Goal: Task Accomplishment & Management: Use online tool/utility

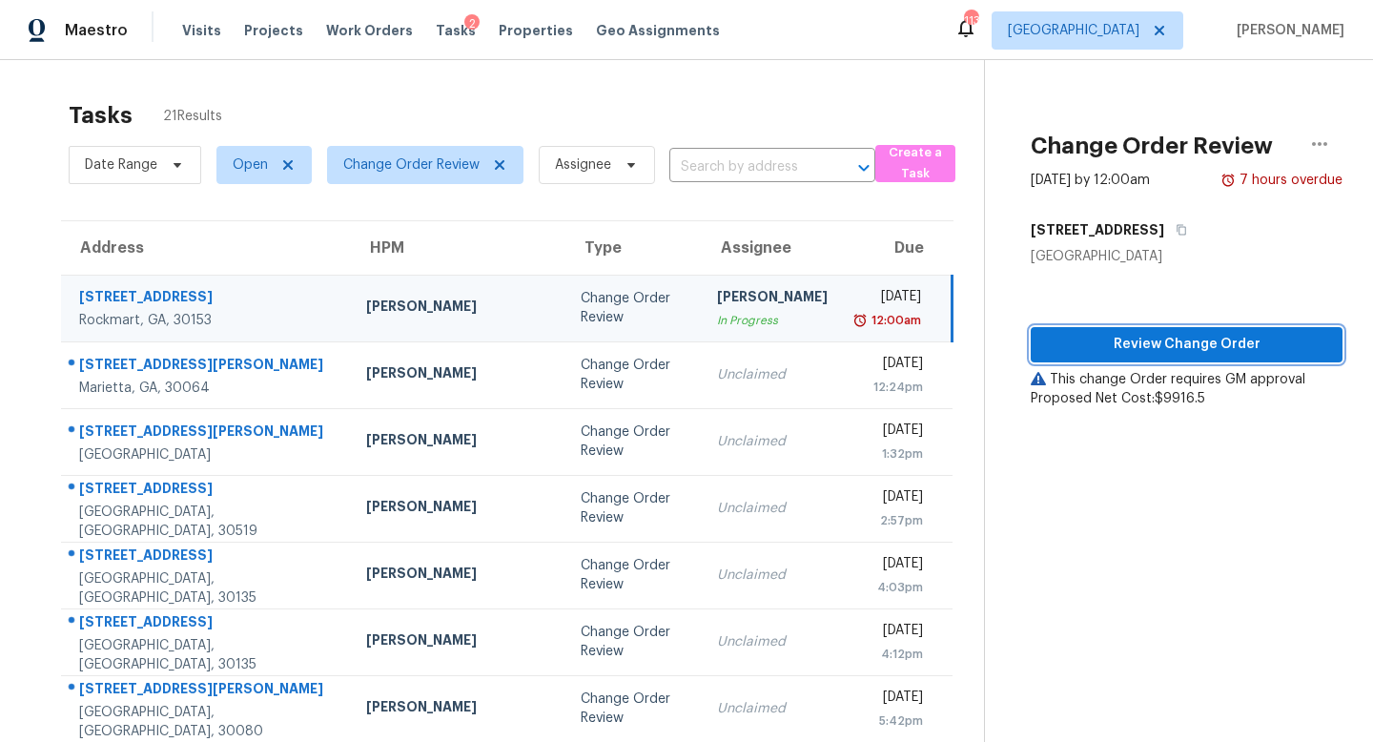
click at [1156, 333] on span "Review Change Order" at bounding box center [1186, 345] width 281 height 24
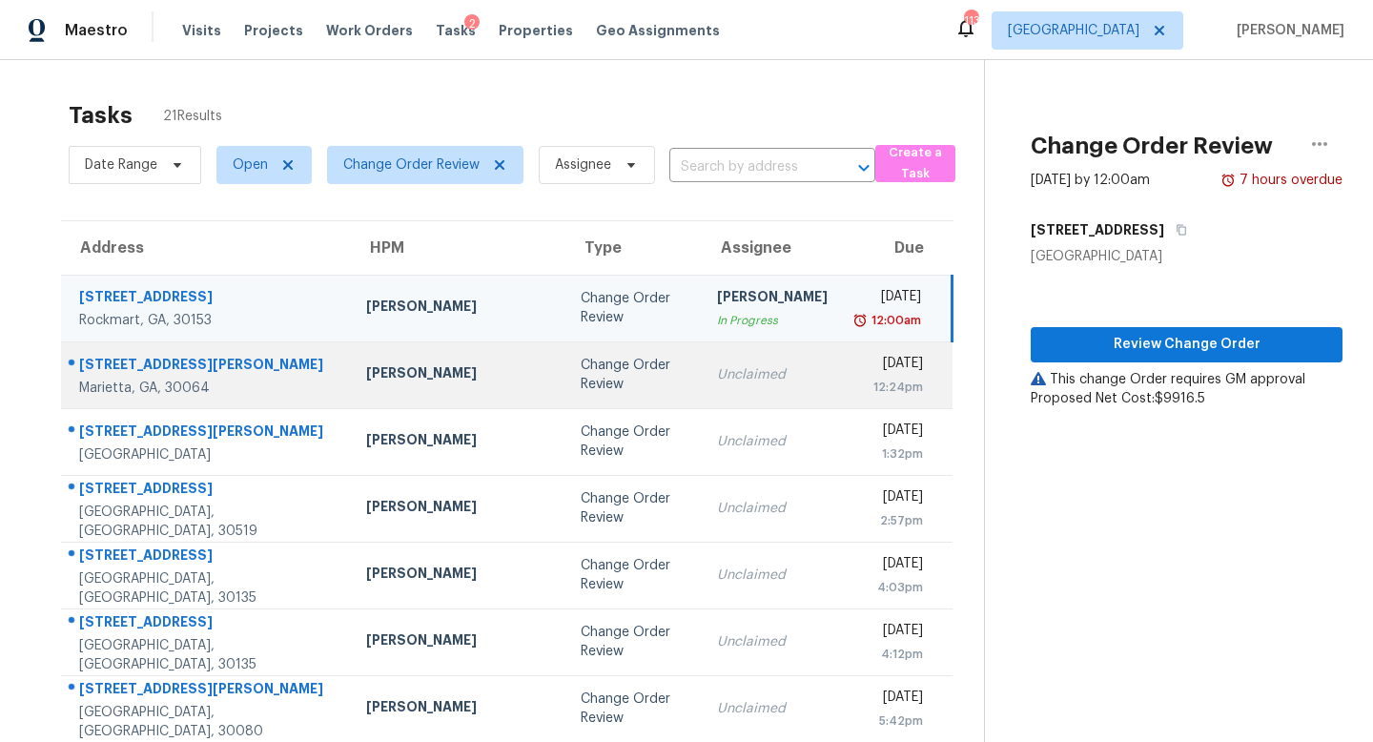
click at [717, 370] on div "Unclaimed" at bounding box center [772, 374] width 111 height 19
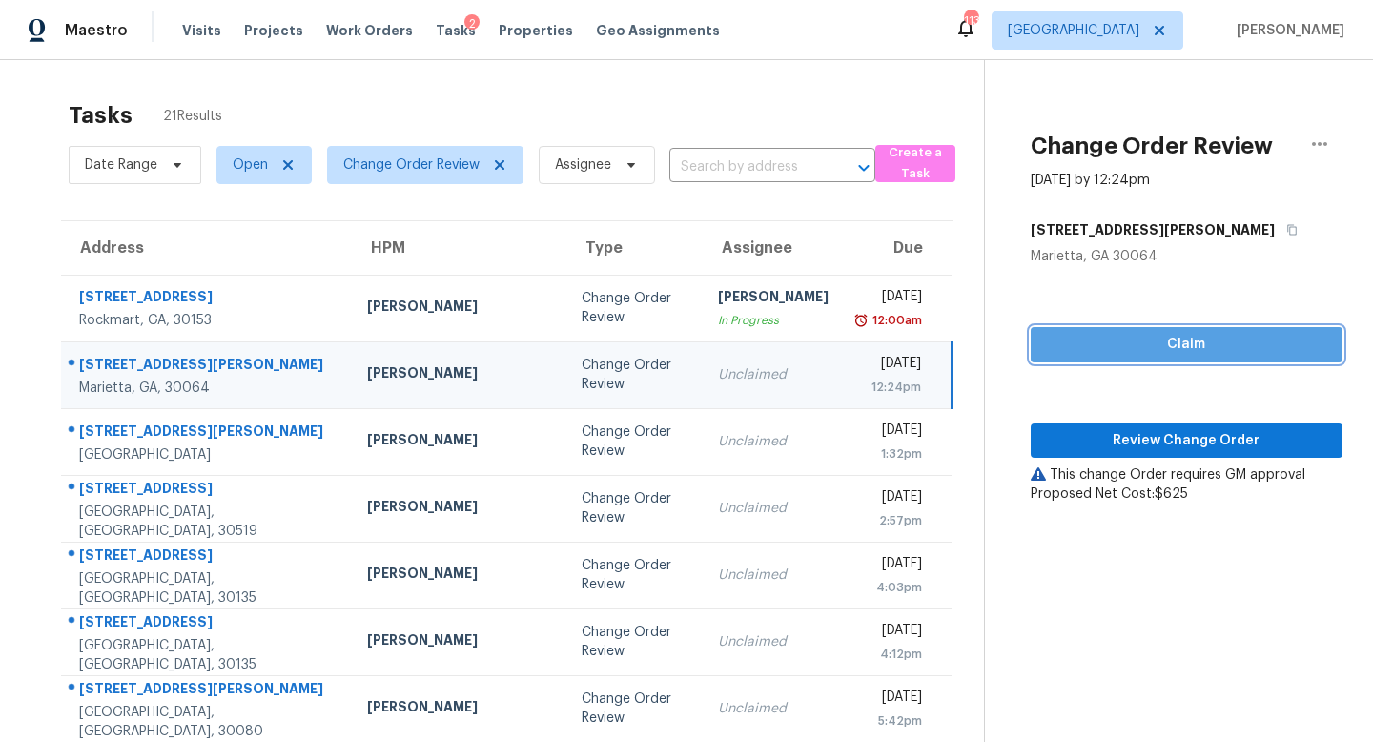
click at [1126, 340] on span "Claim" at bounding box center [1186, 345] width 281 height 24
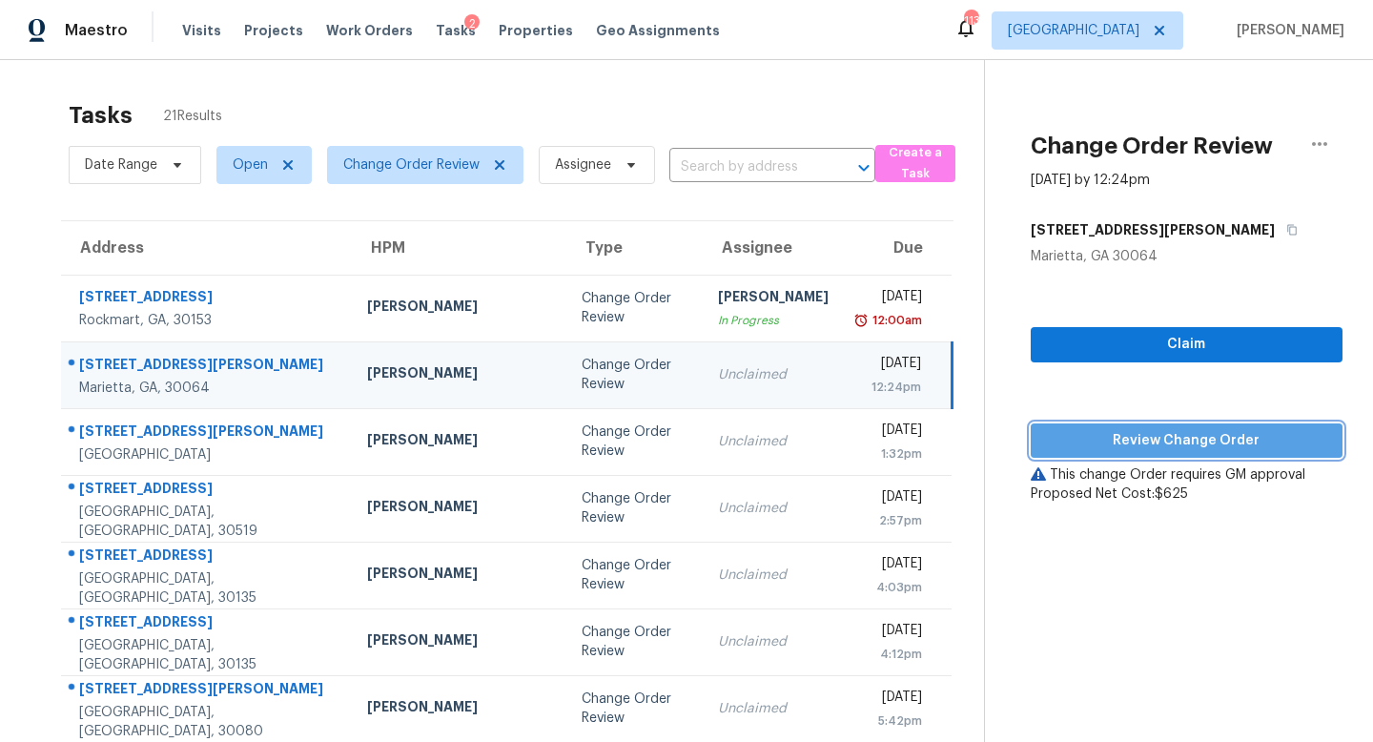
click at [1126, 431] on span "Review Change Order" at bounding box center [1186, 441] width 281 height 24
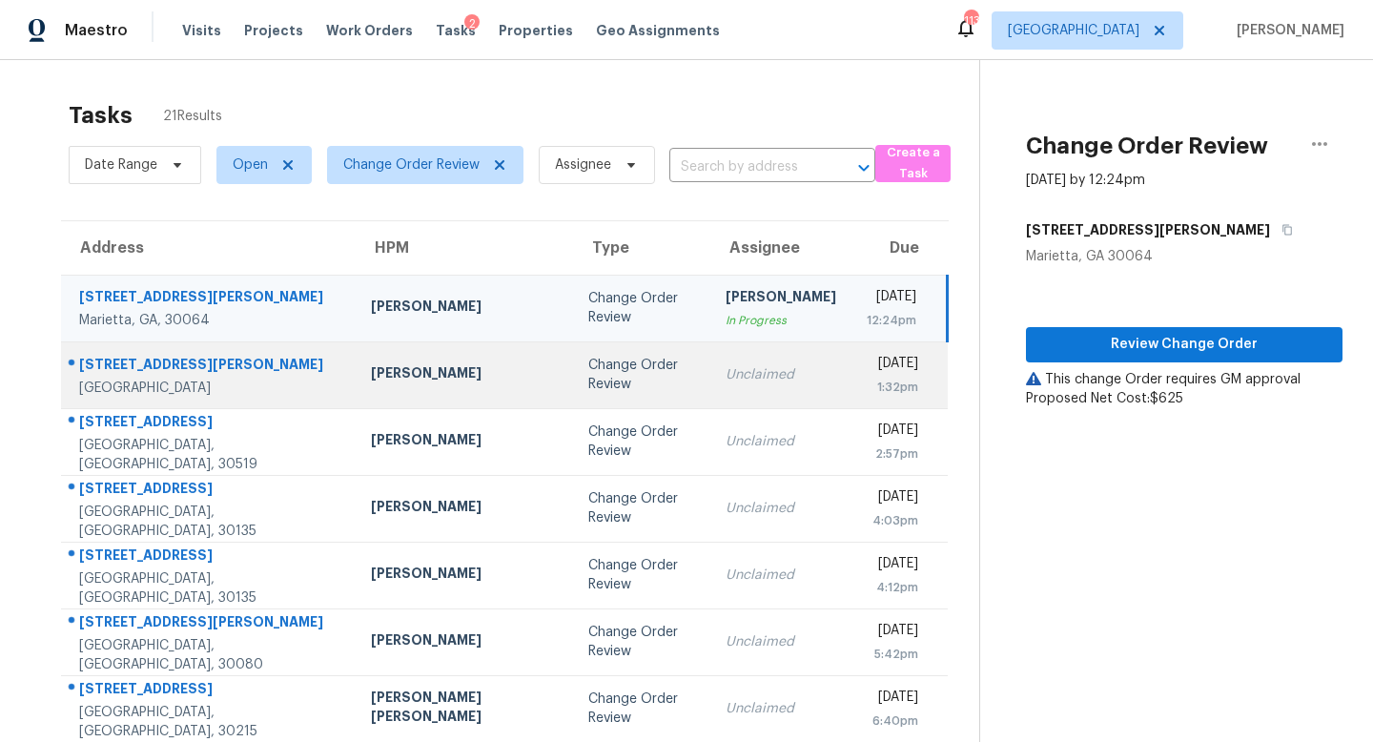
click at [725, 378] on div "Unclaimed" at bounding box center [780, 374] width 111 height 19
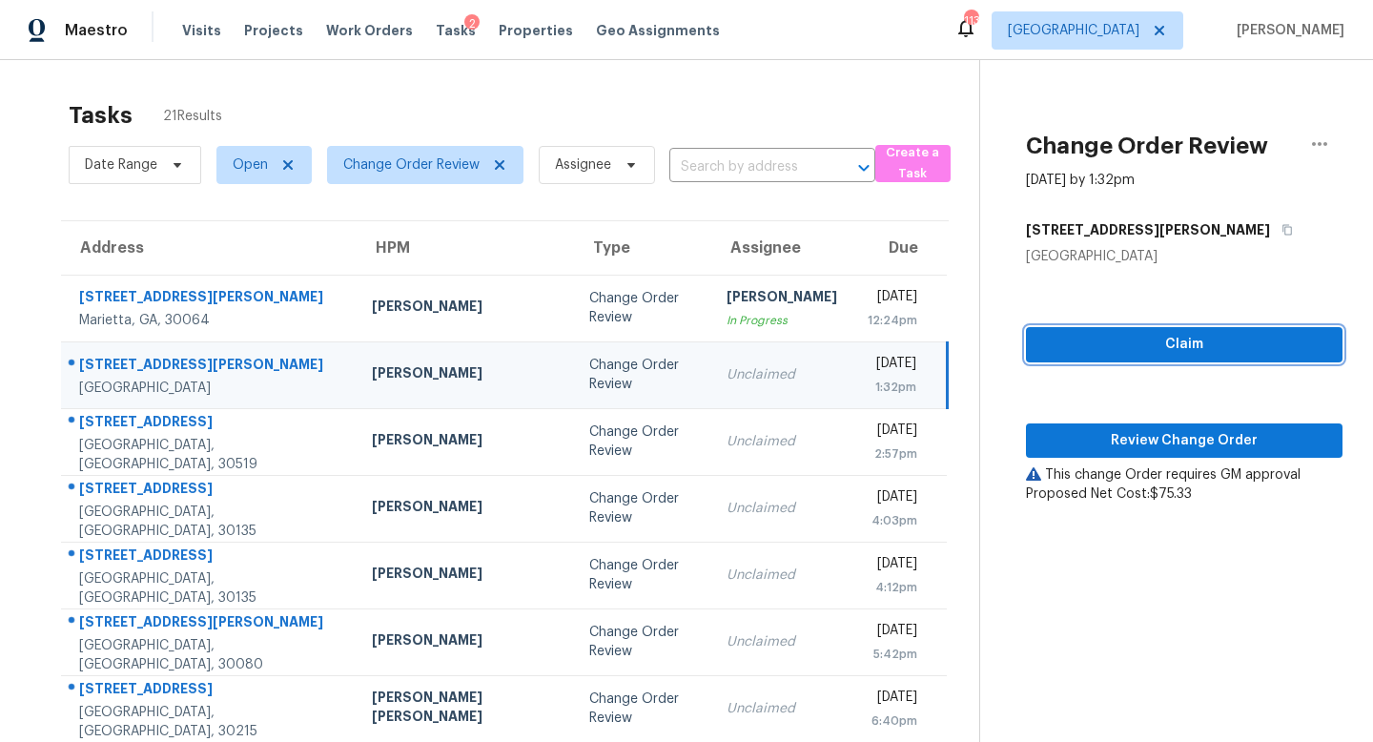
click at [1099, 354] on span "Claim" at bounding box center [1184, 345] width 286 height 24
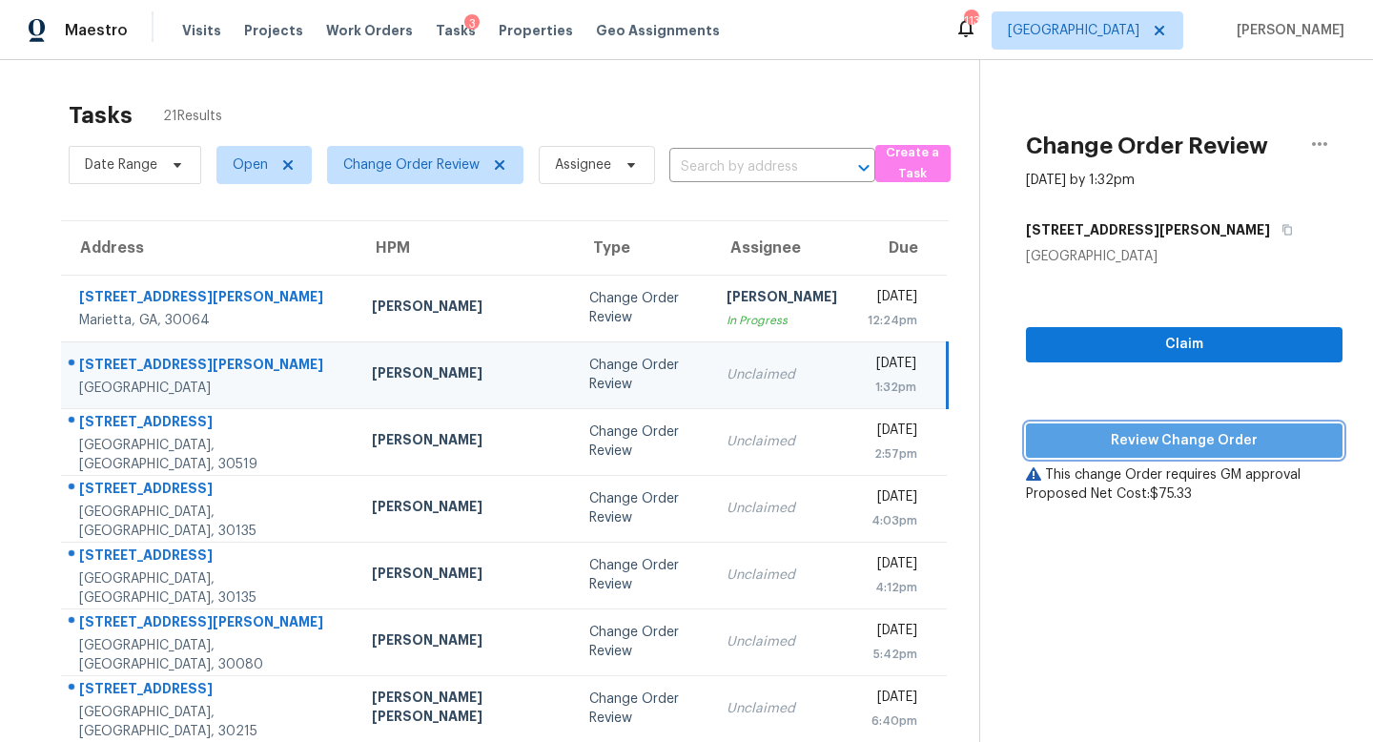
click at [1106, 435] on span "Review Change Order" at bounding box center [1184, 441] width 286 height 24
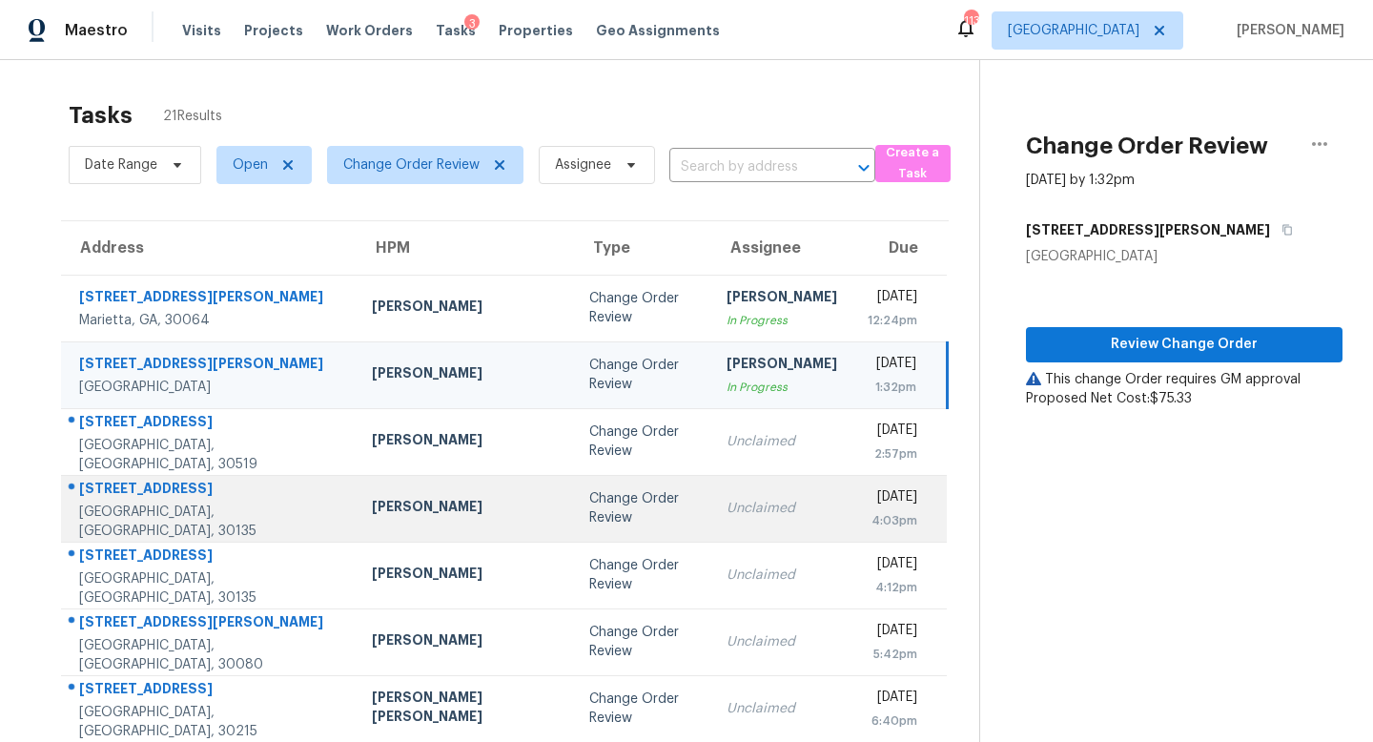
click at [711, 492] on td "Unclaimed" at bounding box center [781, 508] width 141 height 67
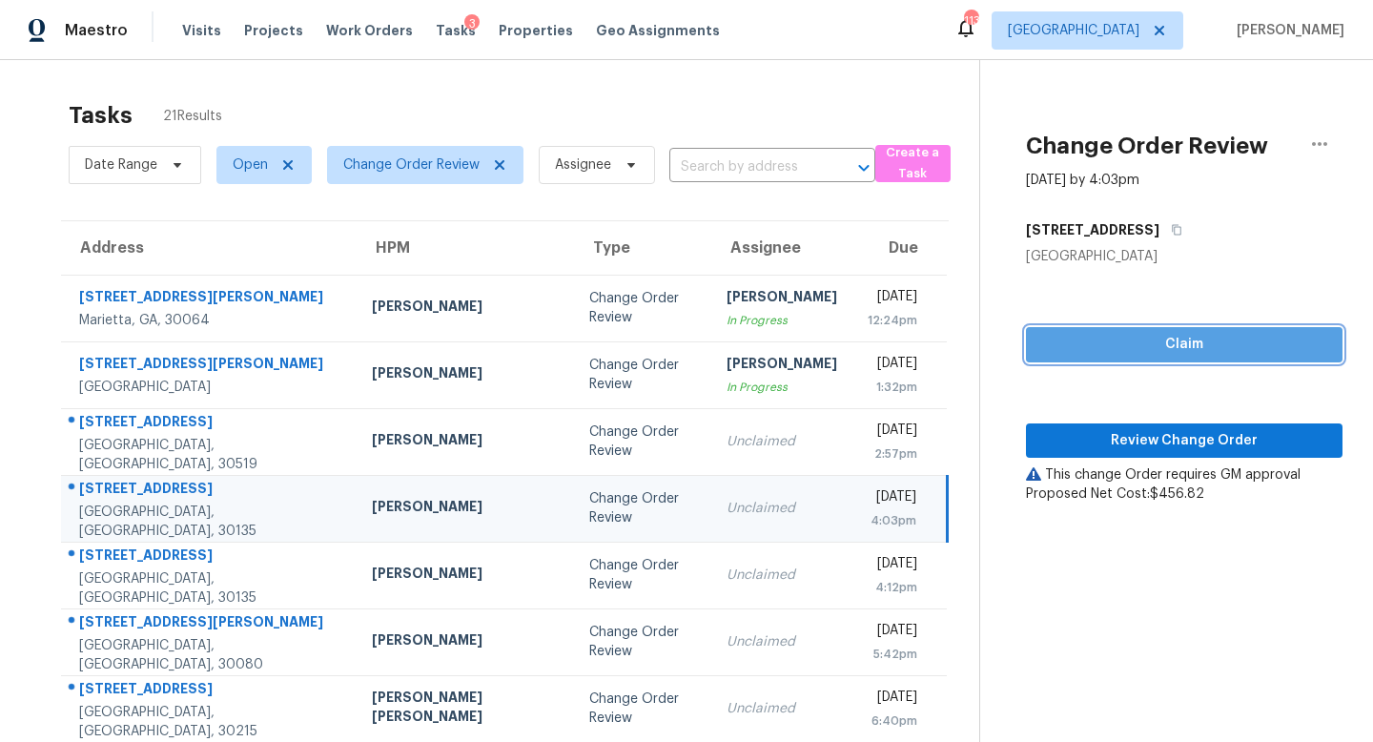
click at [1180, 330] on button "Claim" at bounding box center [1184, 344] width 316 height 35
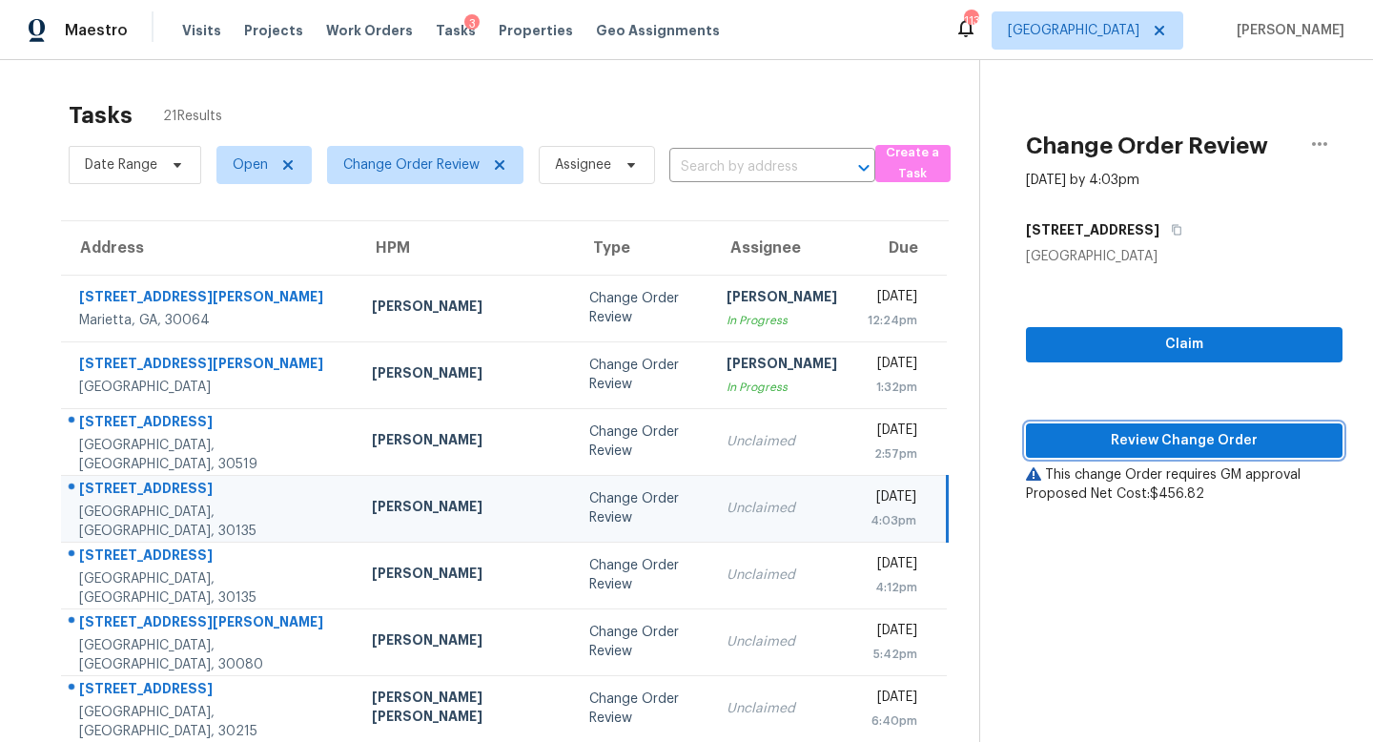
click at [1127, 446] on span "Review Change Order" at bounding box center [1184, 441] width 286 height 24
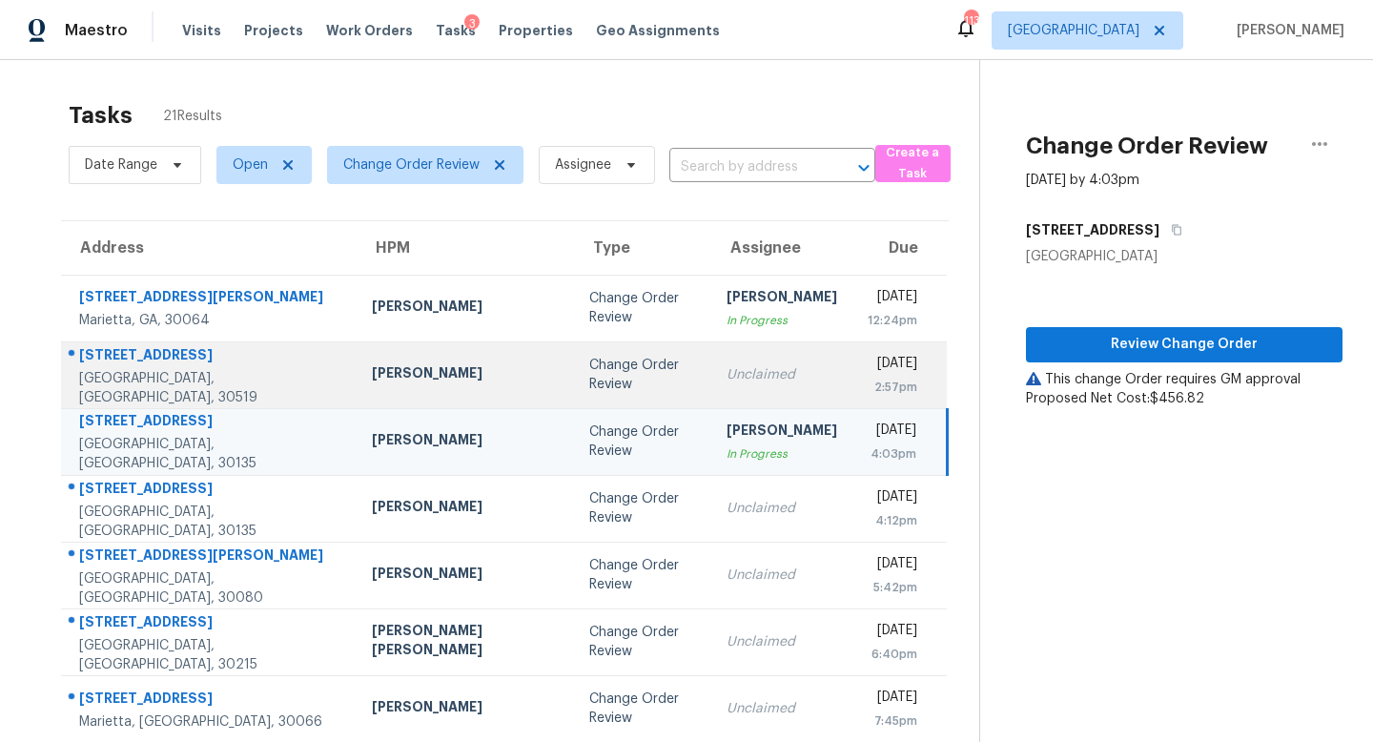
click at [711, 394] on td "Unclaimed" at bounding box center [781, 374] width 141 height 67
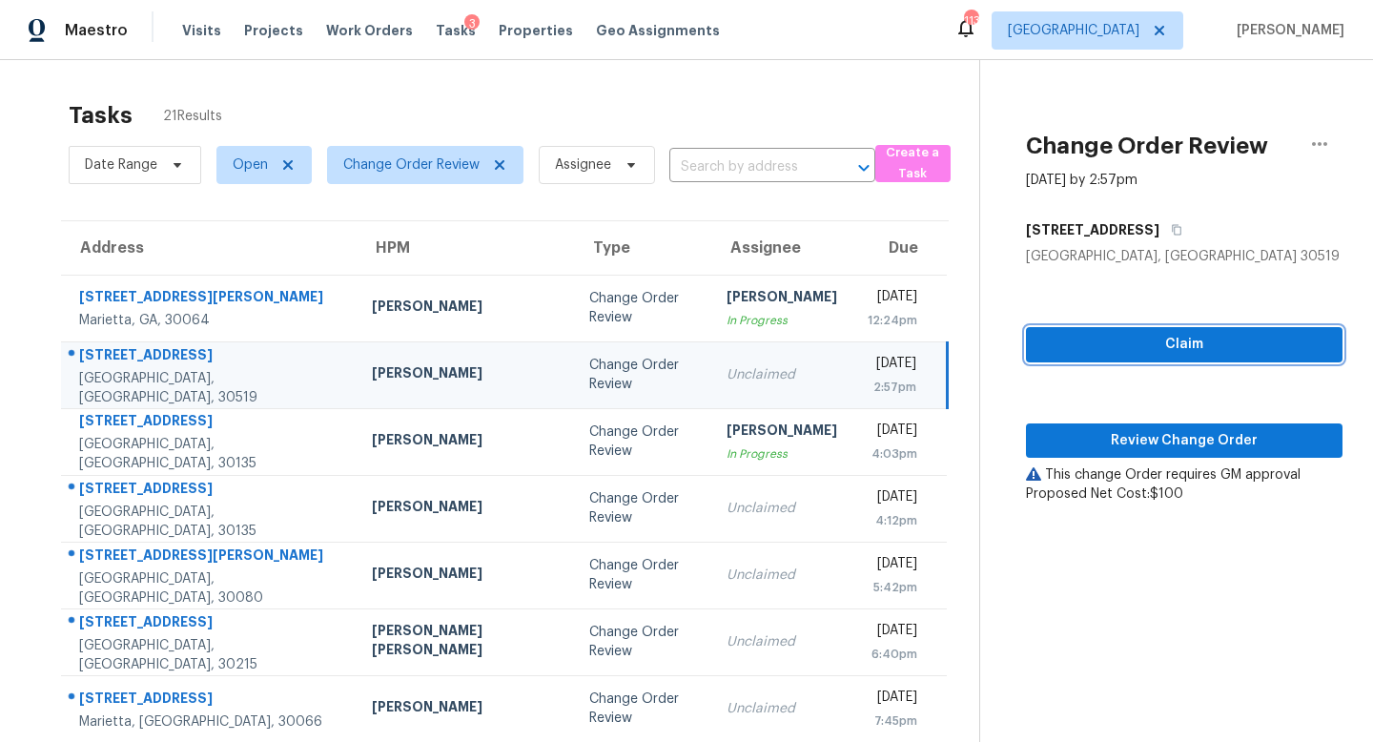
click at [1150, 346] on span "Claim" at bounding box center [1184, 345] width 286 height 24
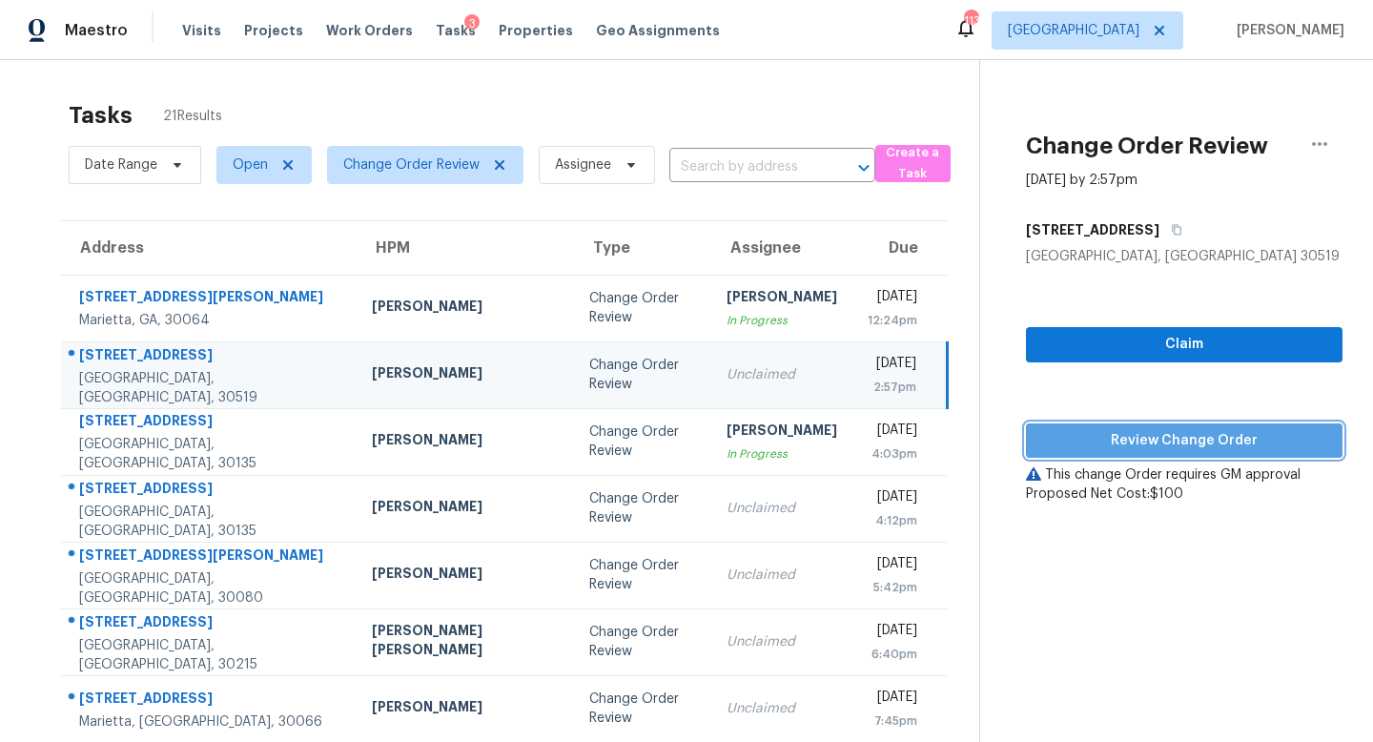
click at [1133, 425] on button "Review Change Order" at bounding box center [1184, 440] width 316 height 35
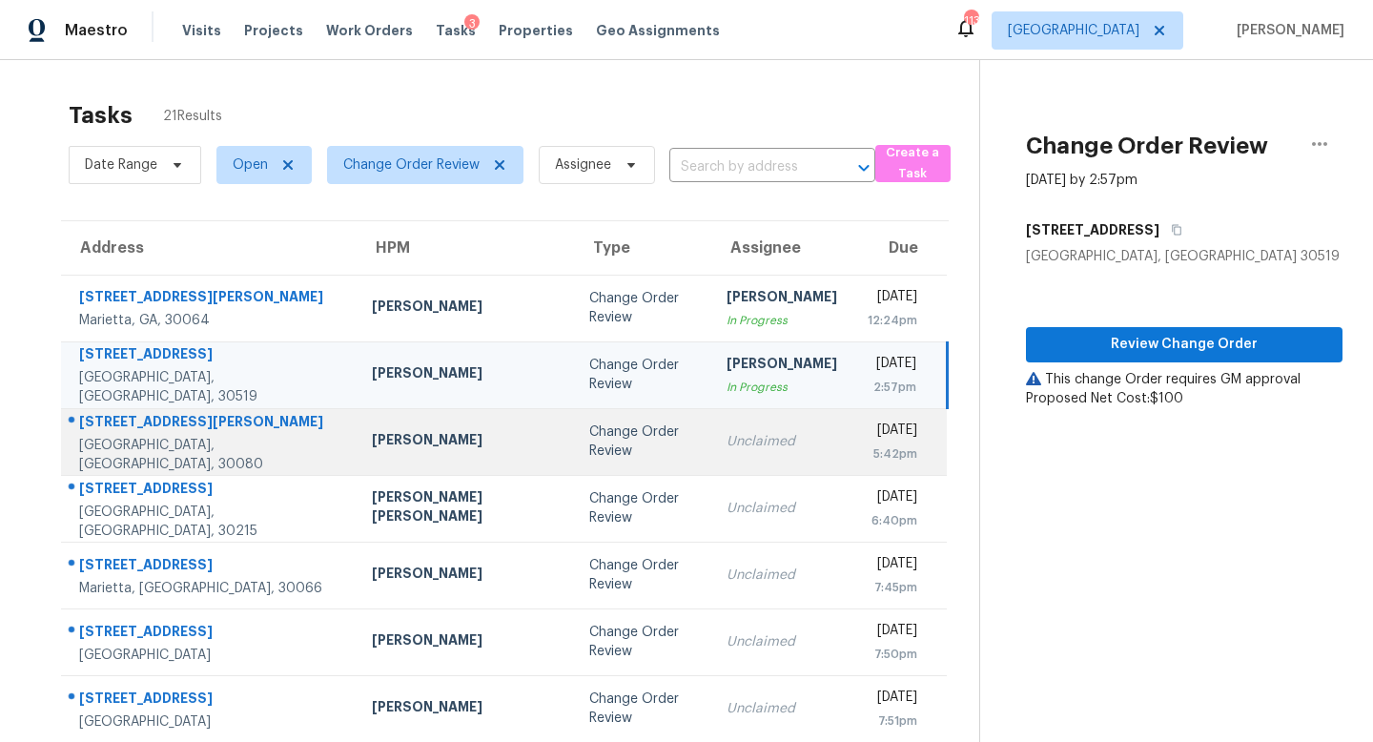
click at [711, 458] on td "Unclaimed" at bounding box center [781, 441] width 141 height 67
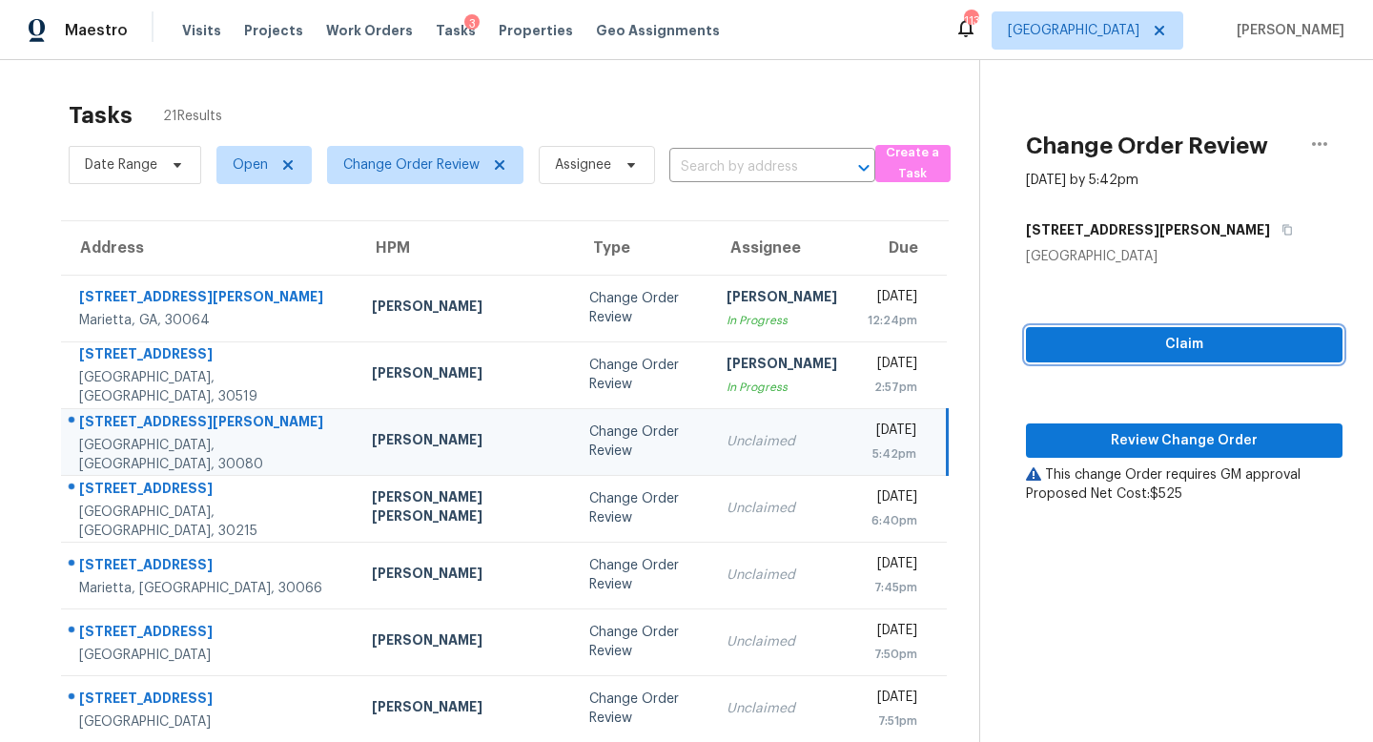
click at [1088, 341] on span "Claim" at bounding box center [1184, 345] width 286 height 24
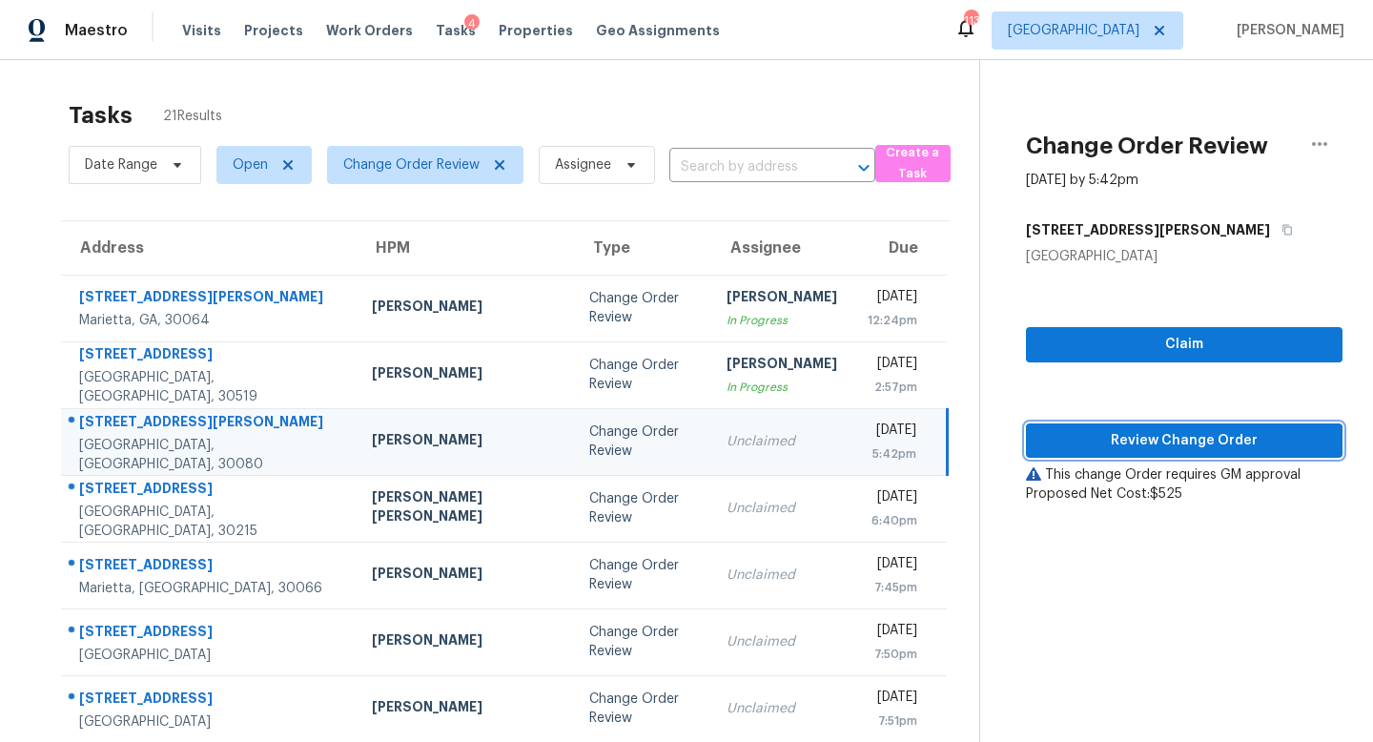
click at [1106, 430] on span "Review Change Order" at bounding box center [1184, 441] width 286 height 24
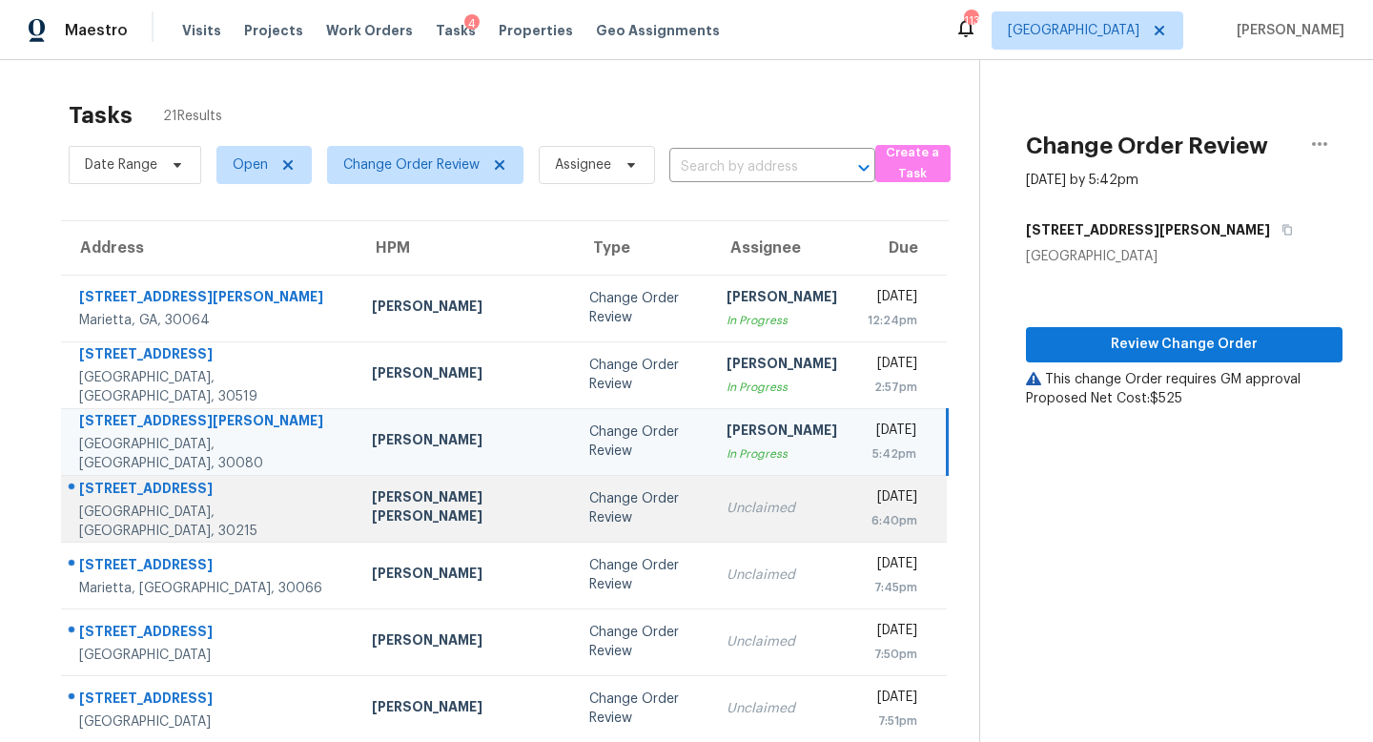
click at [596, 513] on div "Change Order Review" at bounding box center [643, 508] width 108 height 38
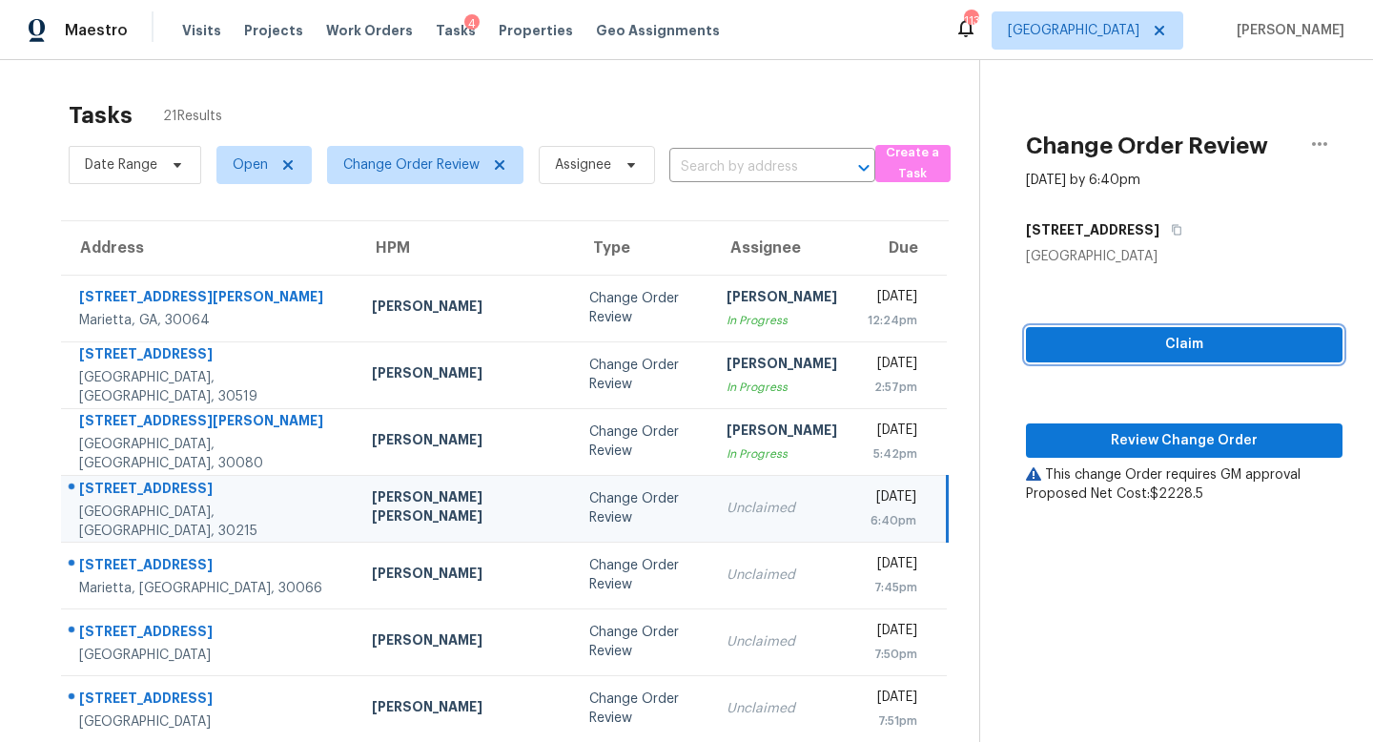
click at [1175, 349] on span "Claim" at bounding box center [1184, 345] width 286 height 24
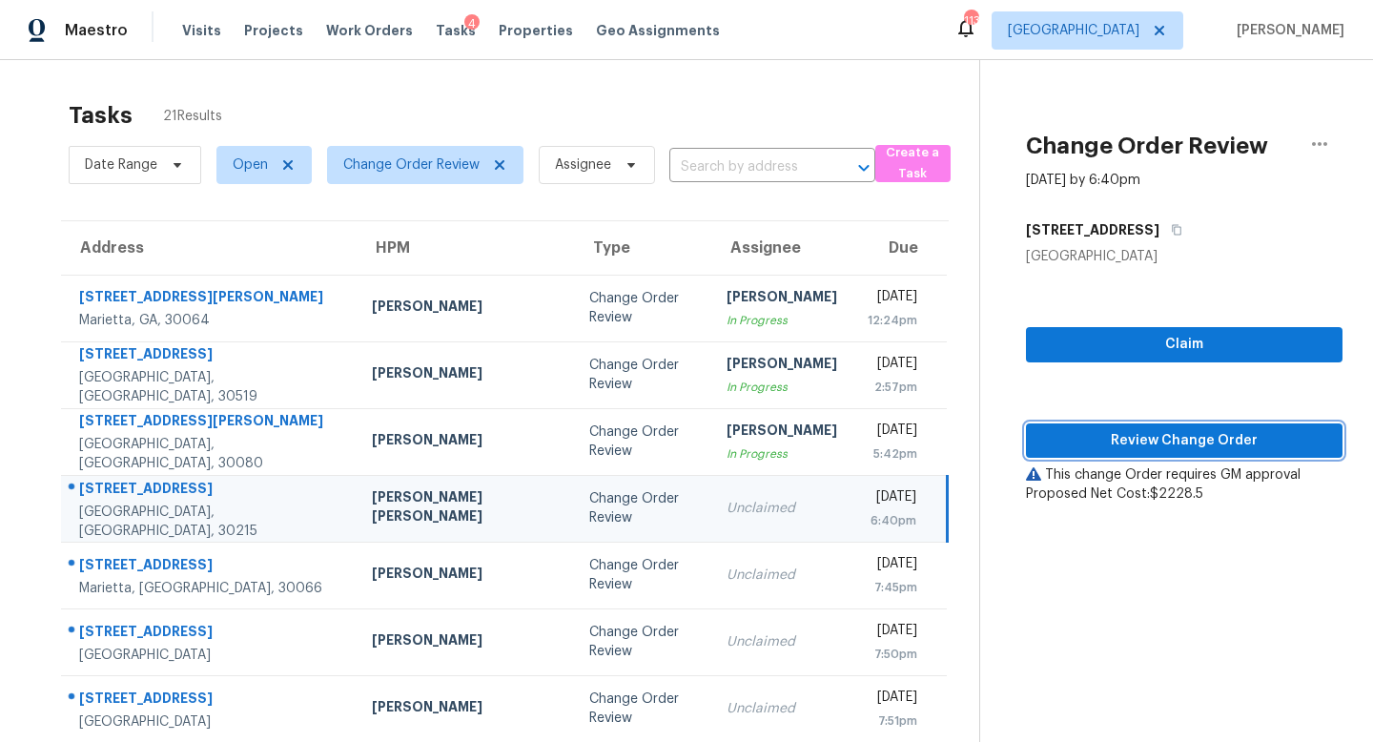
click at [1158, 432] on span "Review Change Order" at bounding box center [1184, 441] width 286 height 24
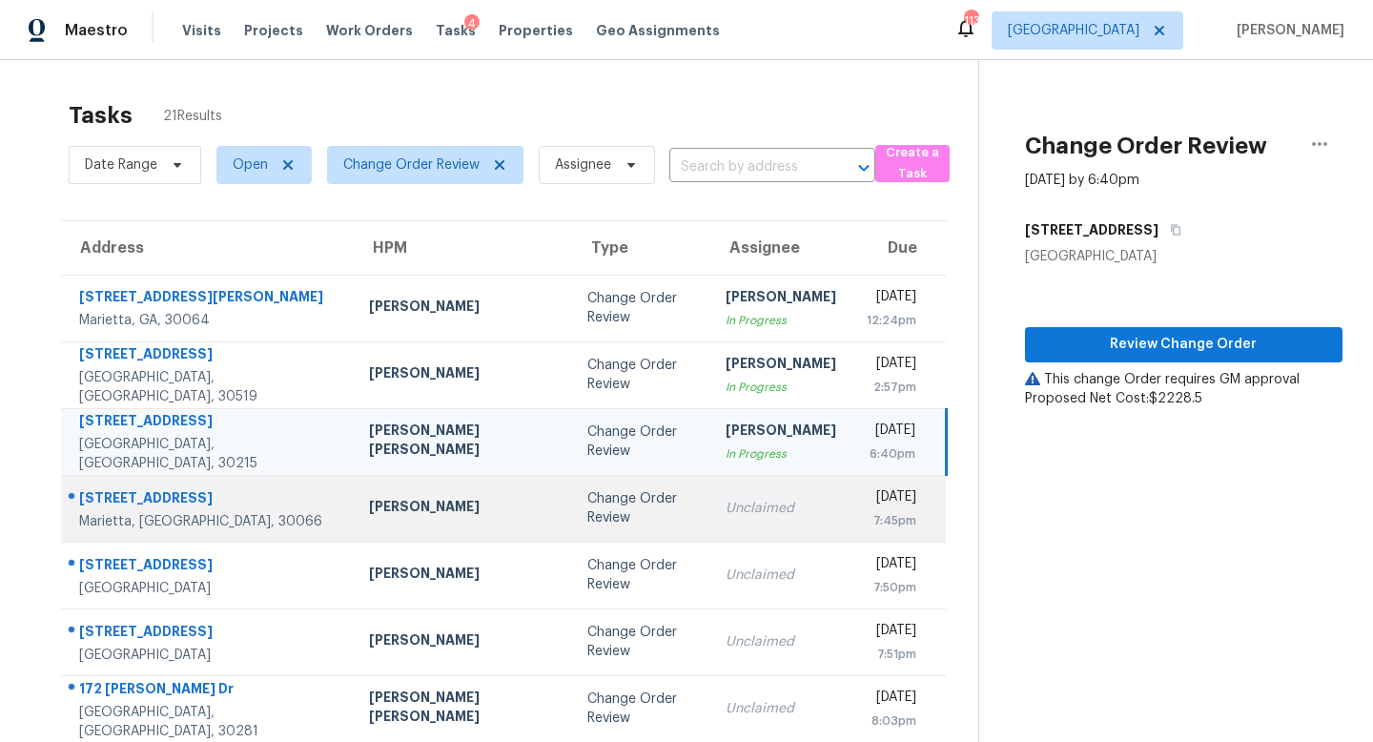
click at [725, 514] on div "Unclaimed" at bounding box center [780, 508] width 111 height 19
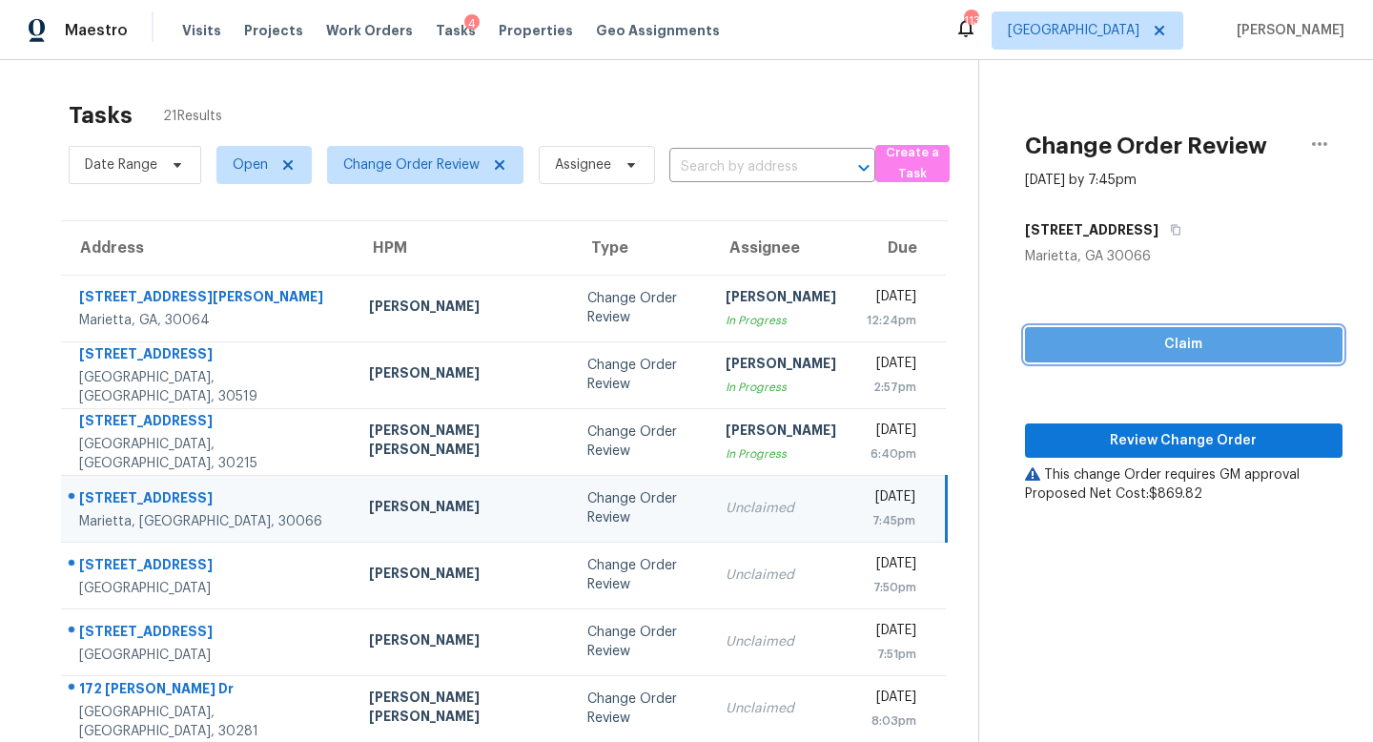
click at [1108, 346] on span "Claim" at bounding box center [1183, 345] width 287 height 24
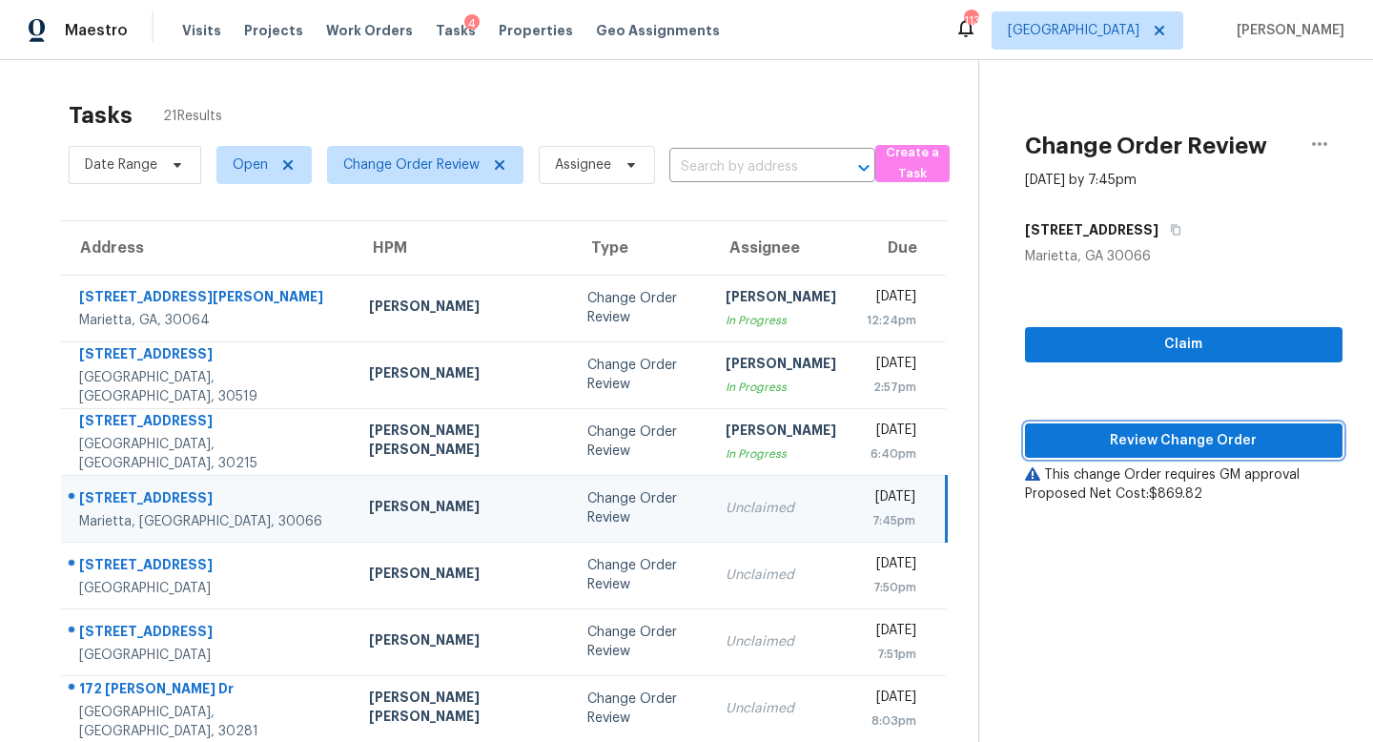
click at [1119, 430] on span "Review Change Order" at bounding box center [1183, 441] width 287 height 24
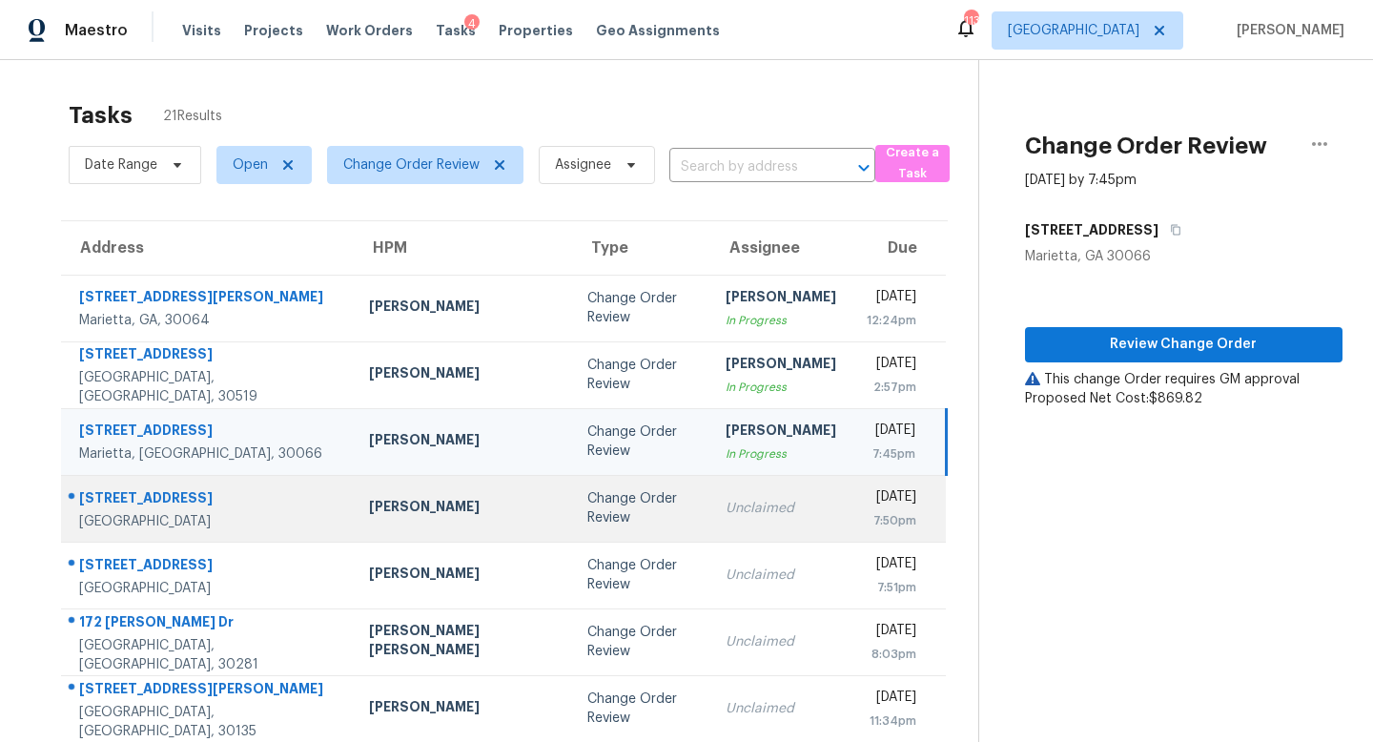
click at [733, 520] on td "Unclaimed" at bounding box center [780, 508] width 141 height 67
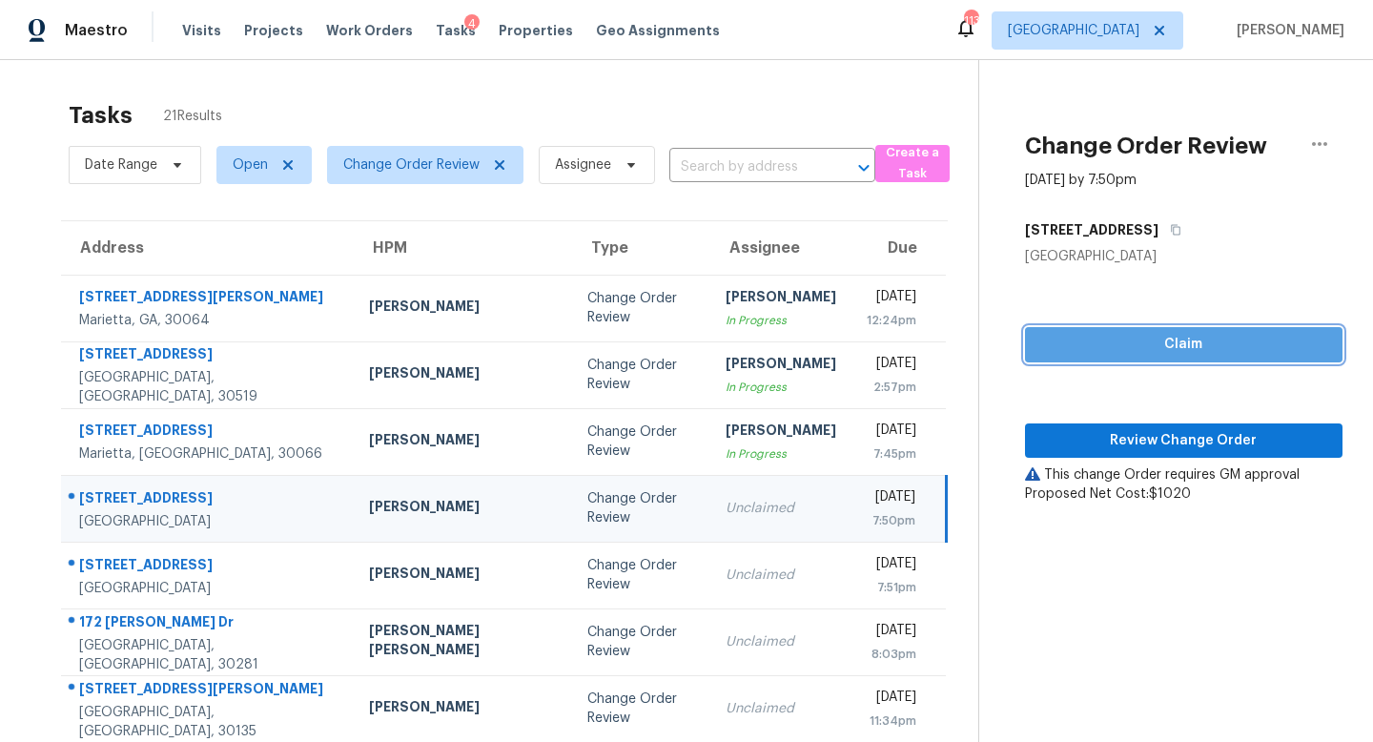
click at [1085, 341] on span "Claim" at bounding box center [1183, 345] width 287 height 24
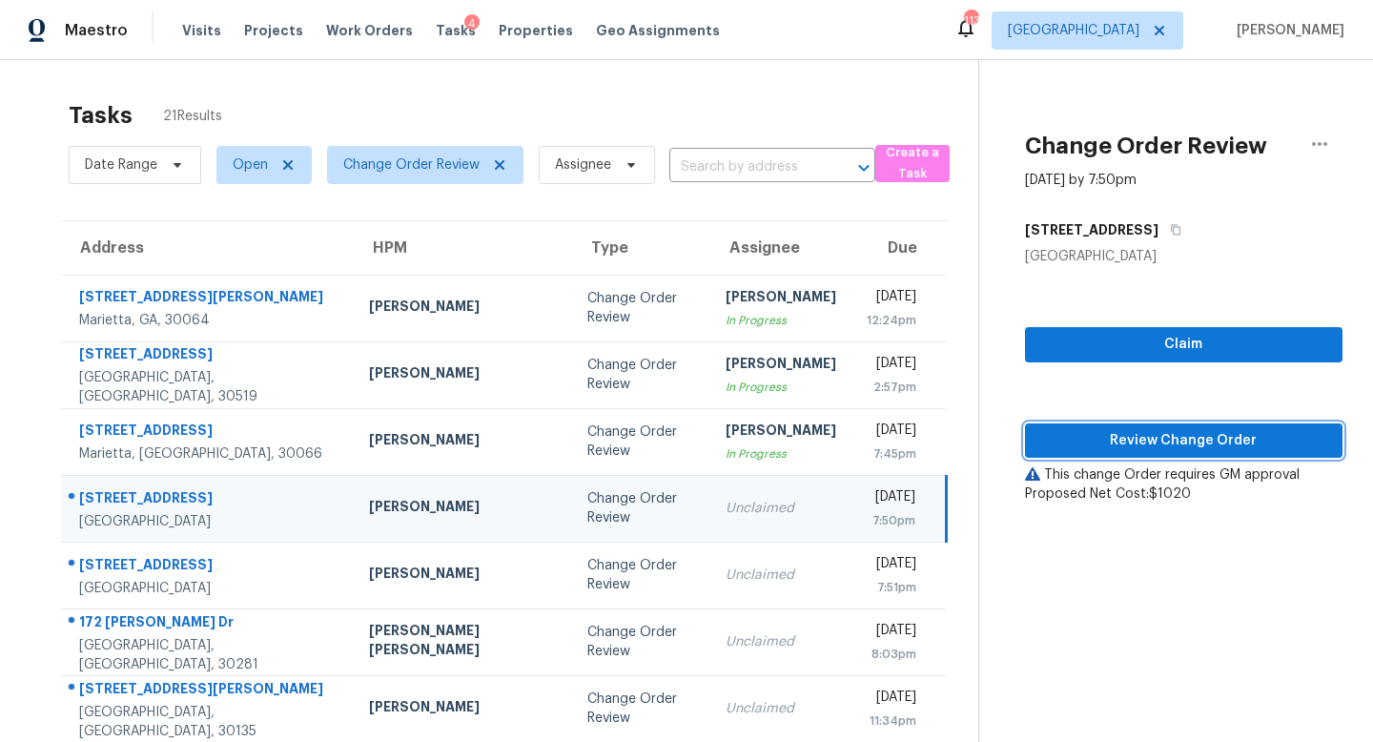
click at [1117, 429] on span "Review Change Order" at bounding box center [1183, 441] width 287 height 24
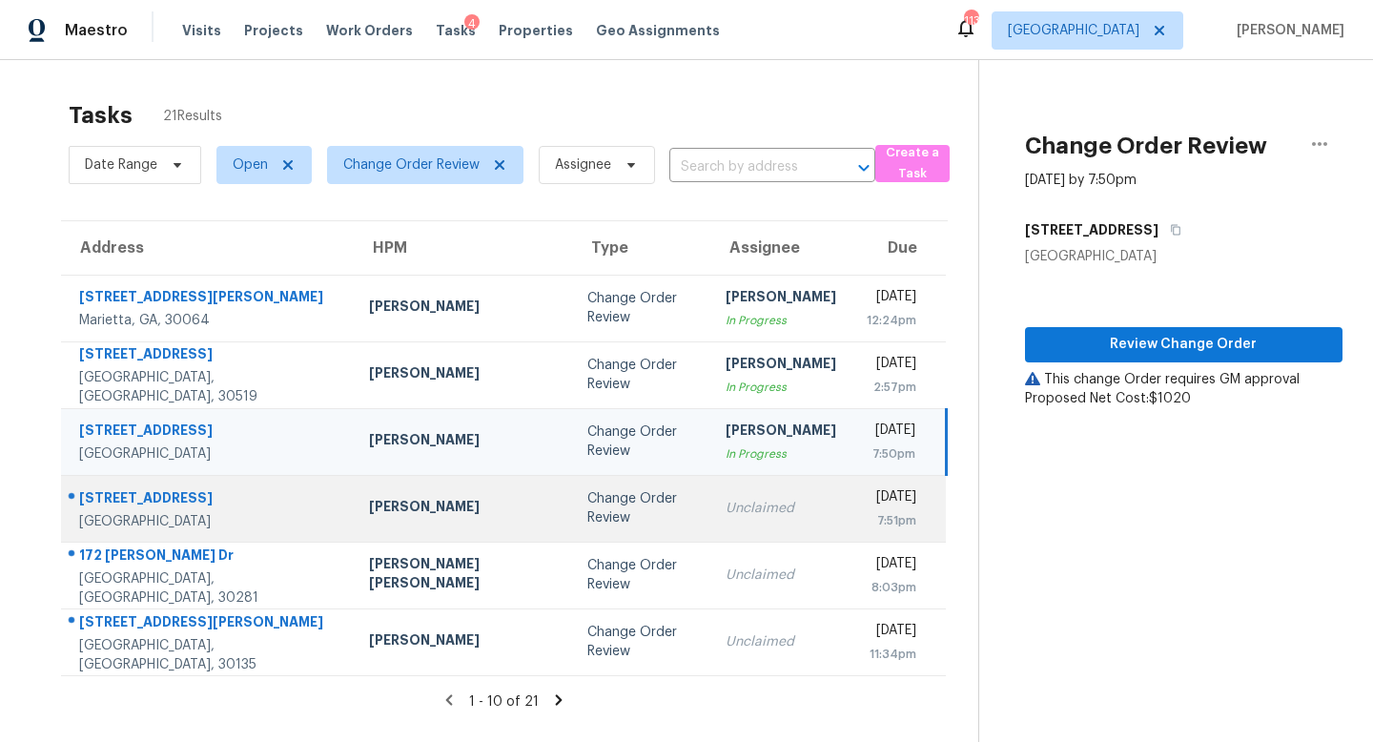
click at [710, 532] on td "Unclaimed" at bounding box center [780, 508] width 141 height 67
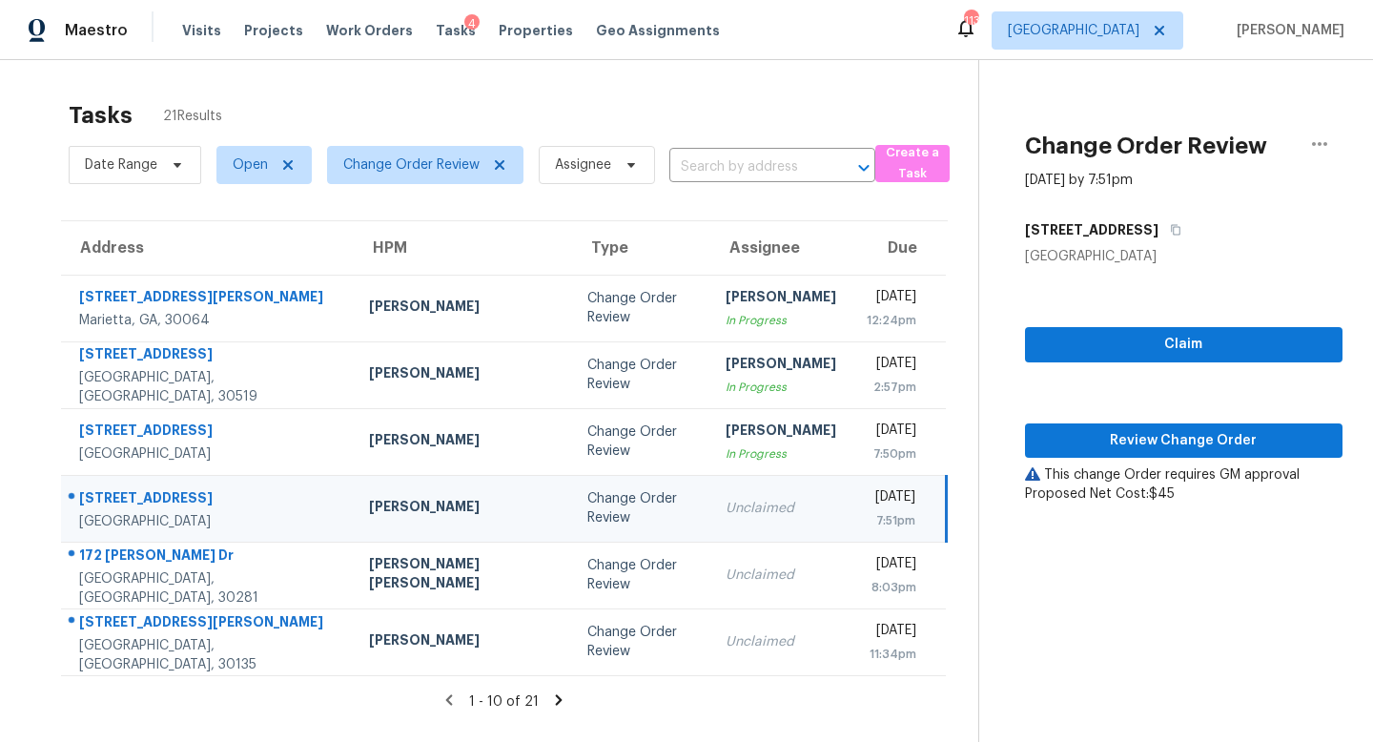
click at [1247, 319] on div "Claim Review Change Order This change Order requires GM approval Proposed Net C…" at bounding box center [1183, 384] width 317 height 237
click at [1172, 345] on span "Claim" at bounding box center [1183, 345] width 287 height 24
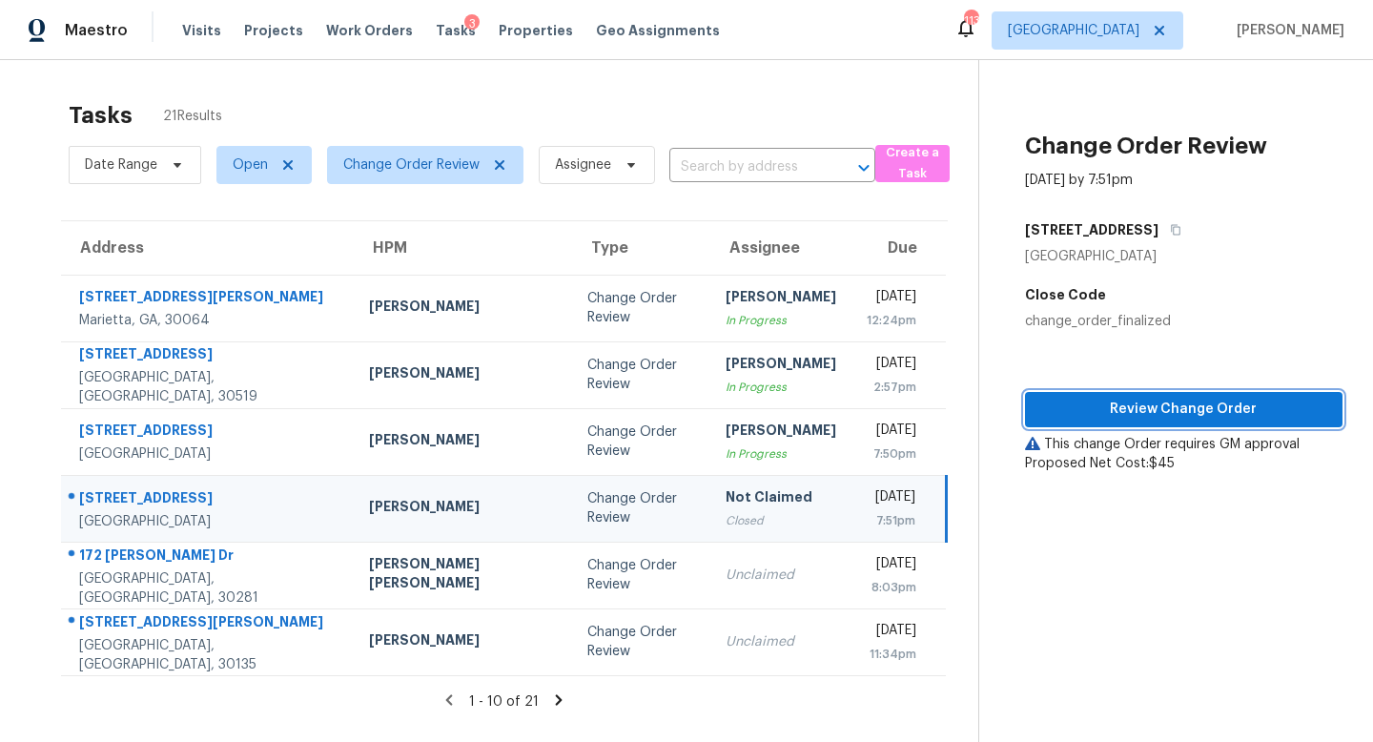
click at [1162, 400] on span "Review Change Order" at bounding box center [1183, 409] width 287 height 24
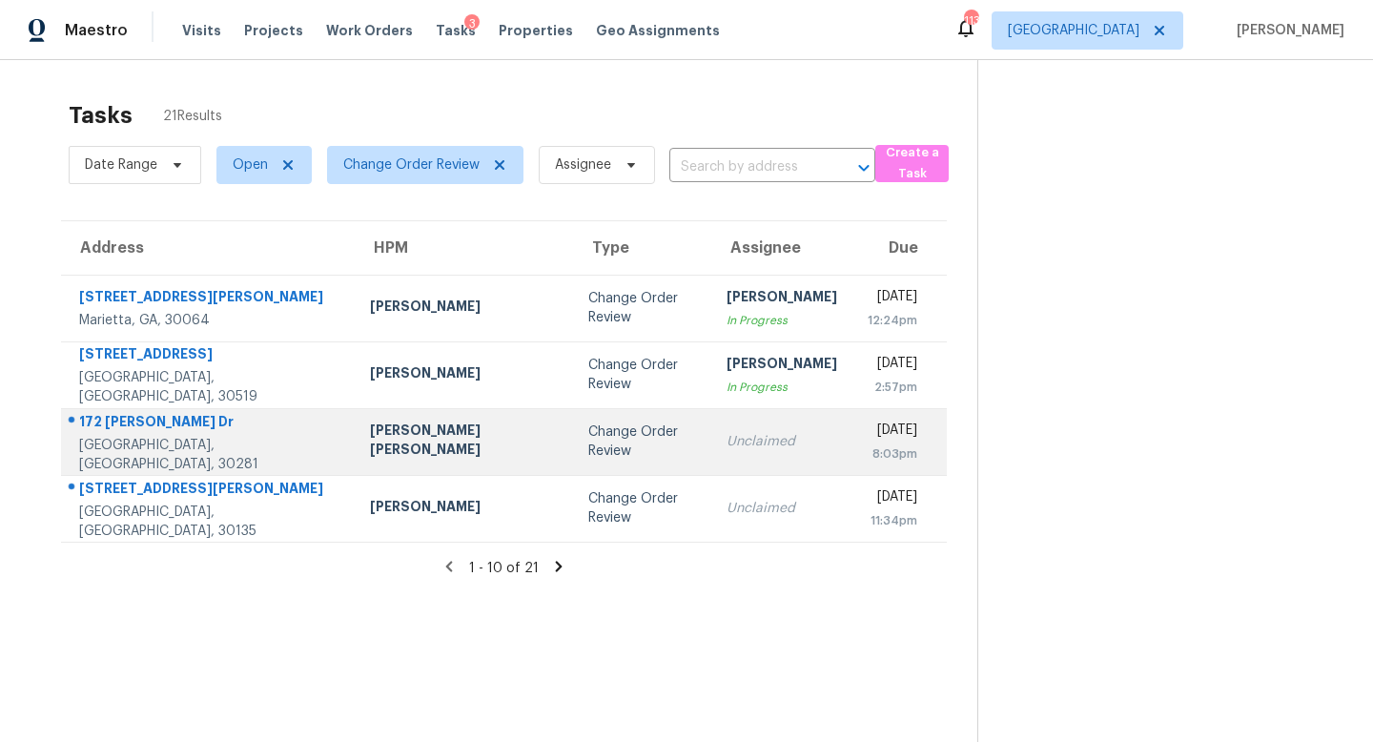
click at [726, 433] on div "Unclaimed" at bounding box center [781, 441] width 111 height 19
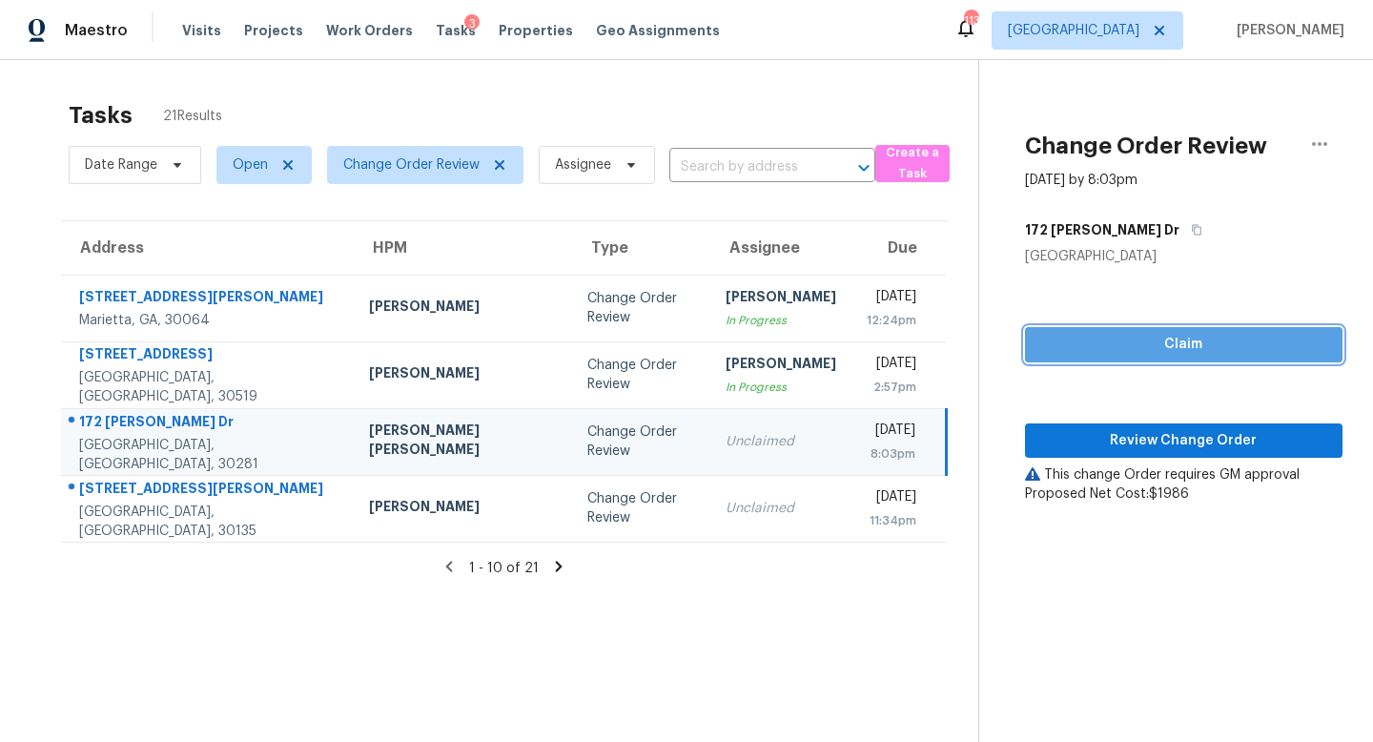
click at [1139, 345] on span "Claim" at bounding box center [1183, 345] width 287 height 24
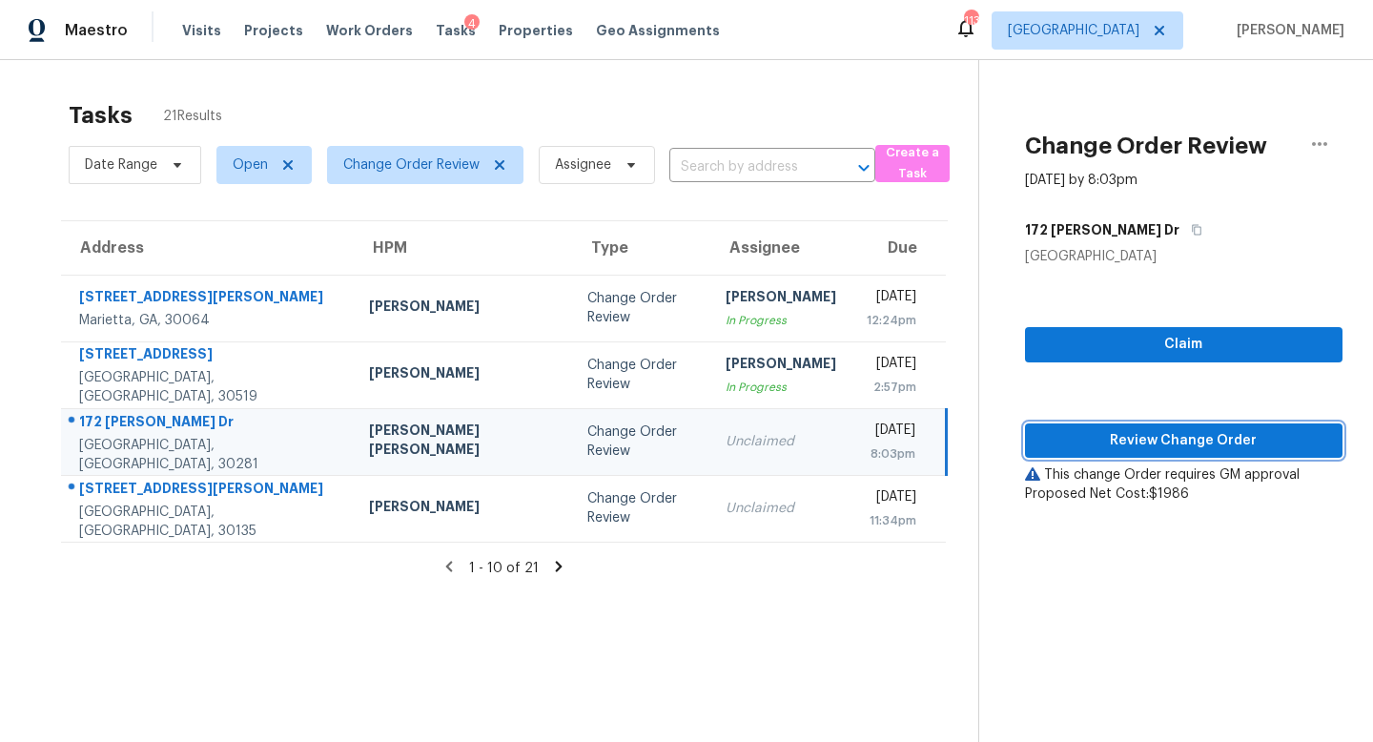
click at [1147, 436] on span "Review Change Order" at bounding box center [1183, 441] width 287 height 24
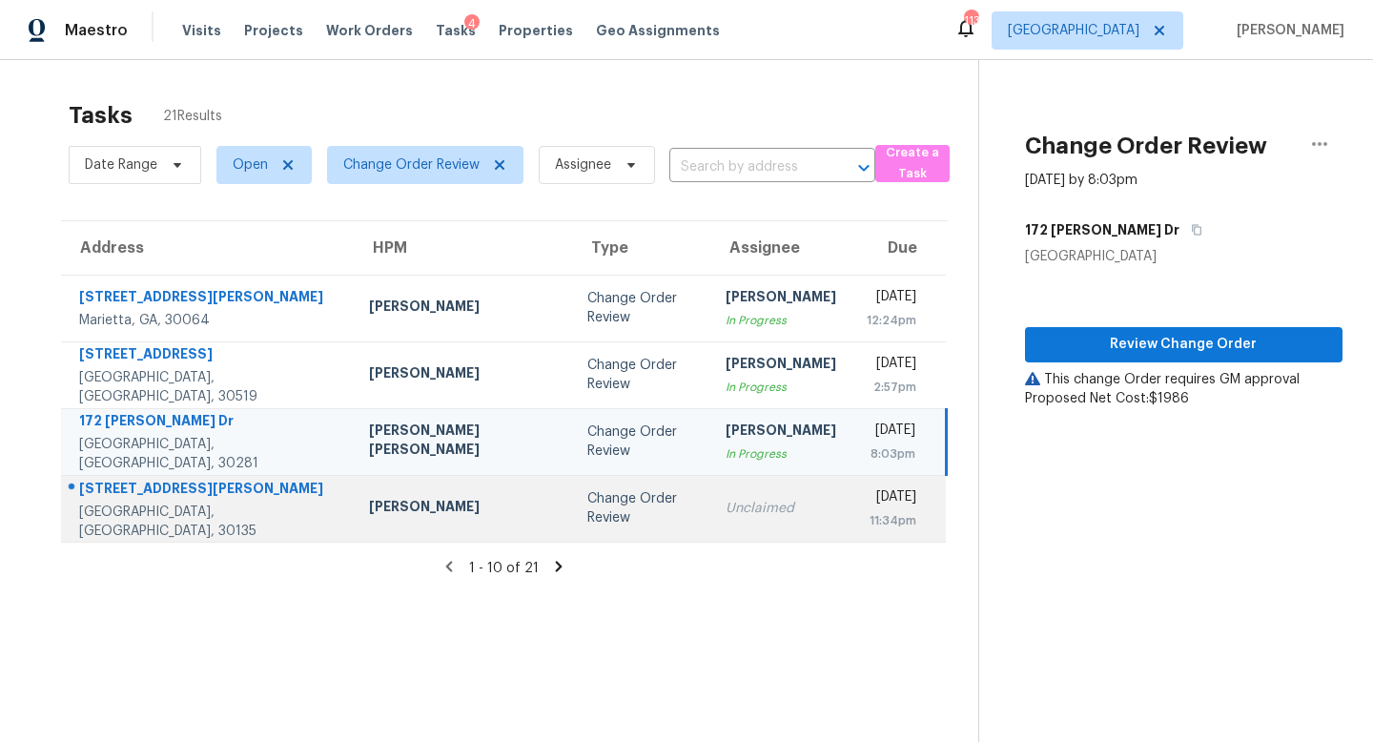
click at [751, 539] on td "Unclaimed" at bounding box center [780, 508] width 141 height 67
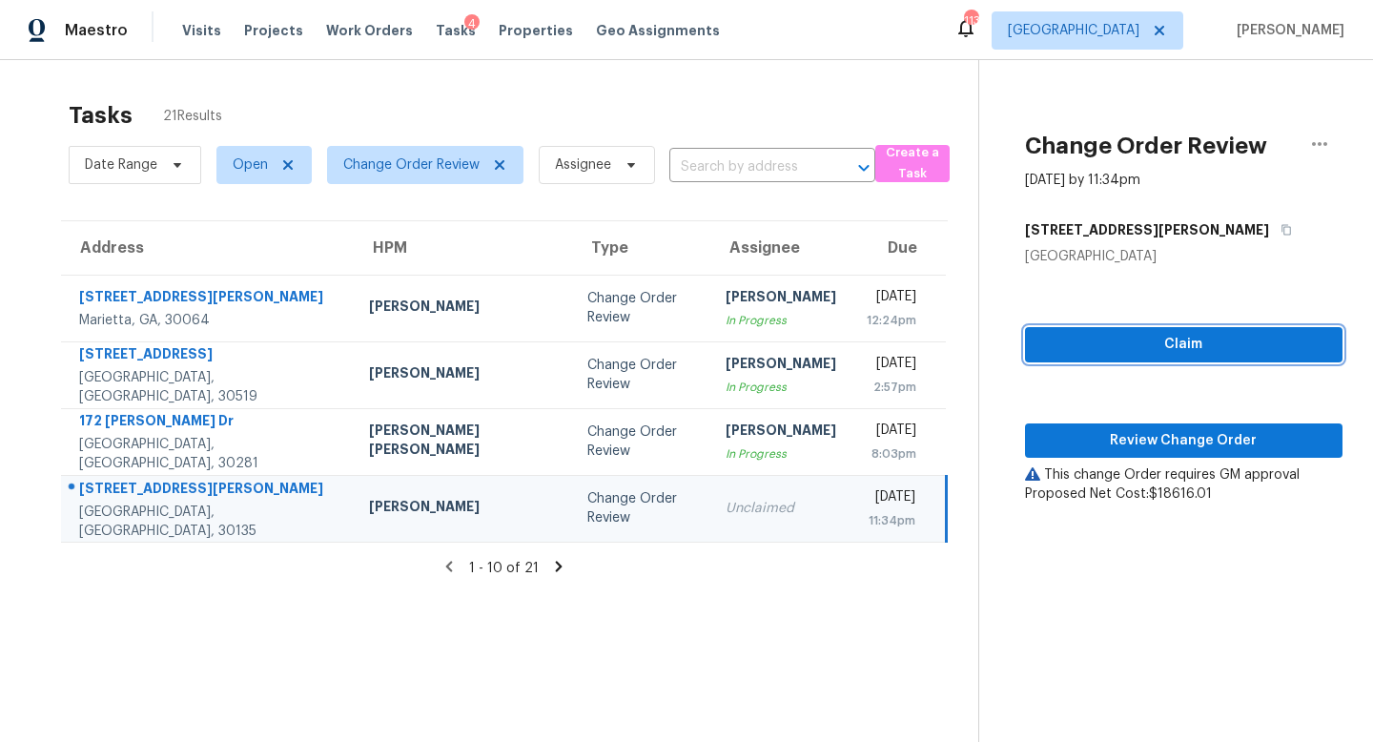
click at [1089, 344] on span "Claim" at bounding box center [1183, 345] width 287 height 24
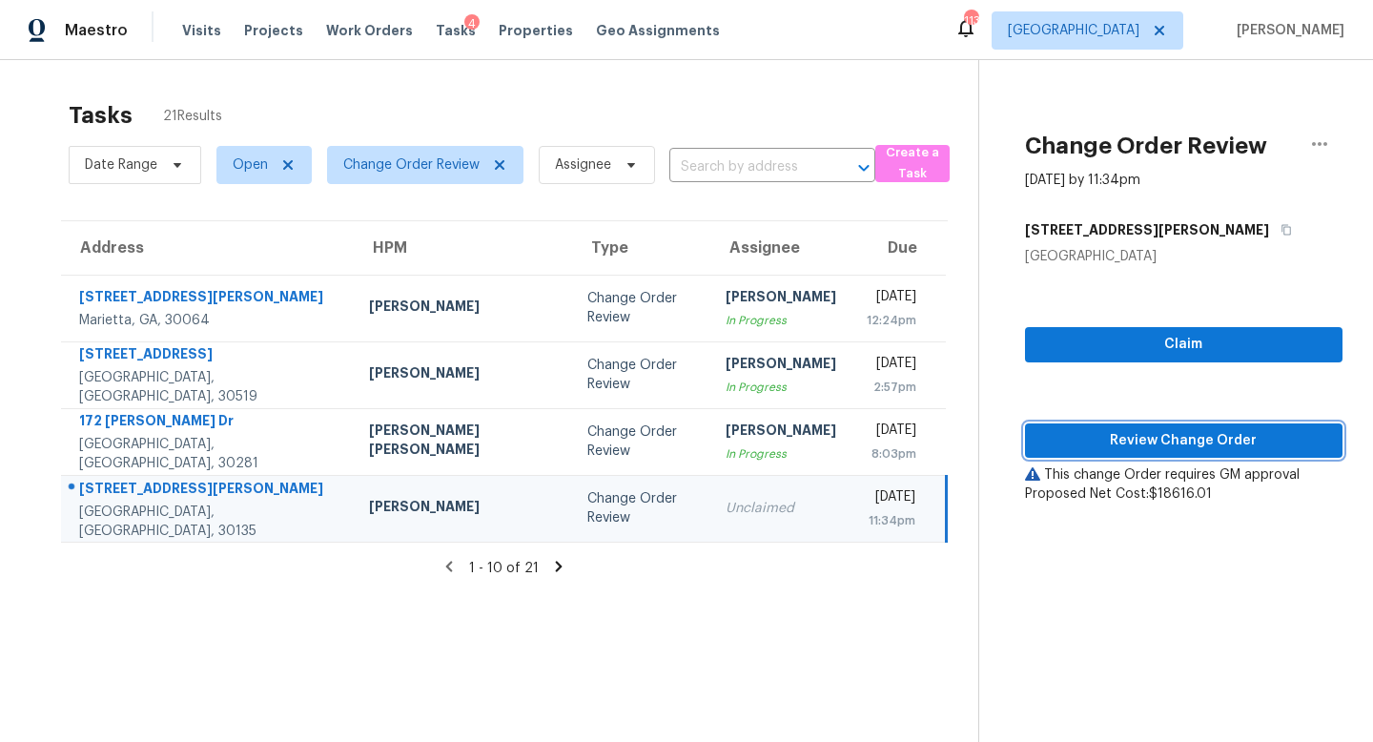
click at [1137, 437] on span "Review Change Order" at bounding box center [1183, 441] width 287 height 24
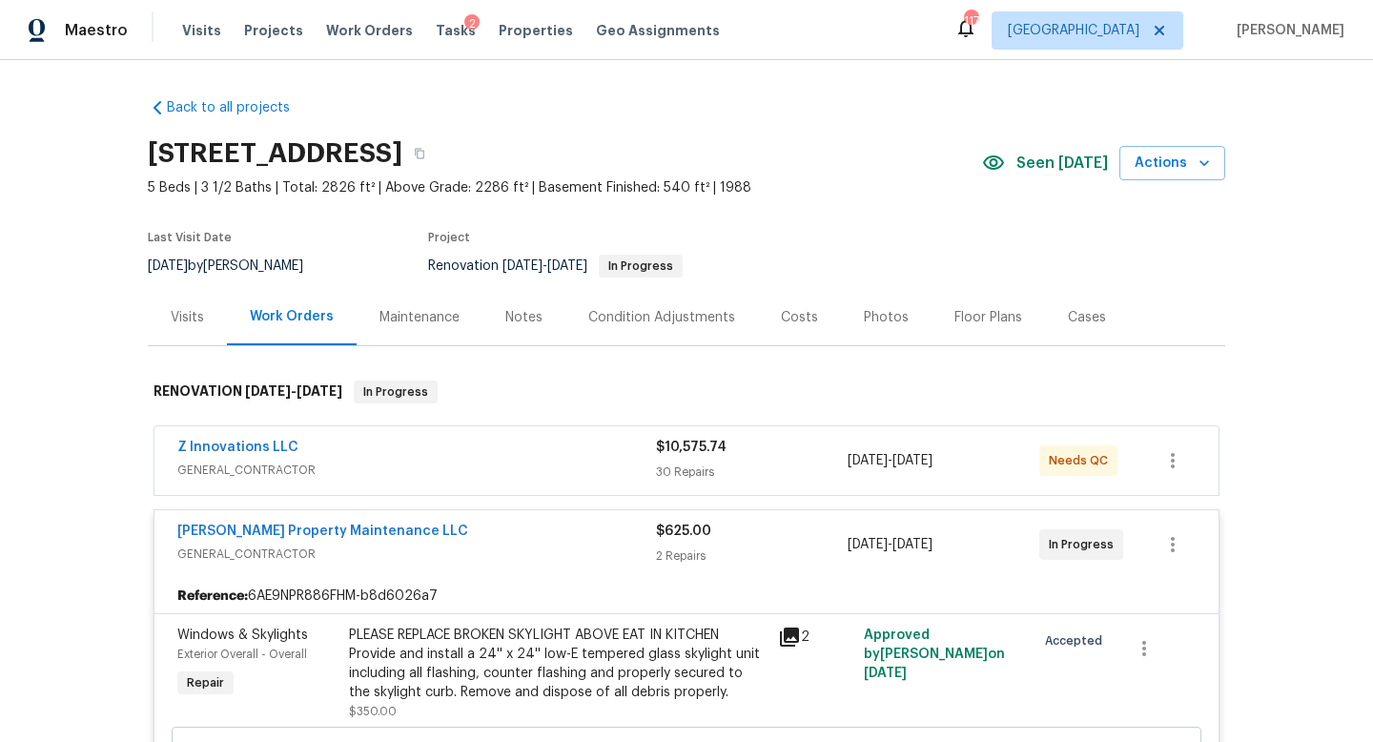
click at [757, 463] on div "30 Repairs" at bounding box center [752, 471] width 192 height 19
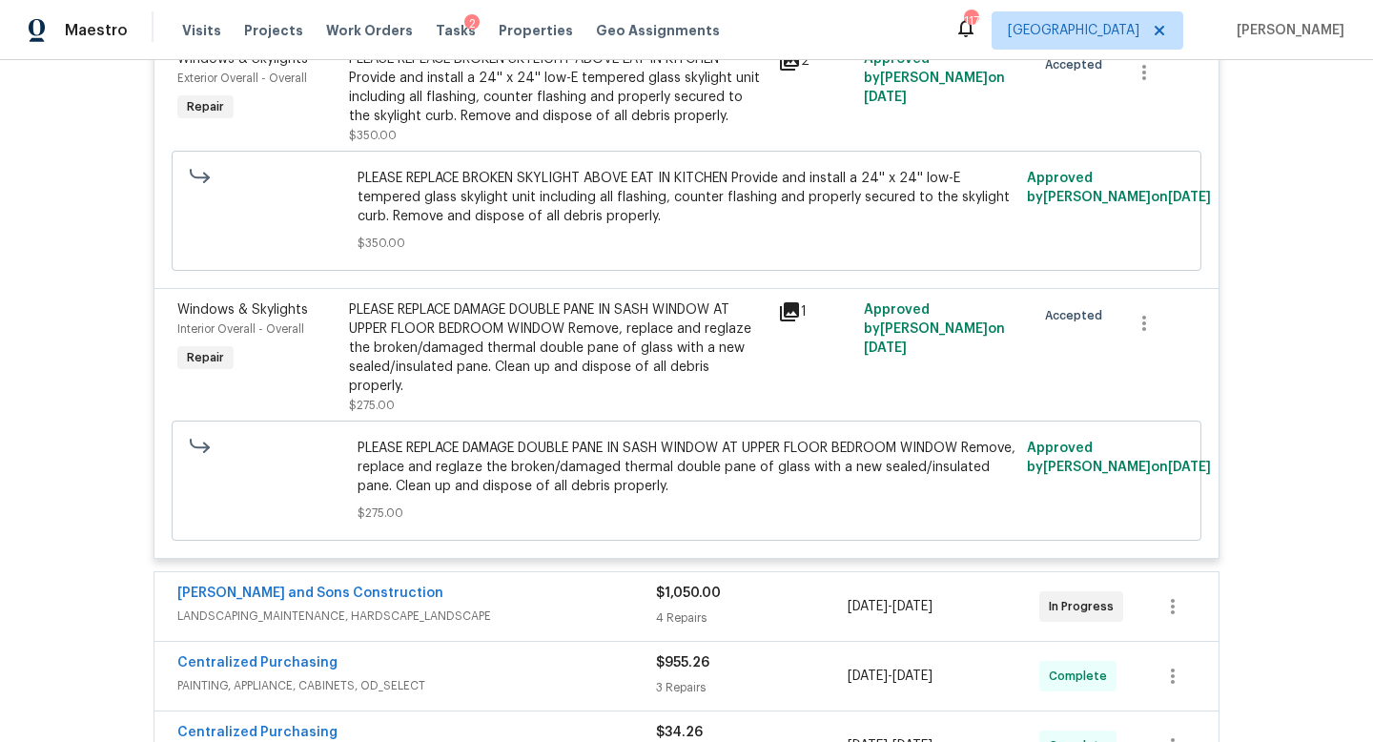
scroll to position [7285, 0]
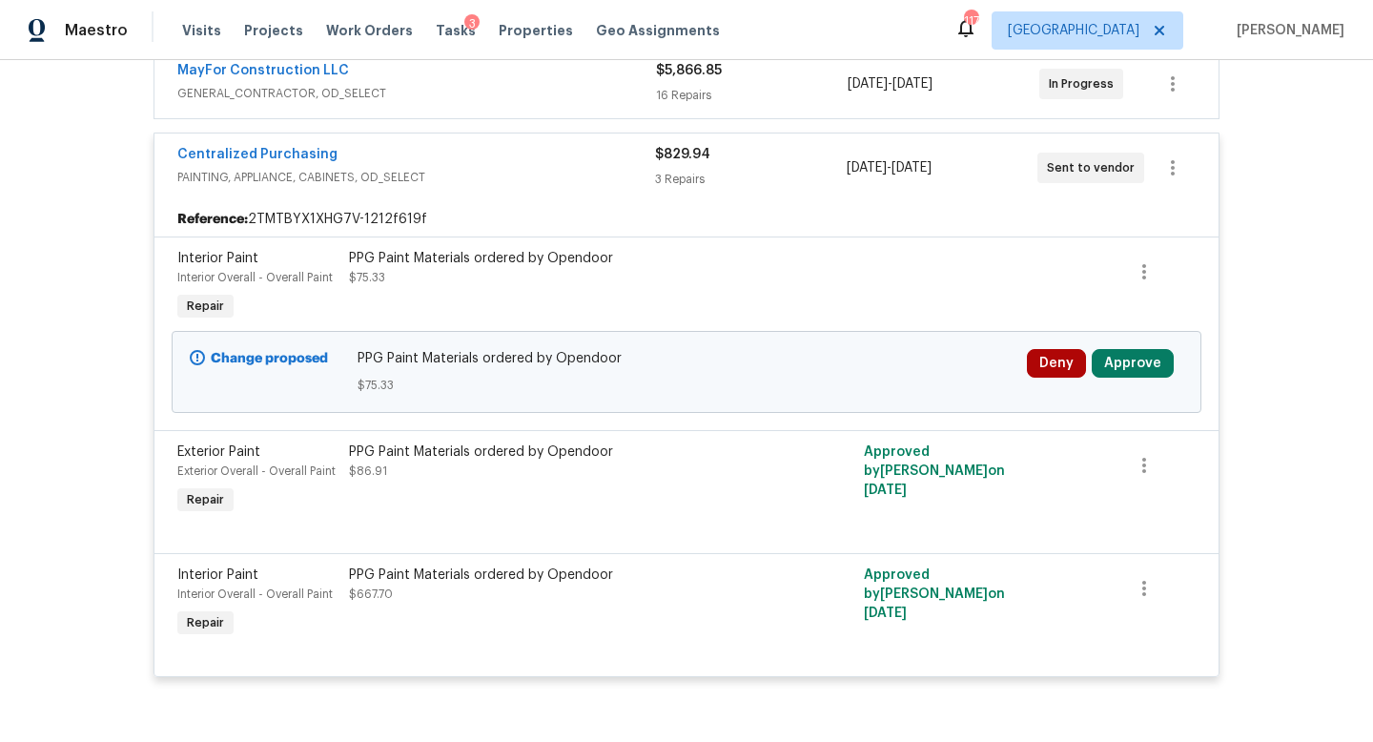
scroll to position [519, 0]
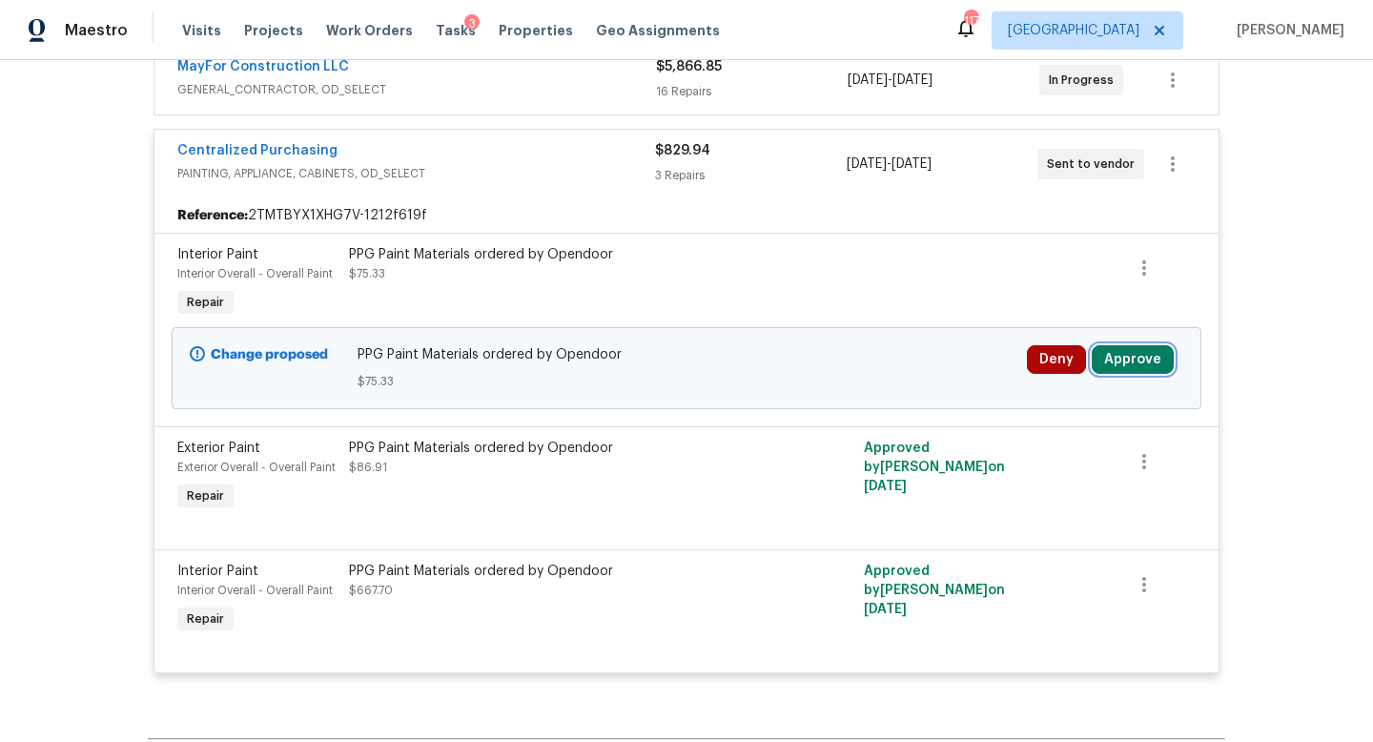
click at [1137, 364] on button "Approve" at bounding box center [1132, 359] width 82 height 29
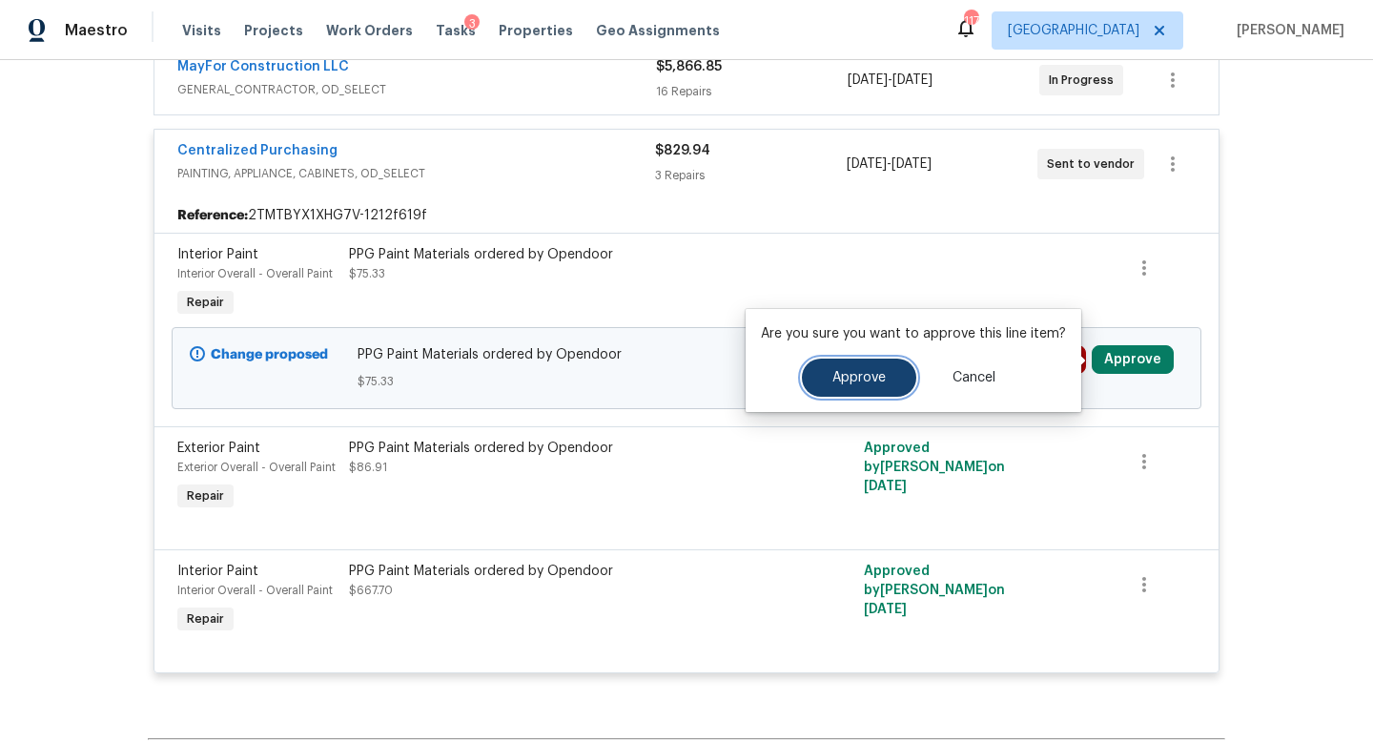
click at [880, 386] on button "Approve" at bounding box center [859, 377] width 114 height 38
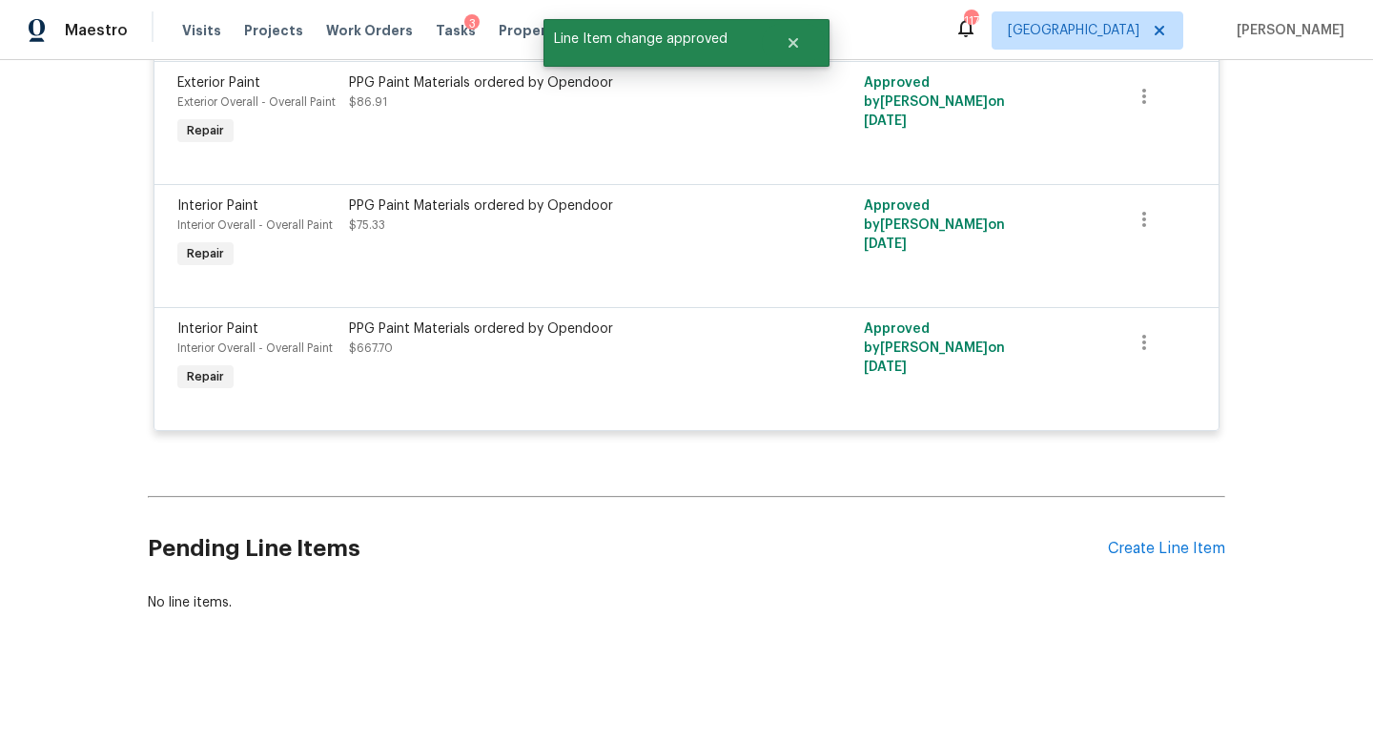
scroll to position [0, 0]
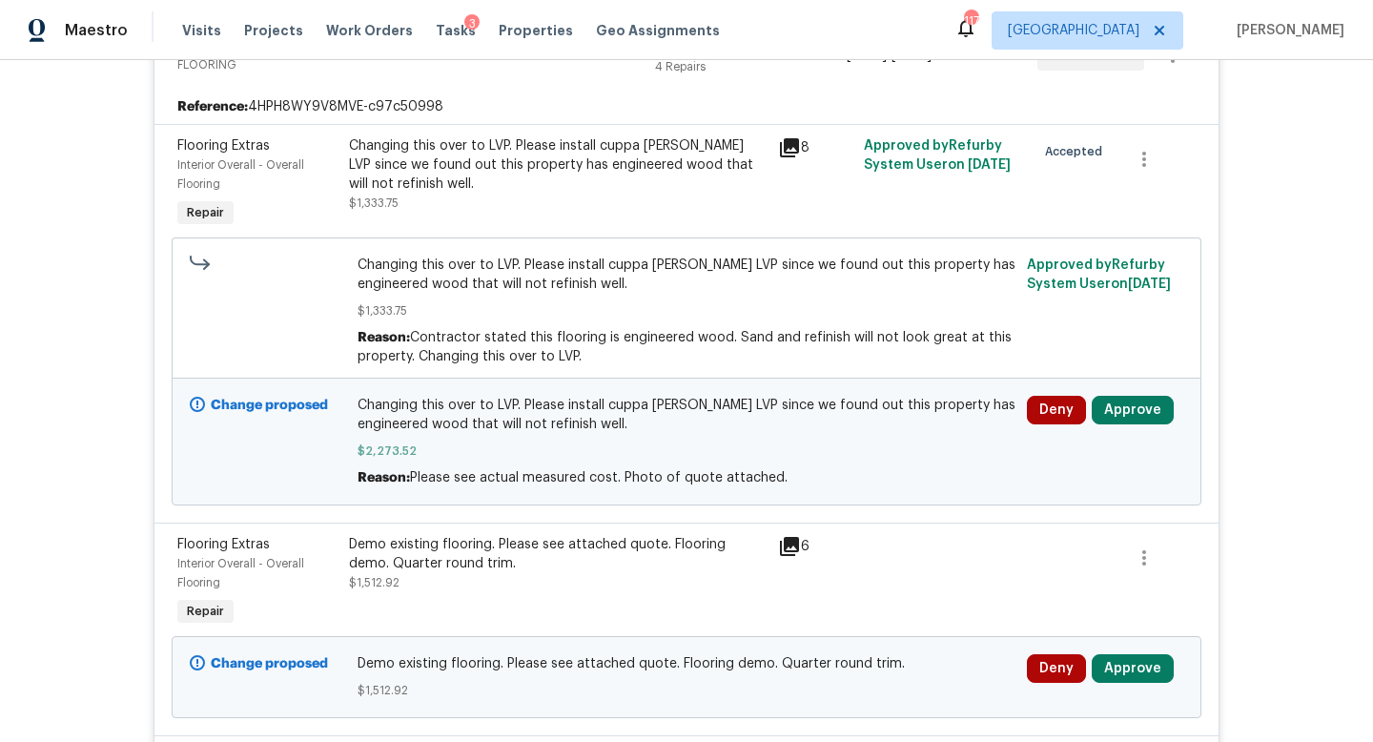
scroll to position [787, 0]
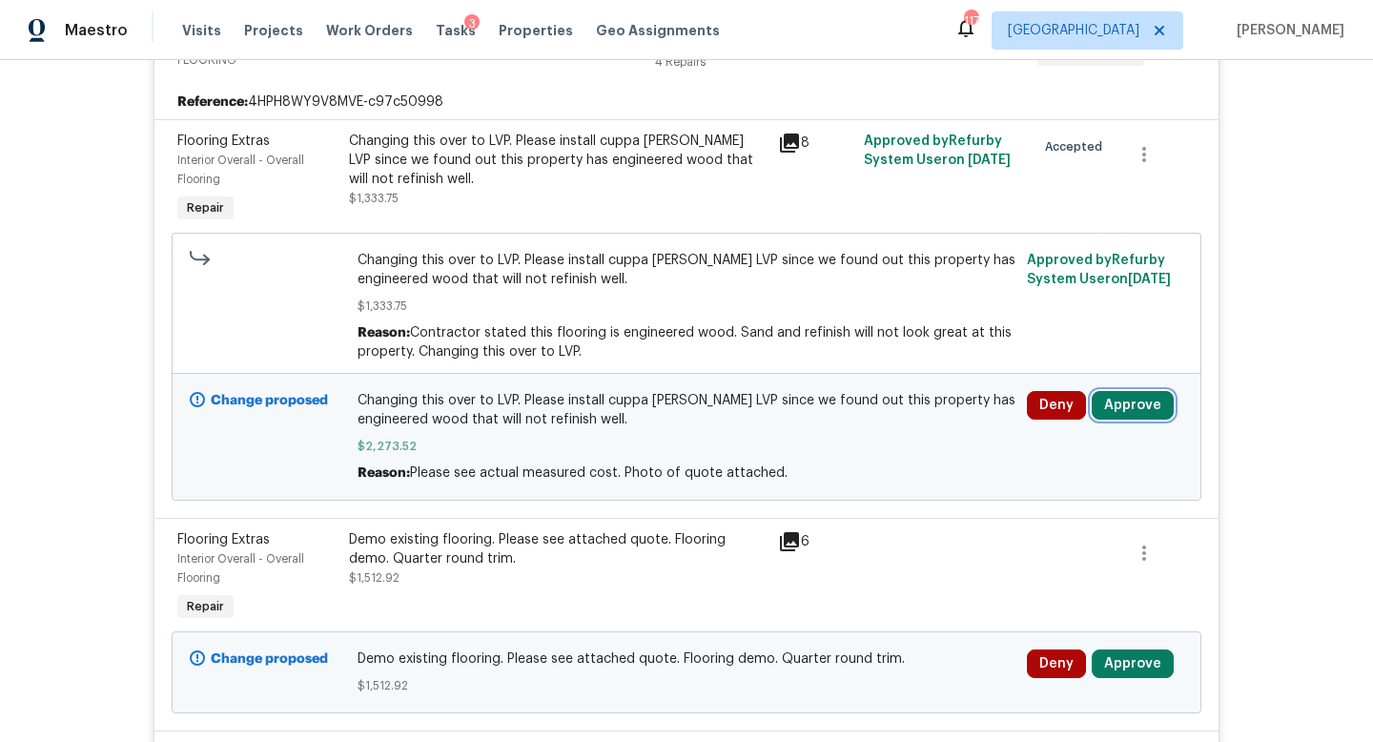
click at [1129, 406] on button "Approve" at bounding box center [1132, 405] width 82 height 29
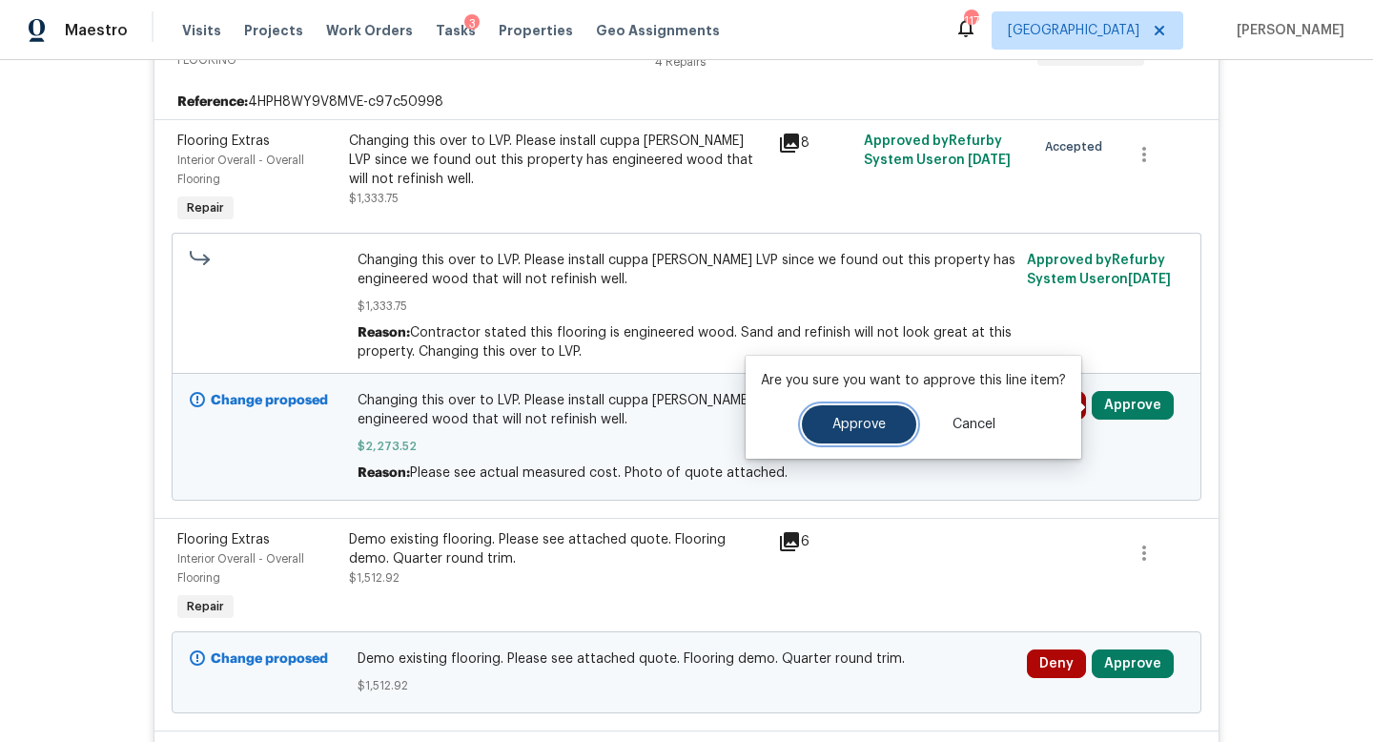
click at [880, 413] on button "Approve" at bounding box center [859, 424] width 114 height 38
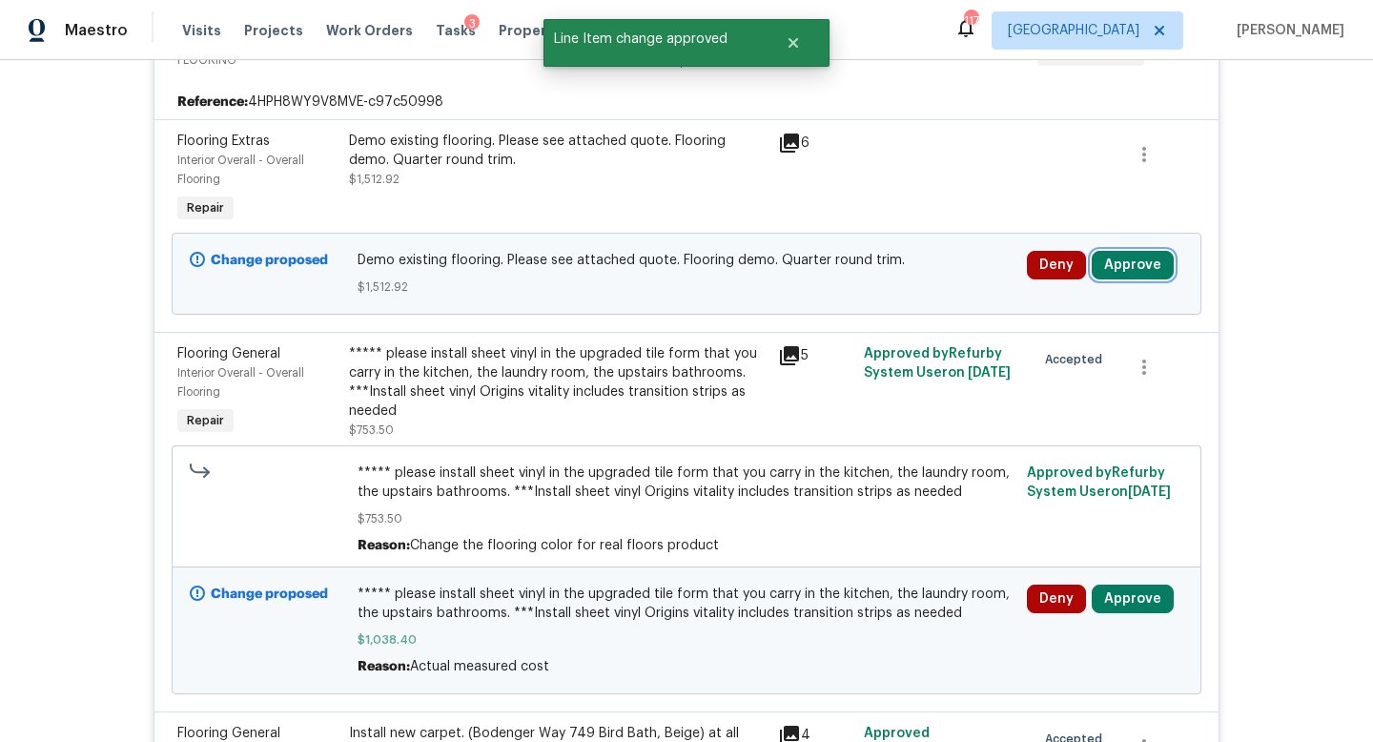
click at [1118, 266] on button "Approve" at bounding box center [1132, 265] width 82 height 29
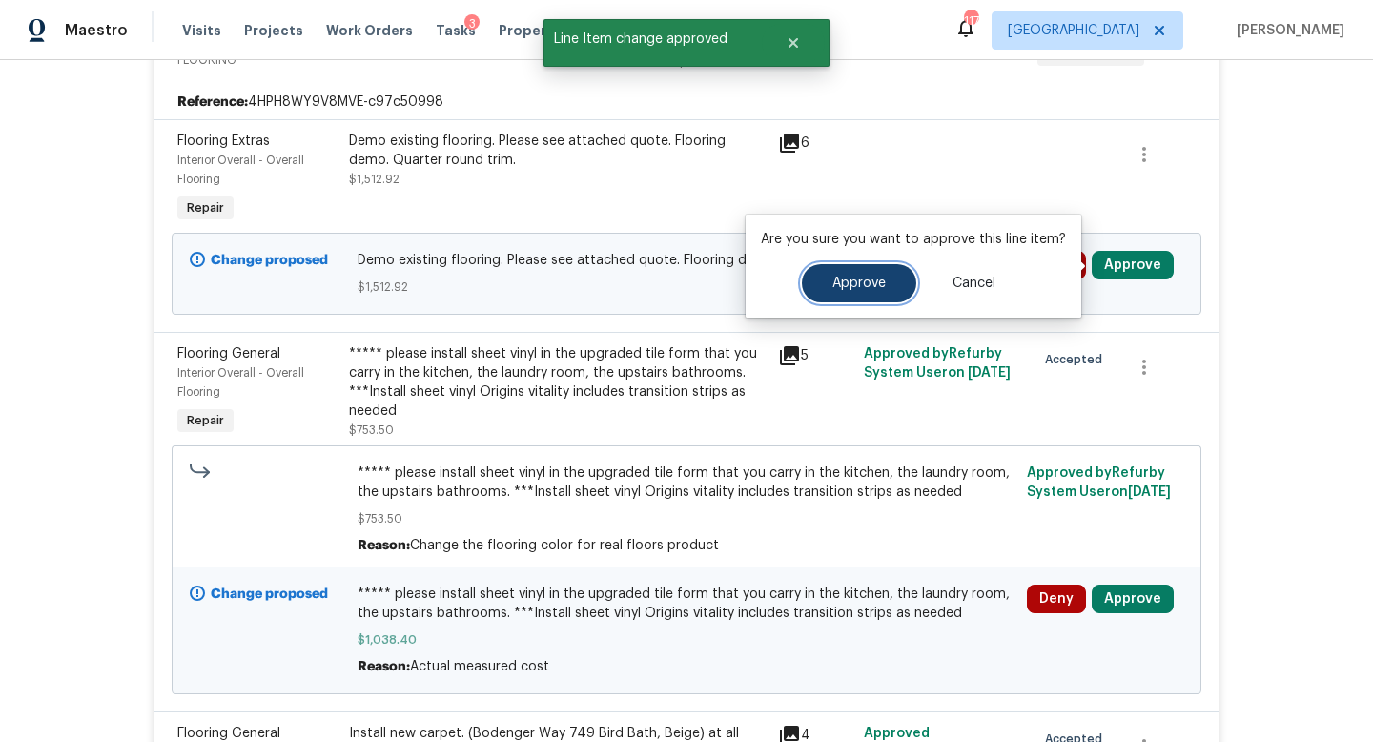
click at [893, 273] on button "Approve" at bounding box center [859, 283] width 114 height 38
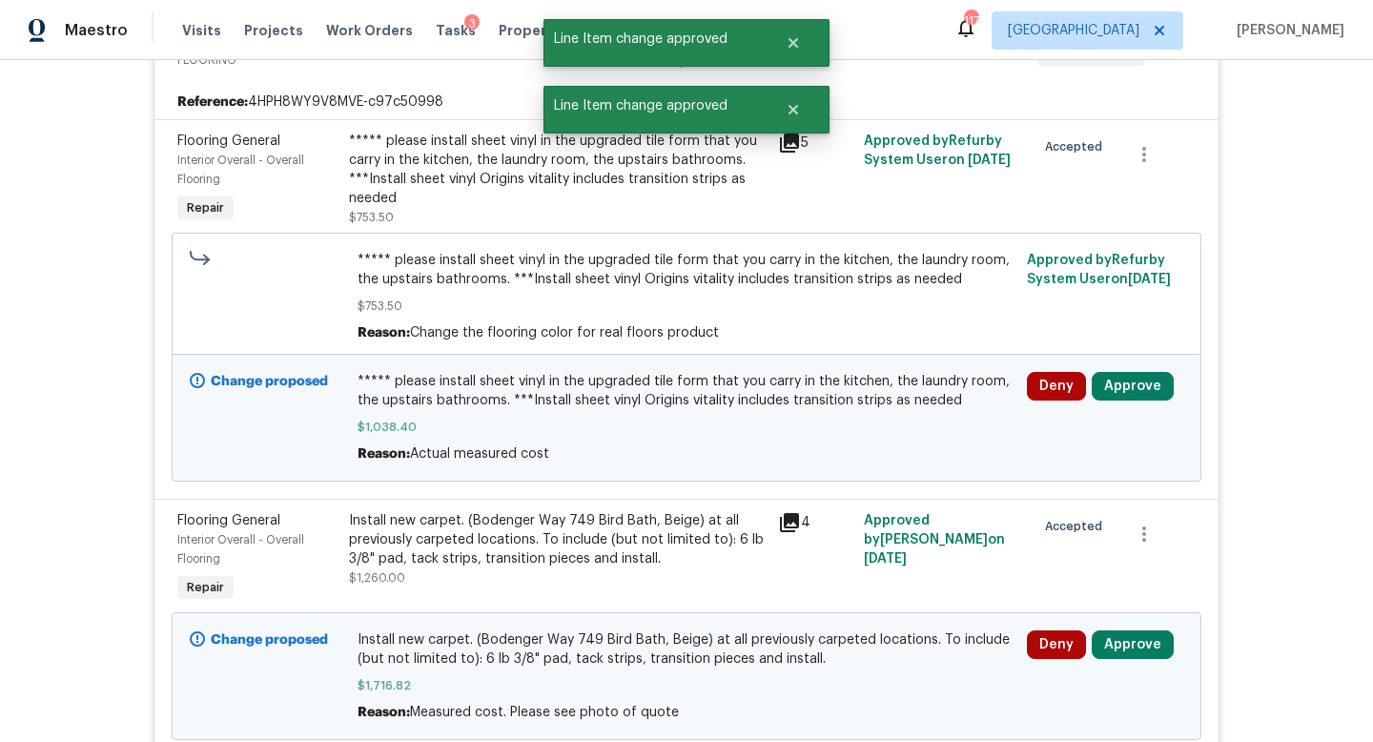
scroll to position [563, 0]
click at [1119, 378] on button "Approve" at bounding box center [1132, 386] width 82 height 29
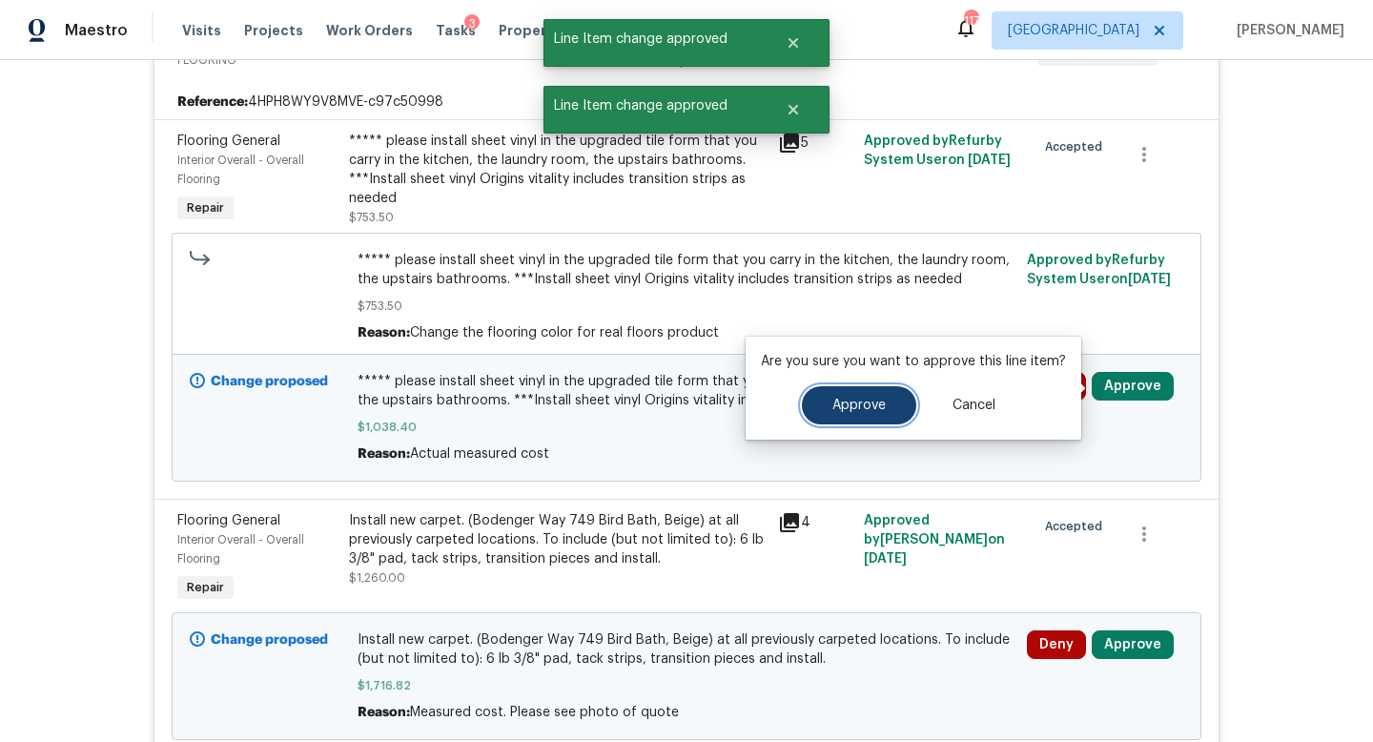
click at [872, 400] on span "Approve" at bounding box center [858, 405] width 53 height 14
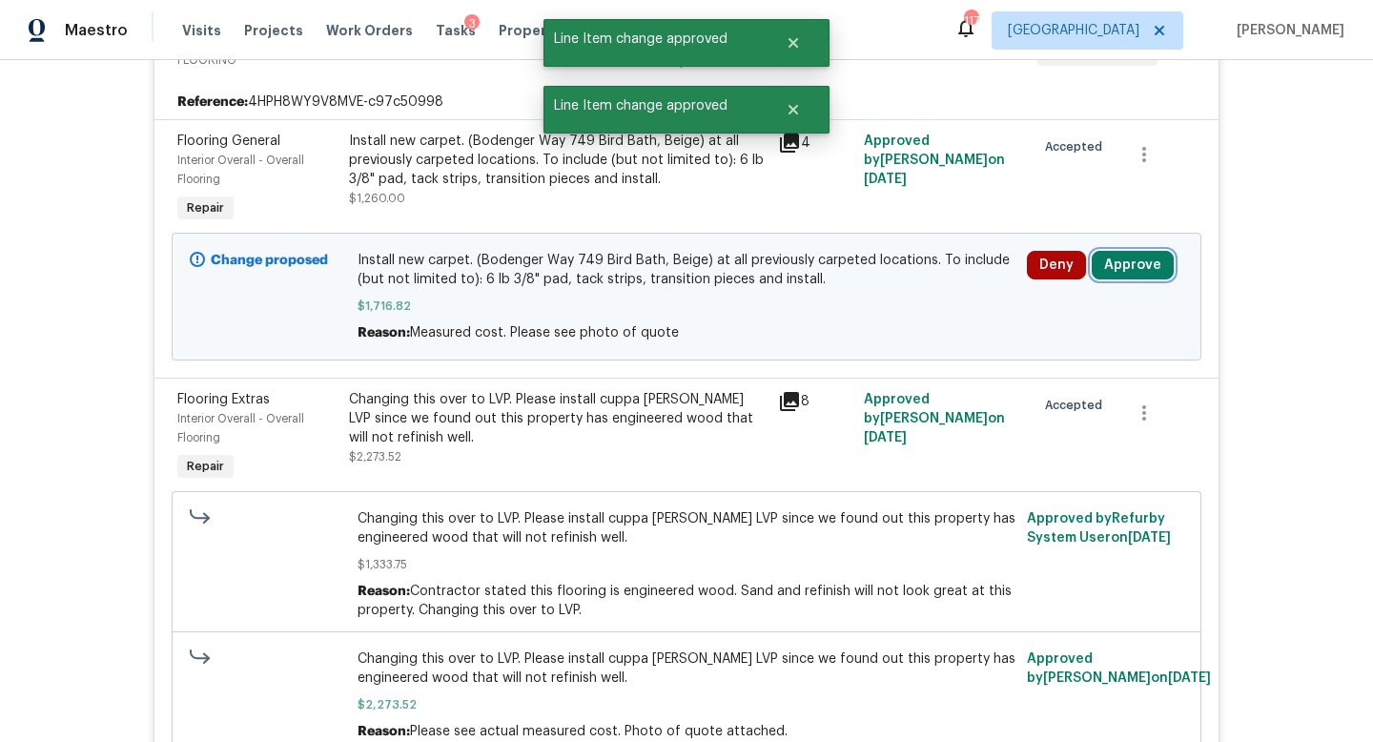
click at [1117, 268] on button "Approve" at bounding box center [1132, 265] width 82 height 29
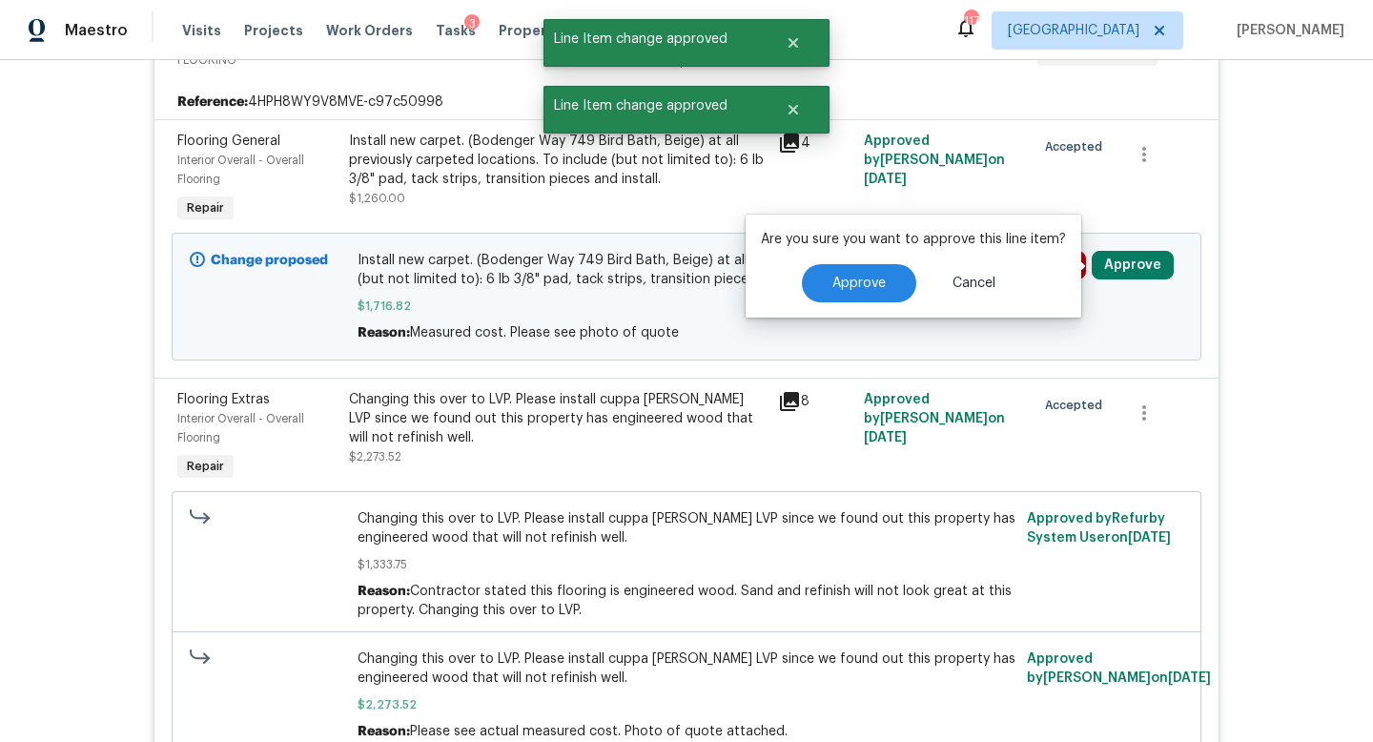
click at [795, 265] on div "Approve Cancel" at bounding box center [913, 283] width 305 height 38
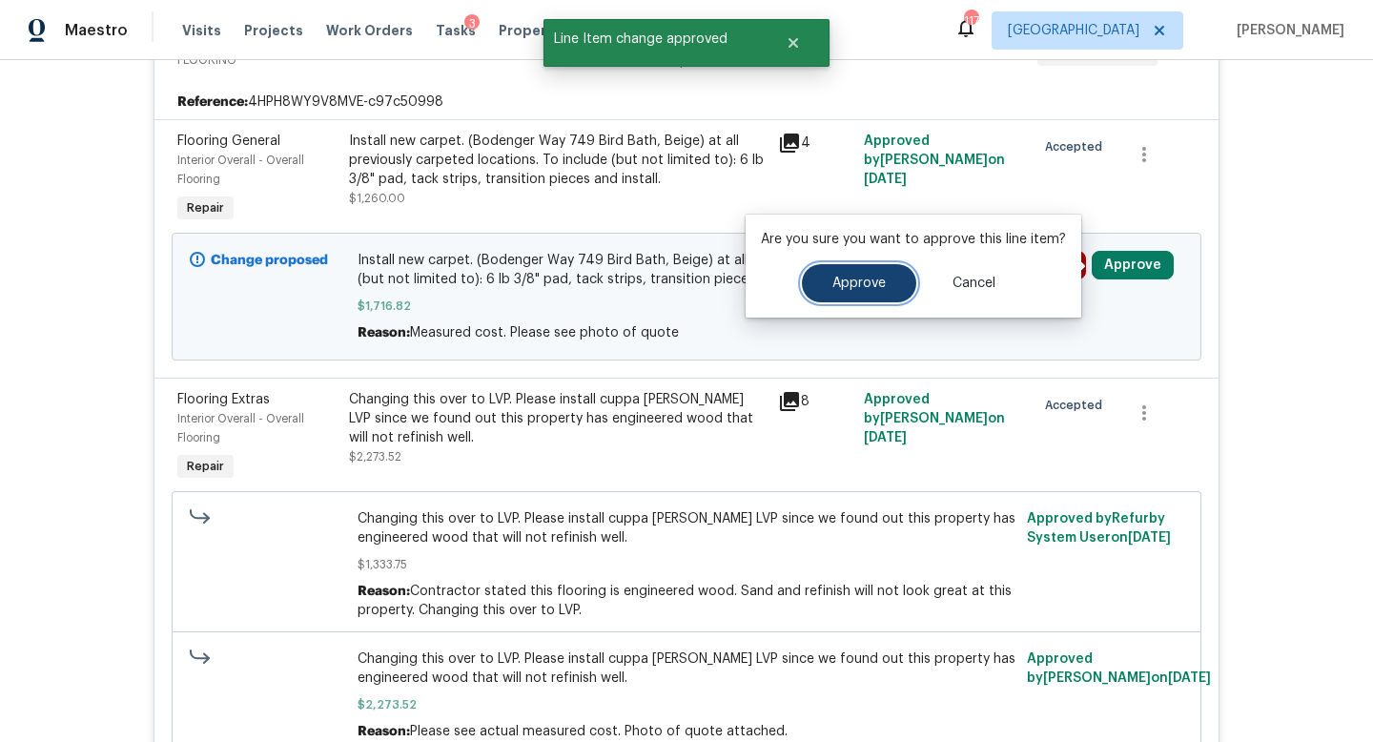
click at [833, 284] on span "Approve" at bounding box center [858, 283] width 53 height 14
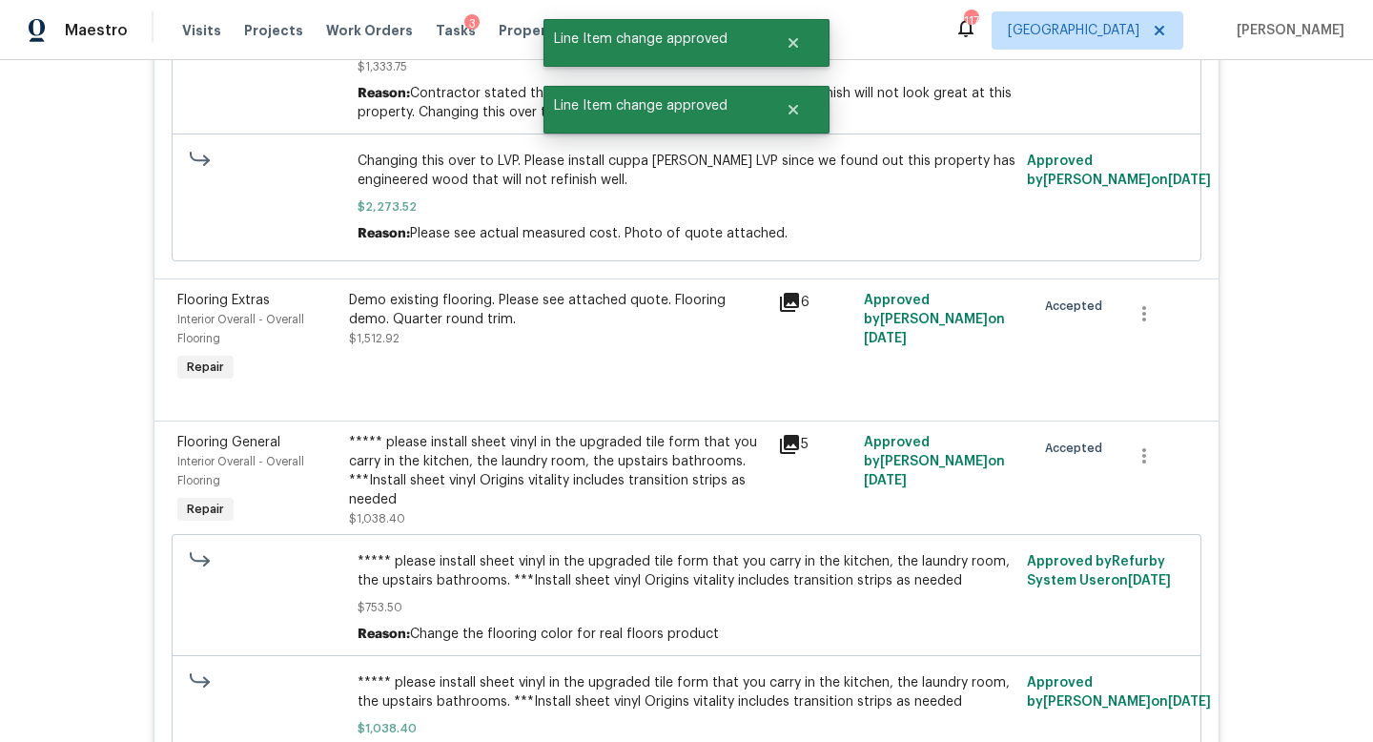
scroll to position [0, 0]
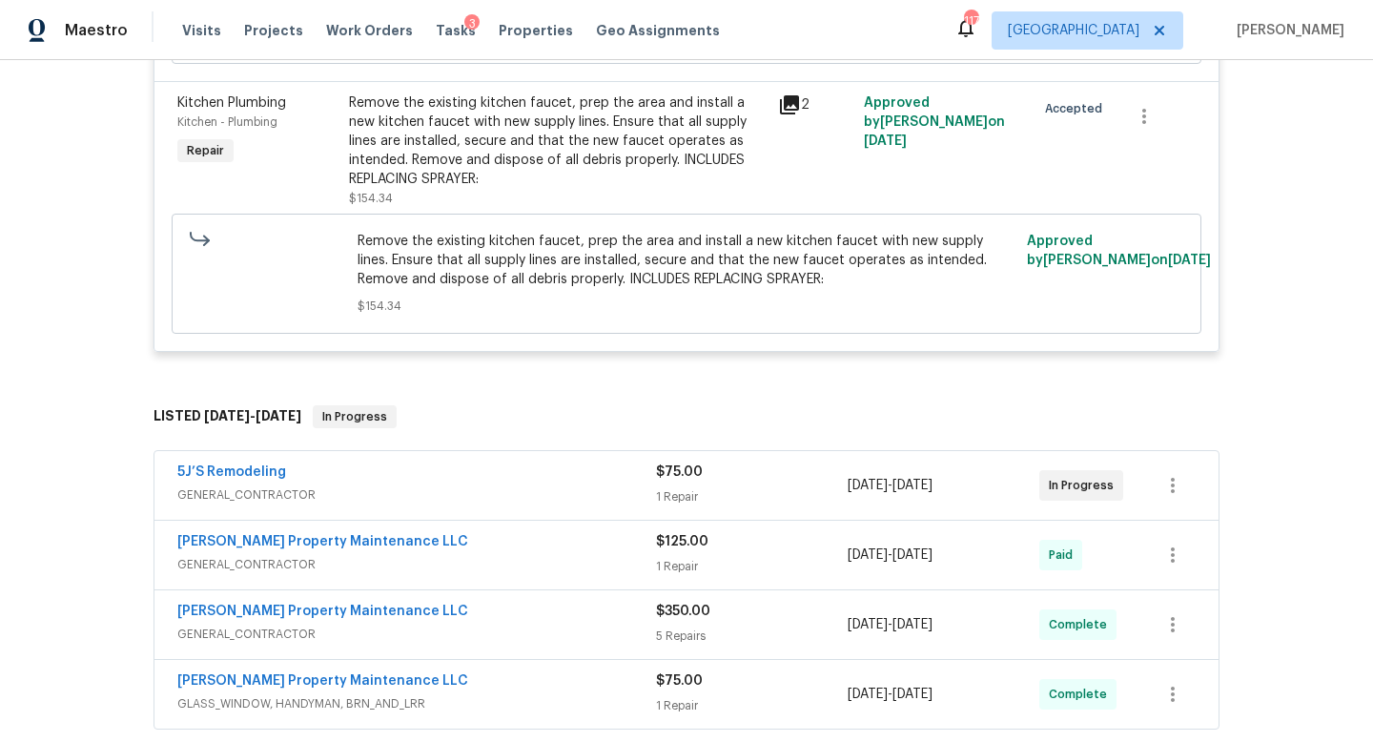
scroll to position [3326, 0]
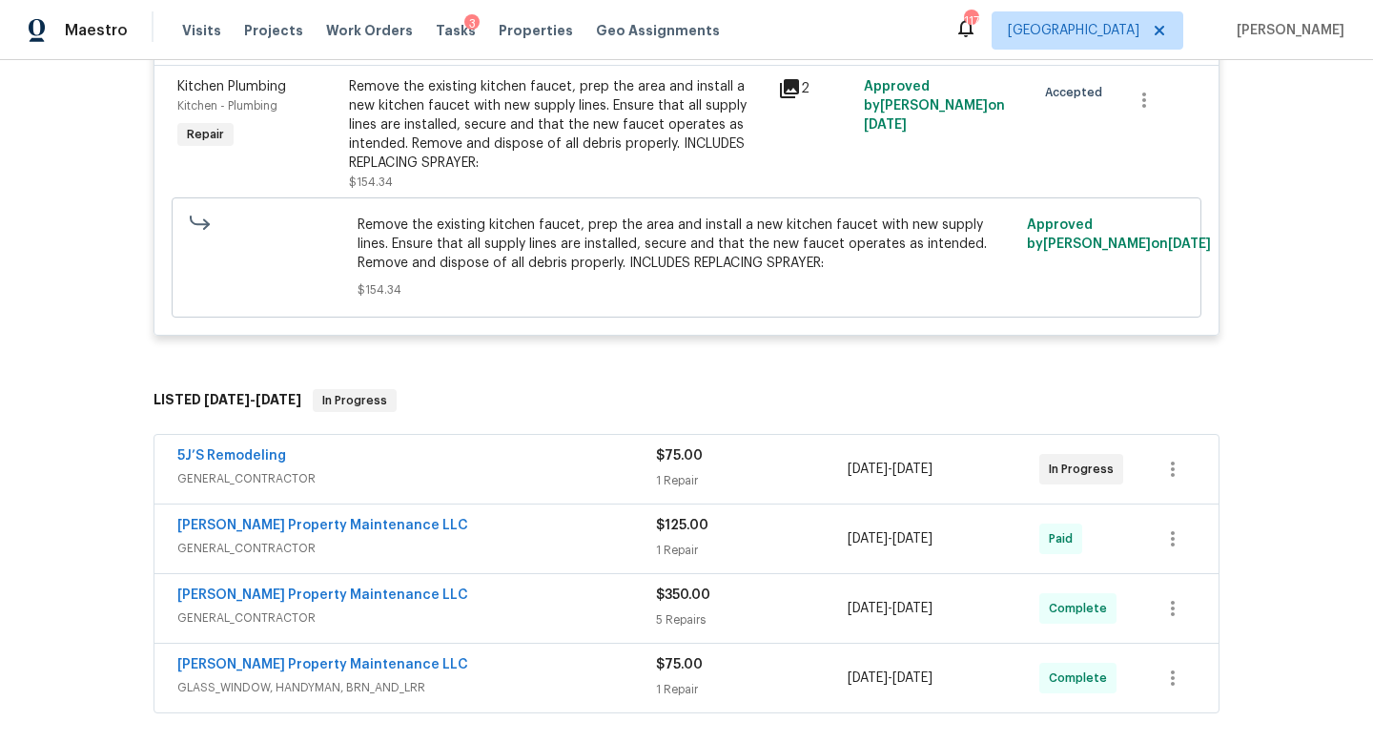
click at [563, 469] on span "GENERAL_CONTRACTOR" at bounding box center [416, 478] width 478 height 19
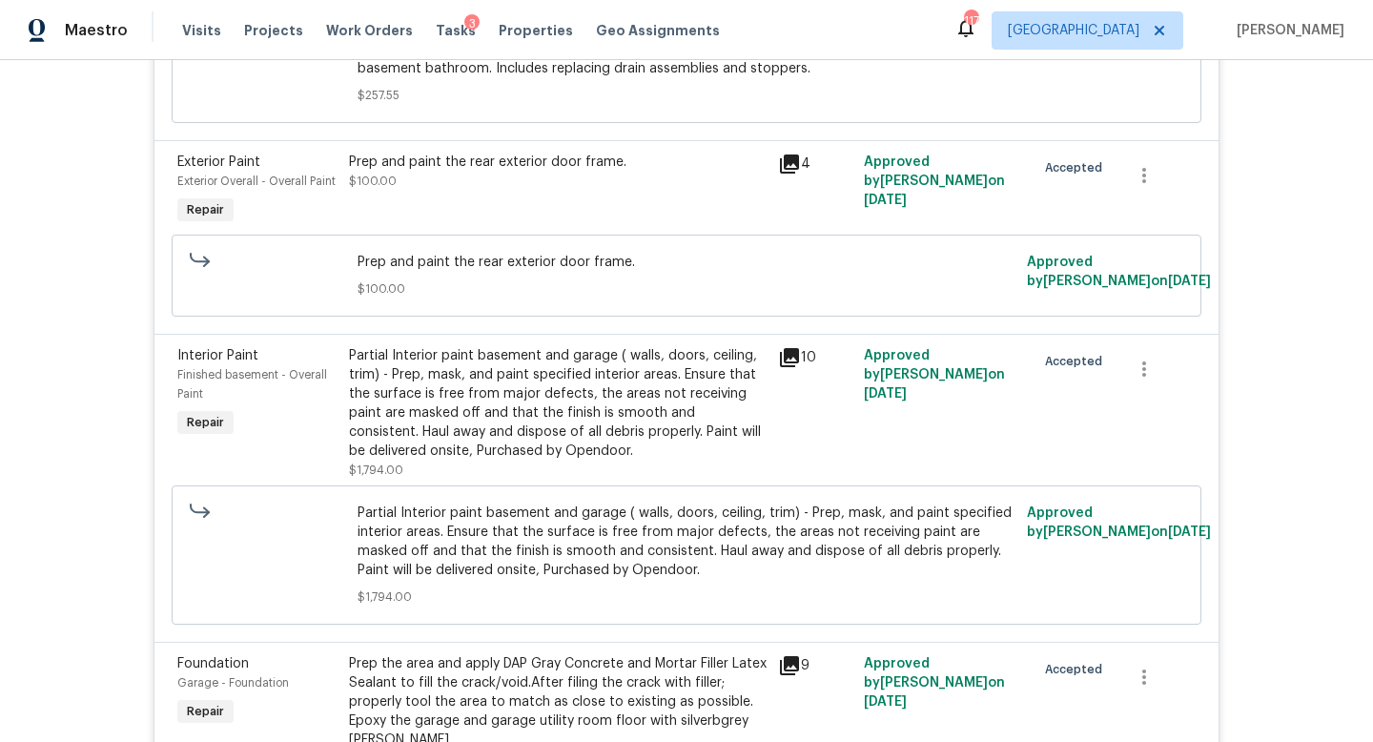
scroll to position [0, 0]
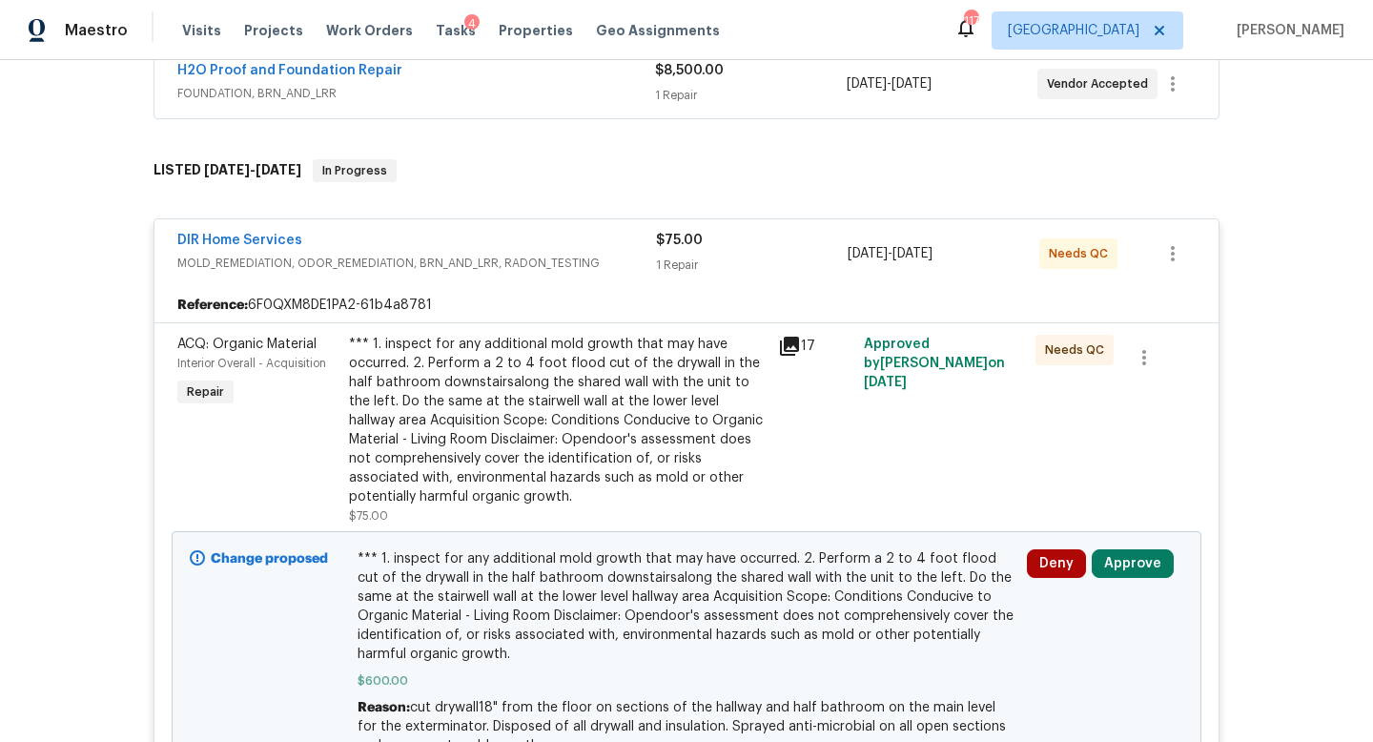
scroll to position [452, 0]
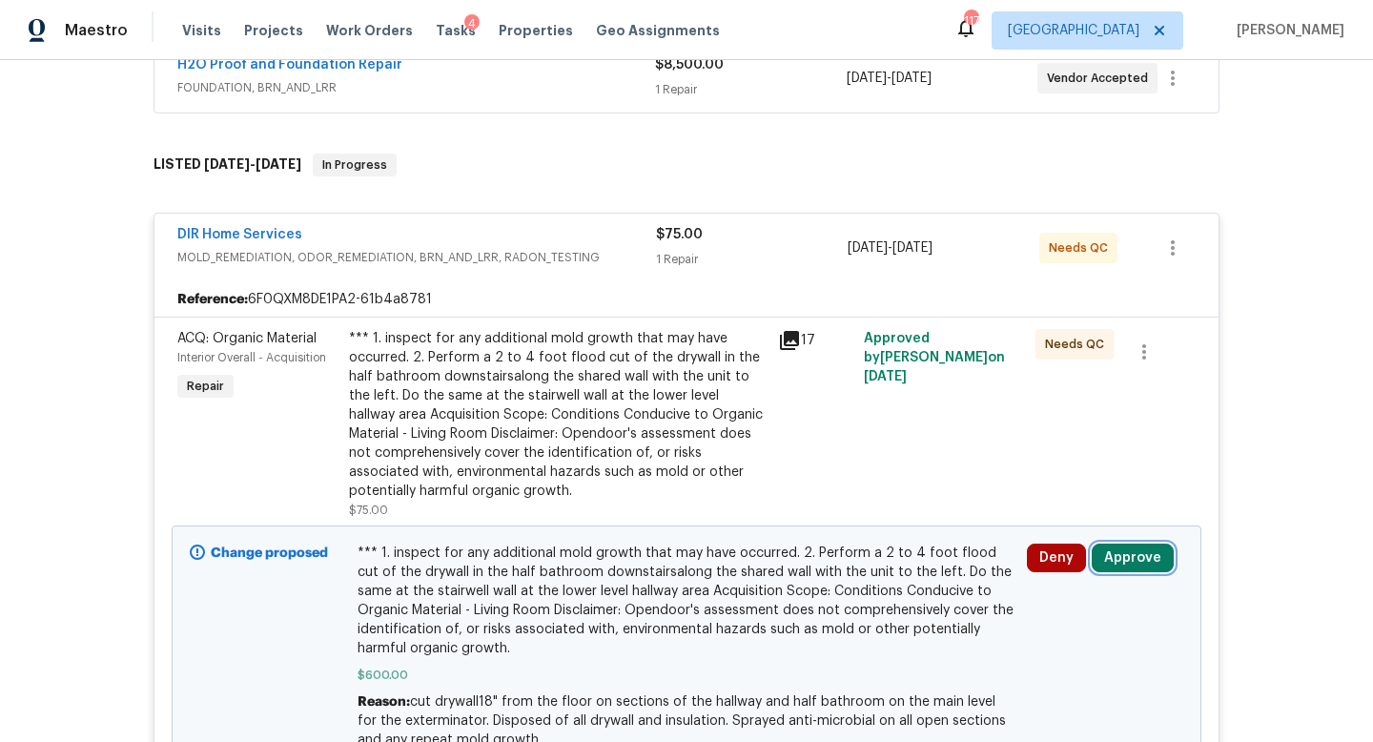
click at [1125, 550] on button "Approve" at bounding box center [1132, 557] width 82 height 29
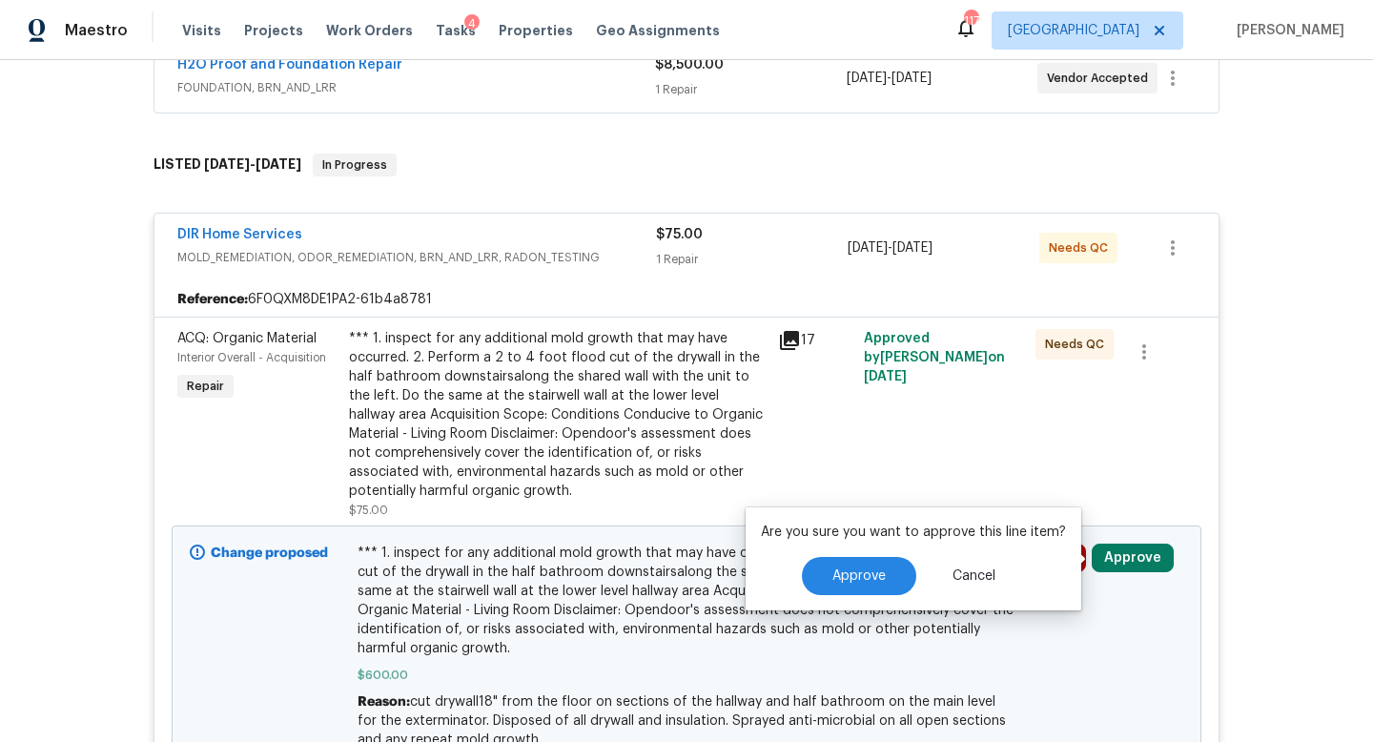
click at [857, 551] on div "Are you sure you want to approve this line item? Approve Cancel" at bounding box center [913, 558] width 336 height 103
click at [855, 585] on button "Approve" at bounding box center [859, 576] width 114 height 38
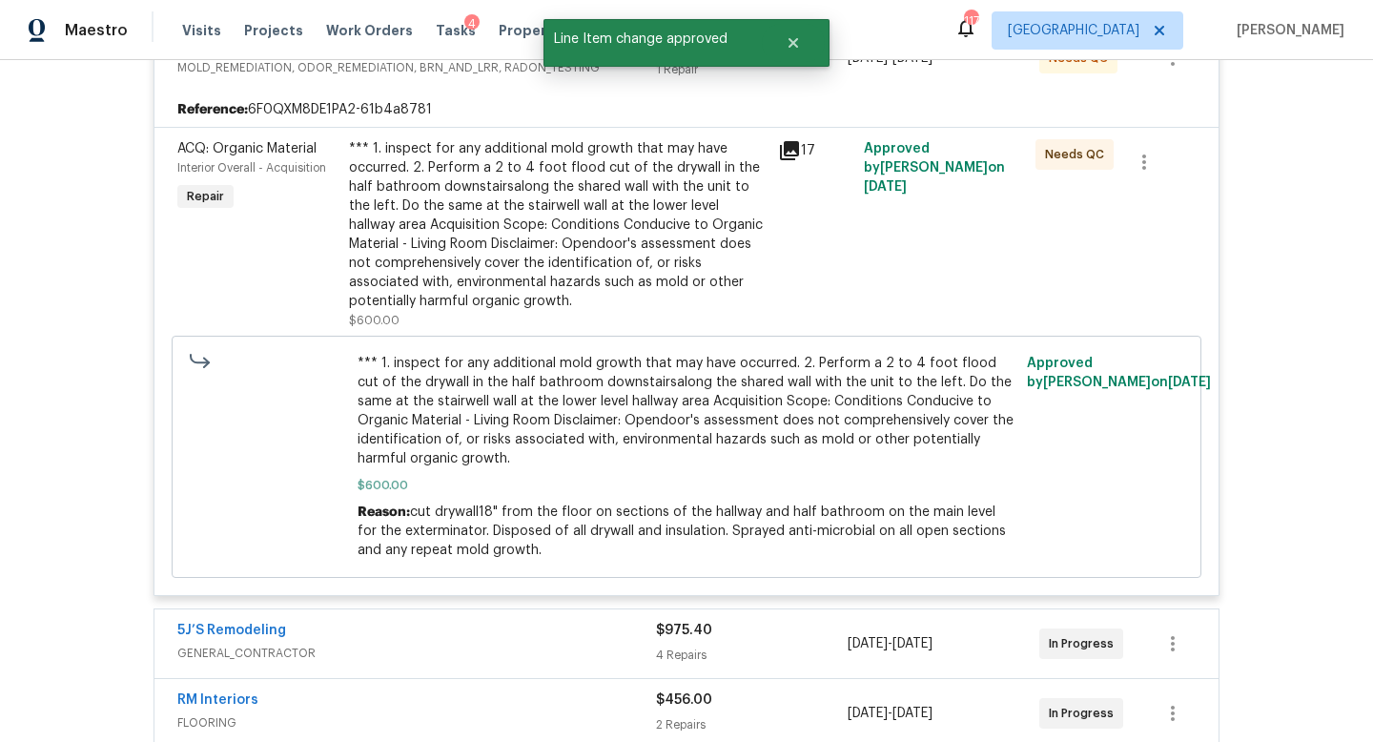
scroll to position [0, 0]
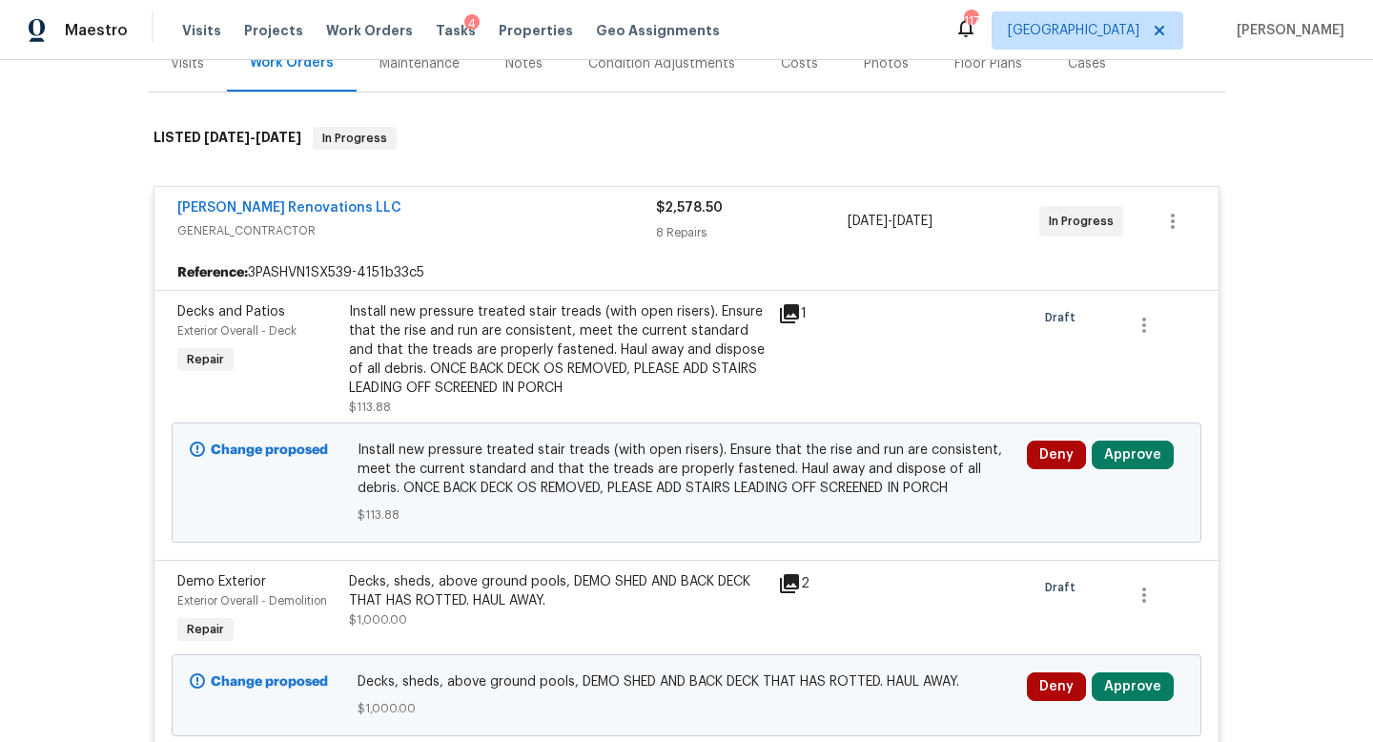
scroll to position [291, 0]
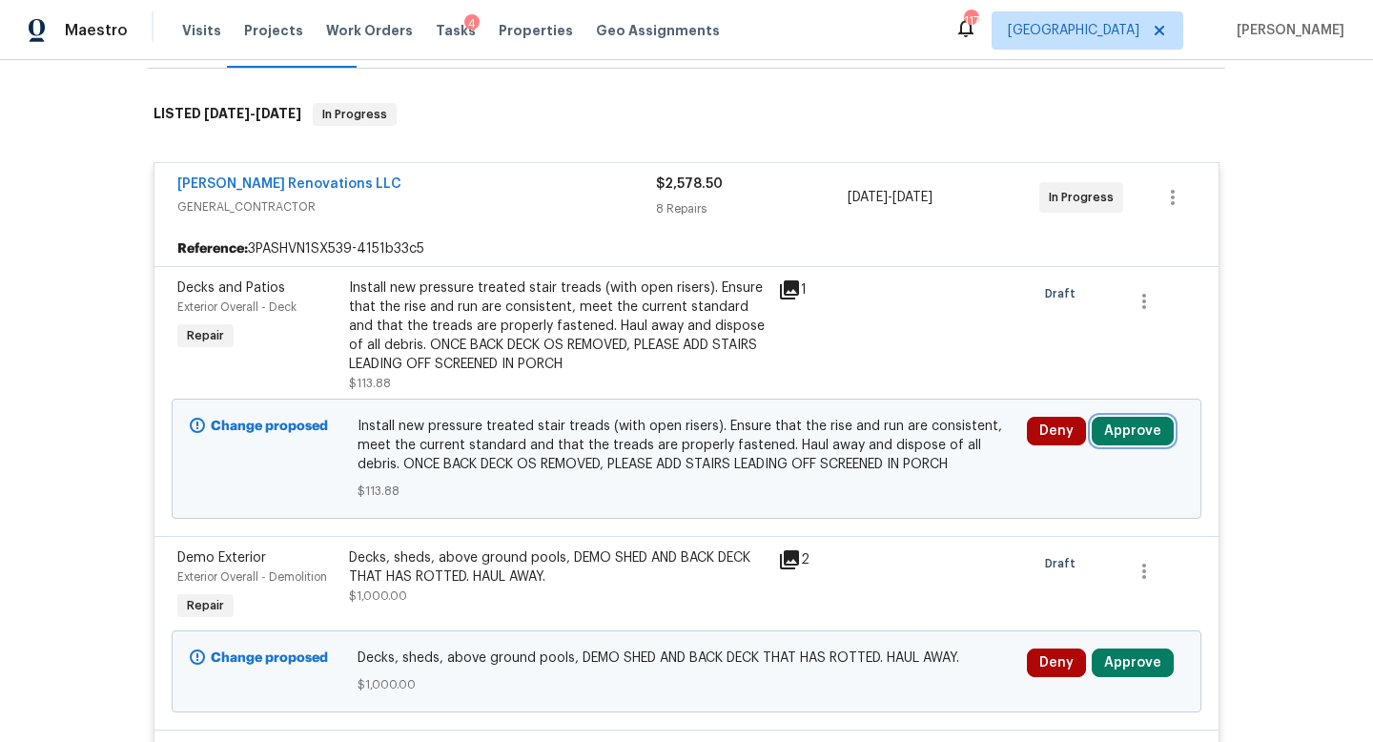
click at [1137, 426] on button "Approve" at bounding box center [1132, 431] width 82 height 29
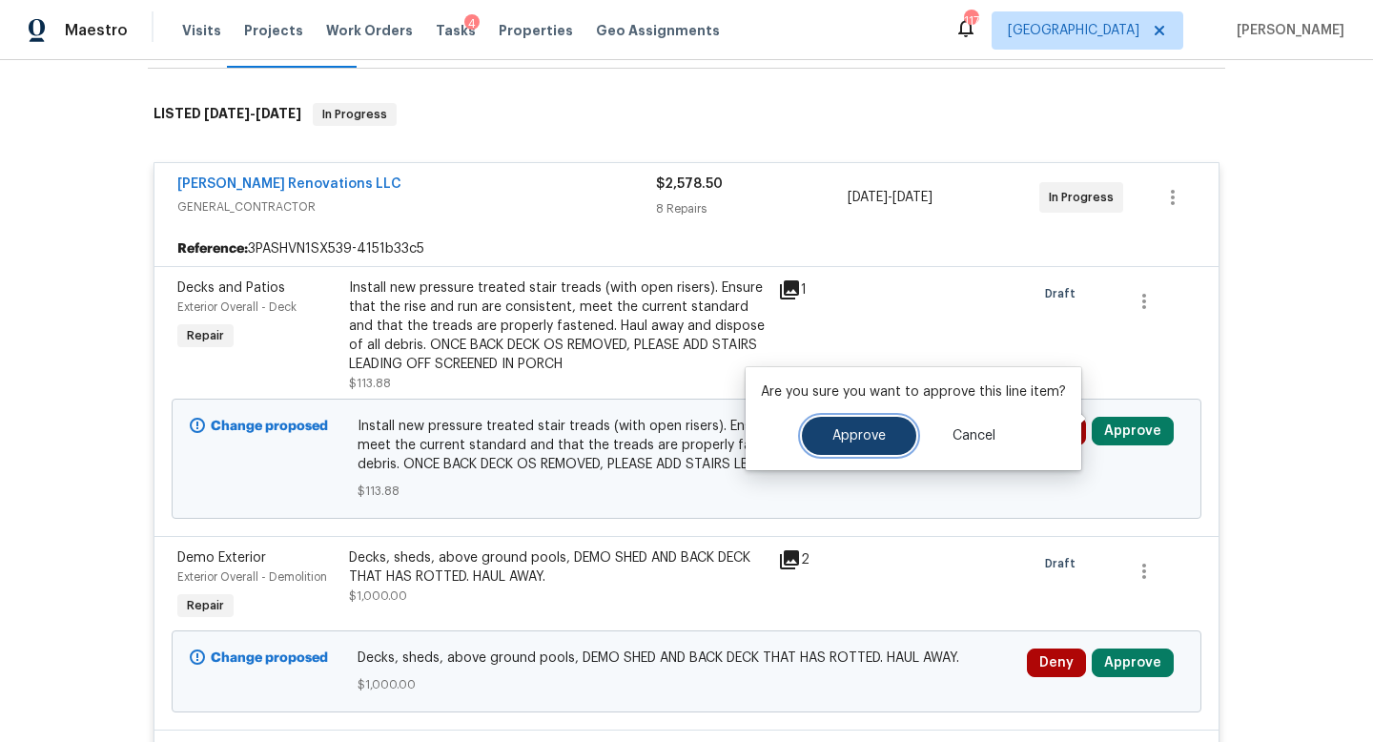
click at [837, 453] on button "Approve" at bounding box center [859, 436] width 114 height 38
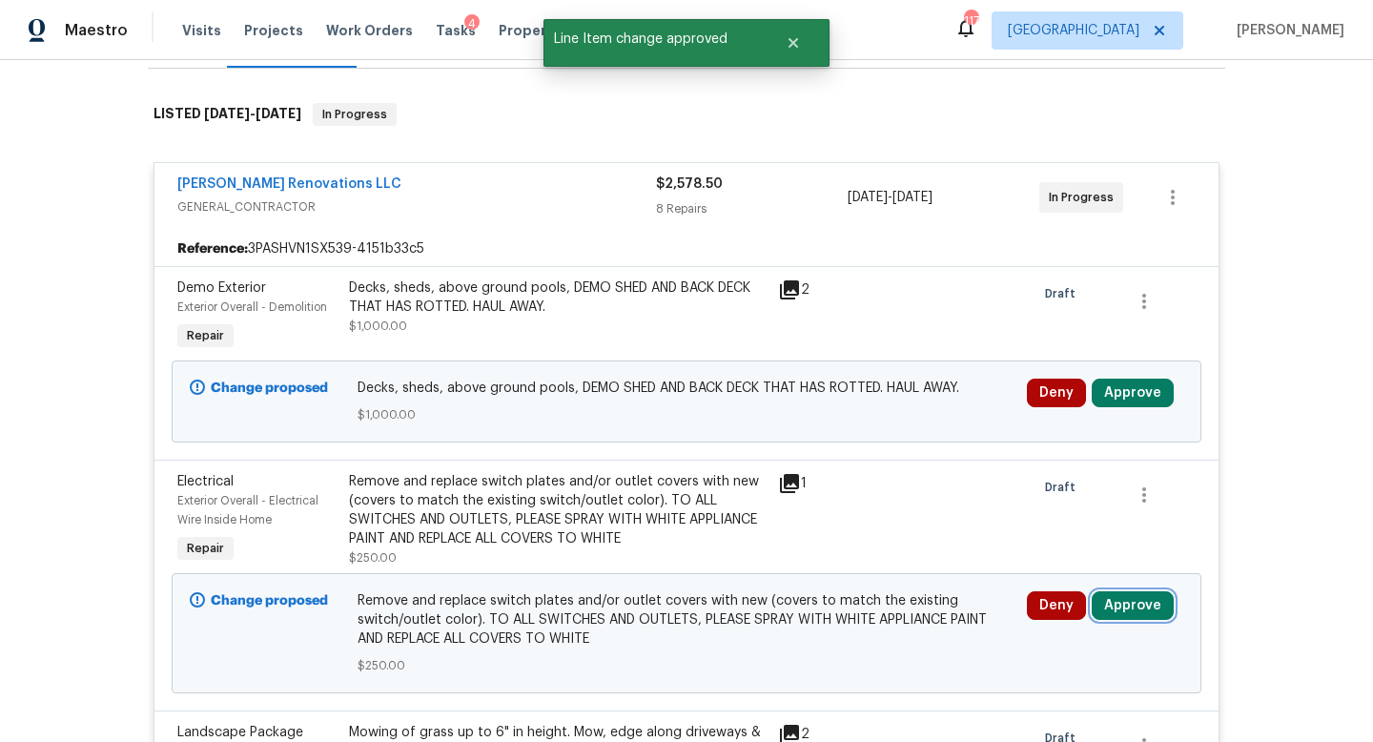
click at [1119, 591] on button "Approve" at bounding box center [1132, 605] width 82 height 29
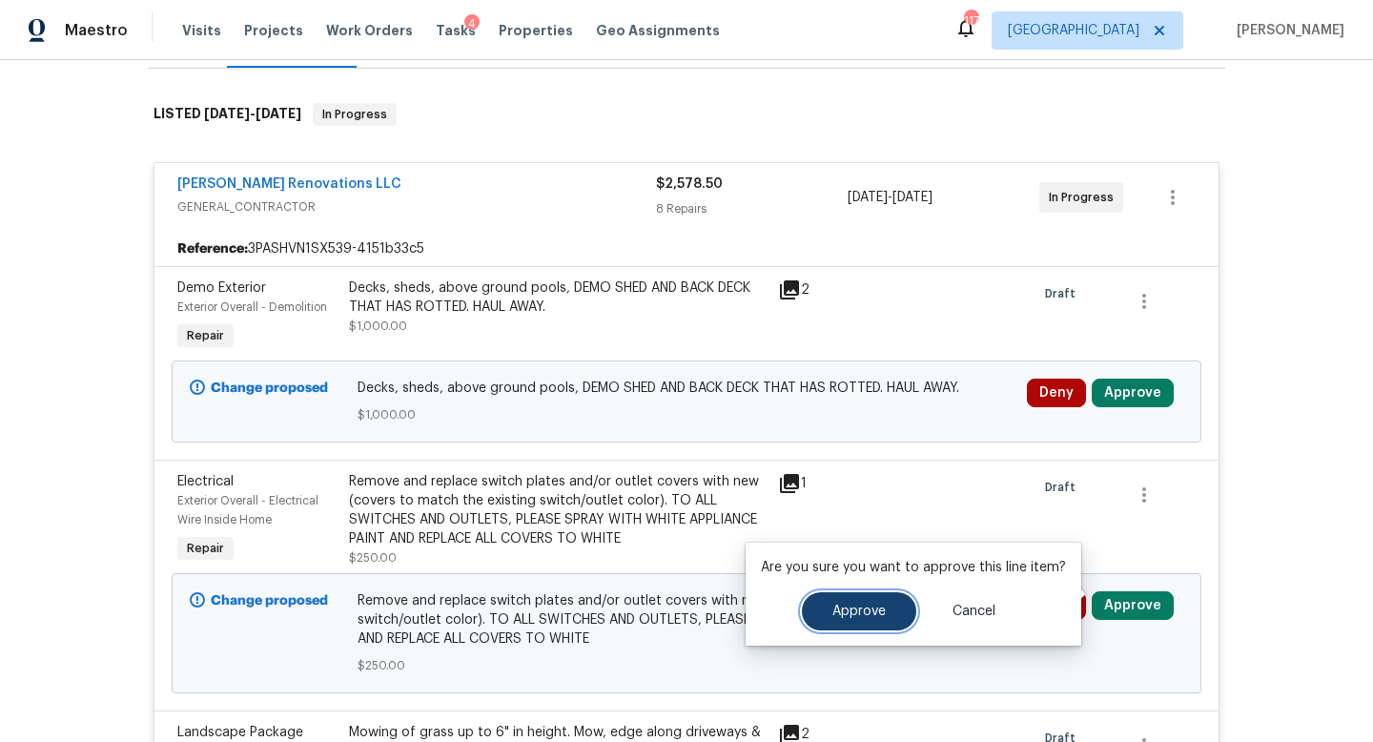
click at [867, 618] on button "Approve" at bounding box center [859, 611] width 114 height 38
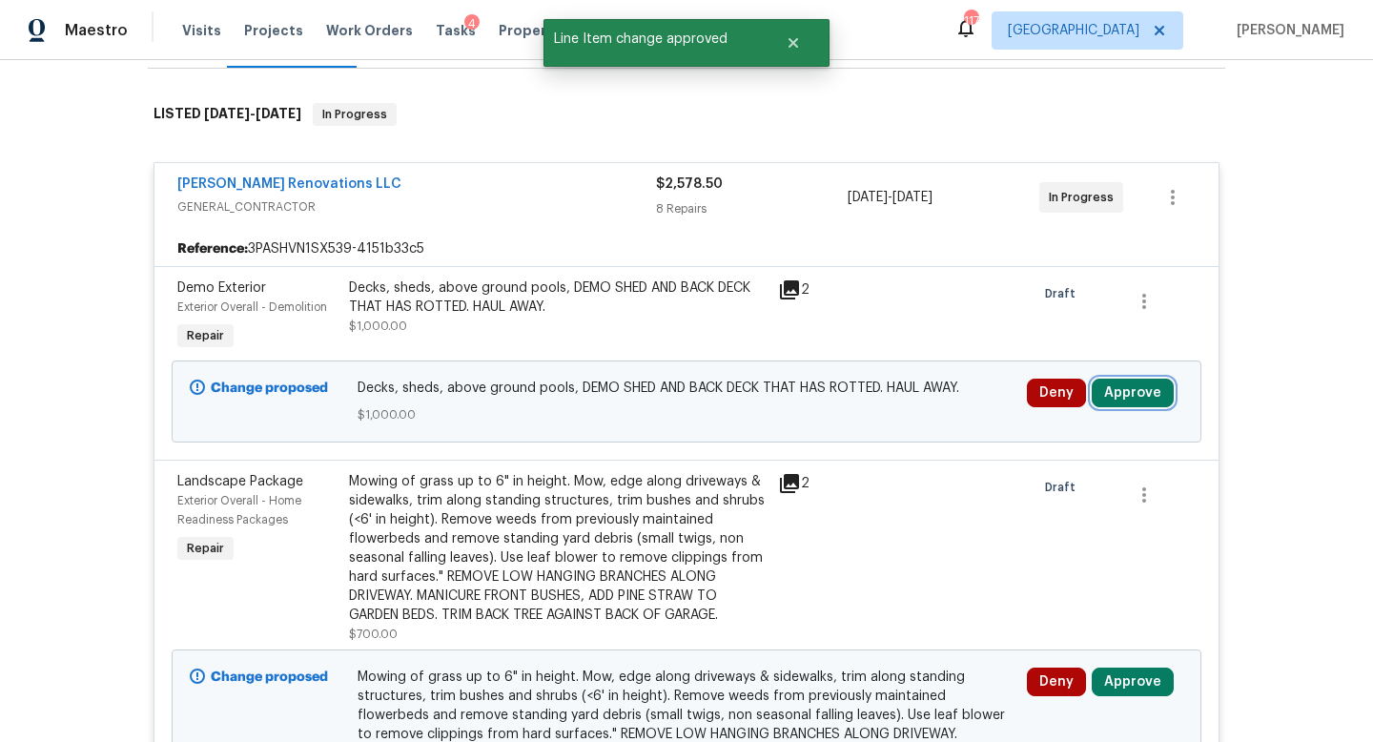
click at [1131, 382] on button "Approve" at bounding box center [1132, 392] width 82 height 29
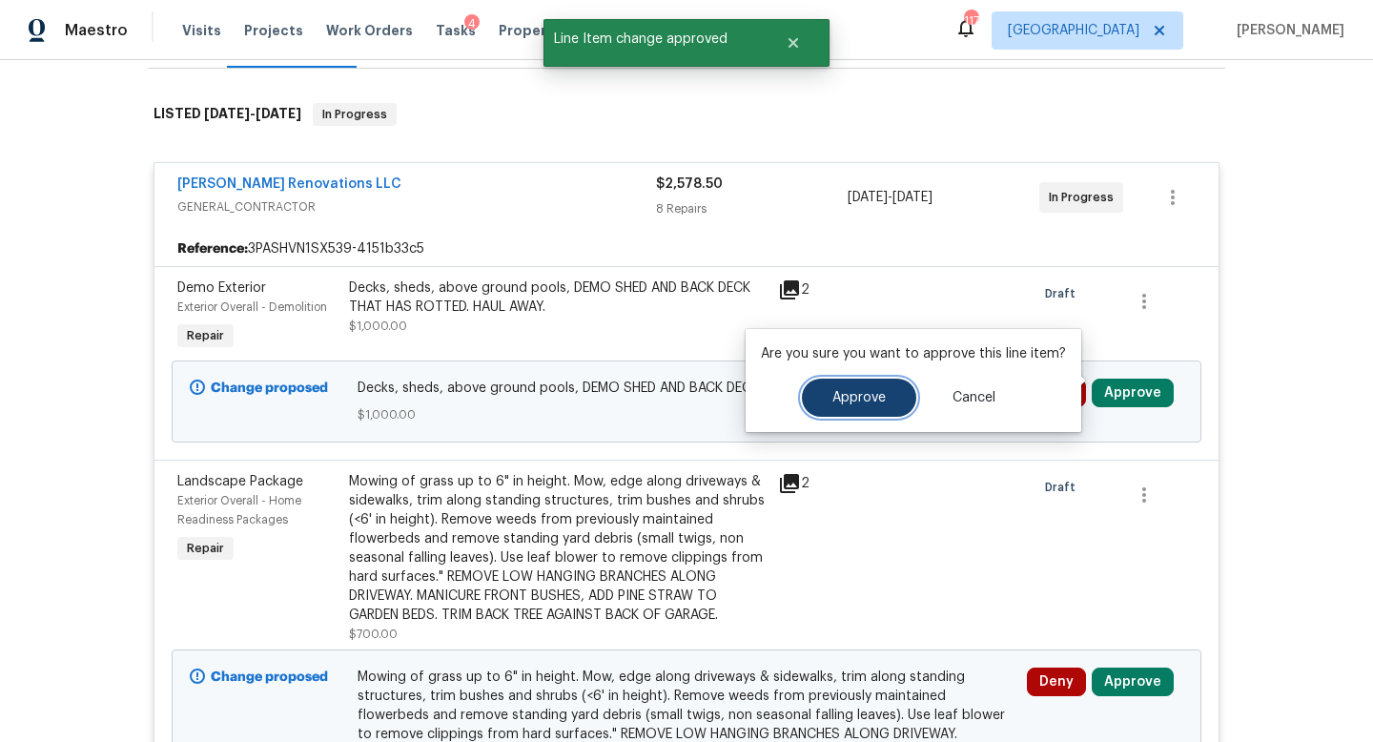
click at [850, 402] on span "Approve" at bounding box center [858, 398] width 53 height 14
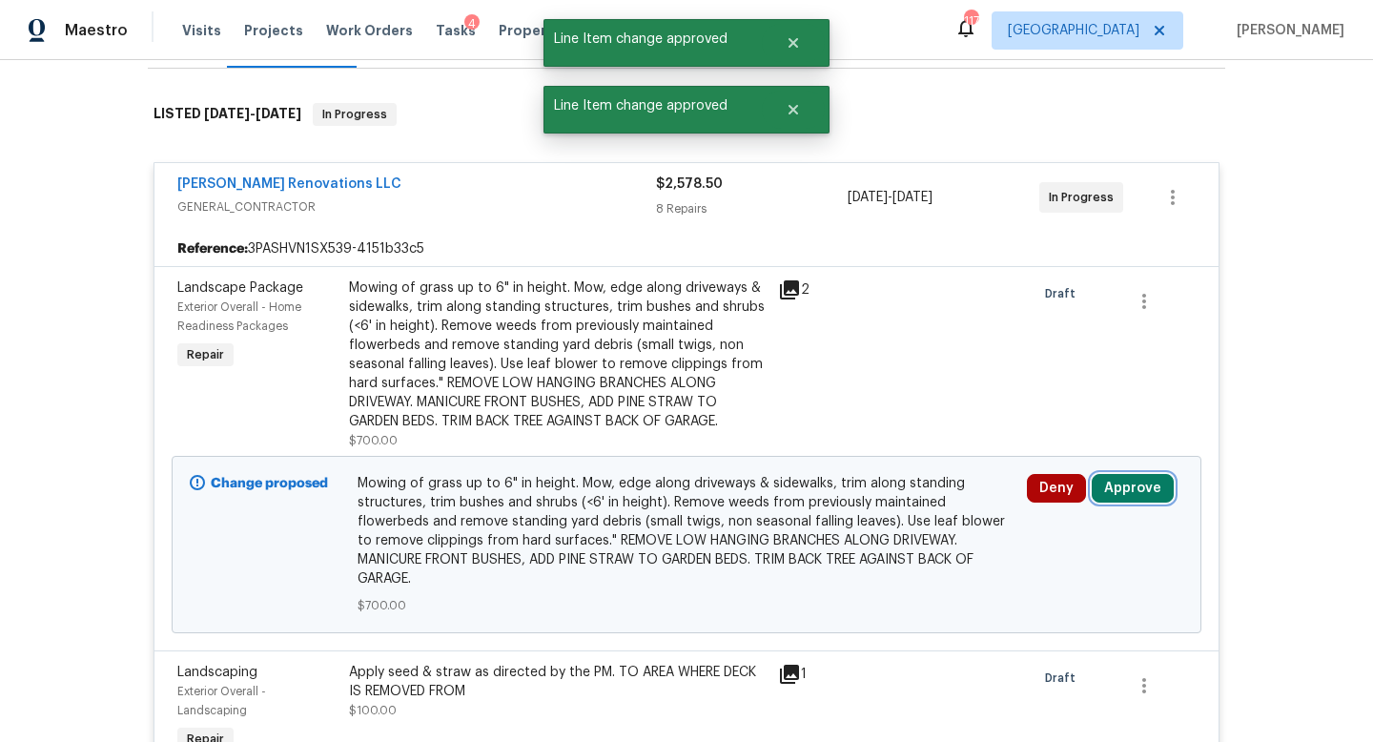
click at [1107, 474] on button "Approve" at bounding box center [1132, 488] width 82 height 29
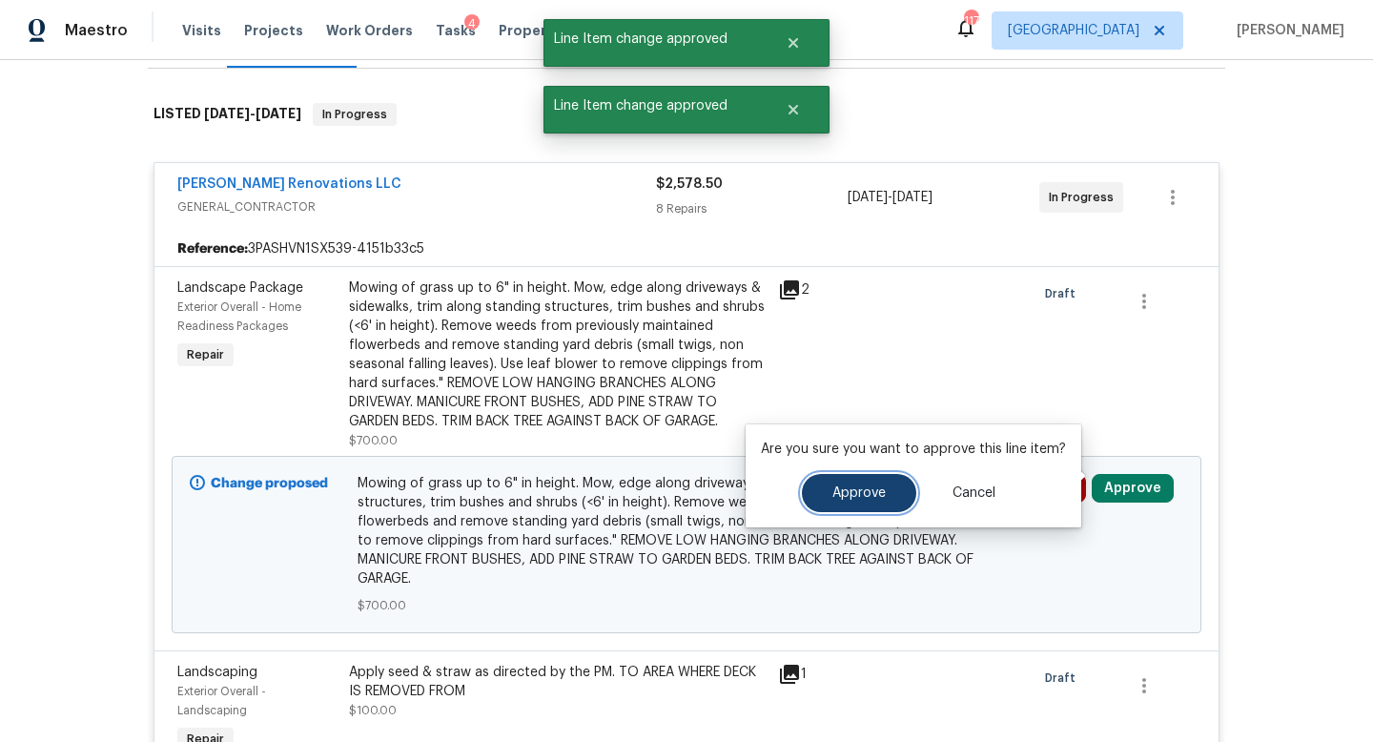
click at [866, 487] on span "Approve" at bounding box center [858, 493] width 53 height 14
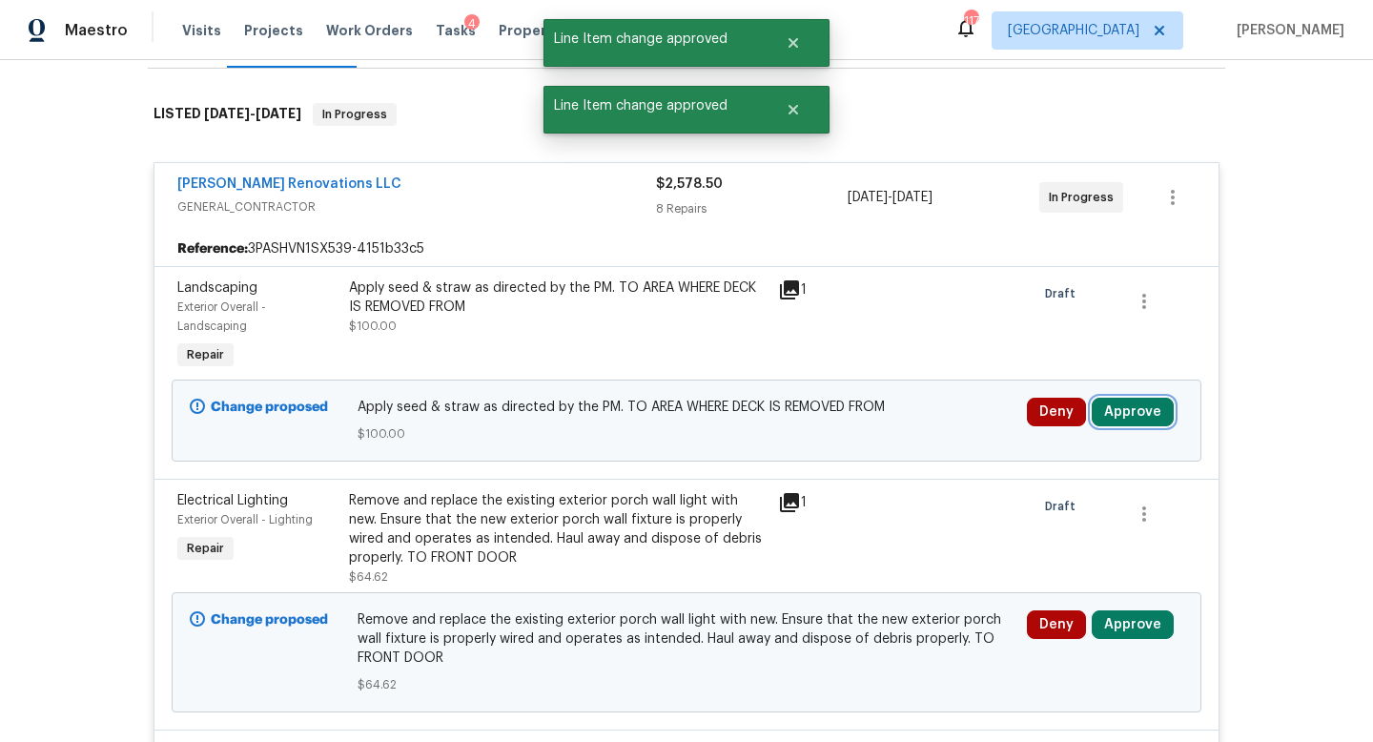
click at [1121, 408] on button "Approve" at bounding box center [1132, 411] width 82 height 29
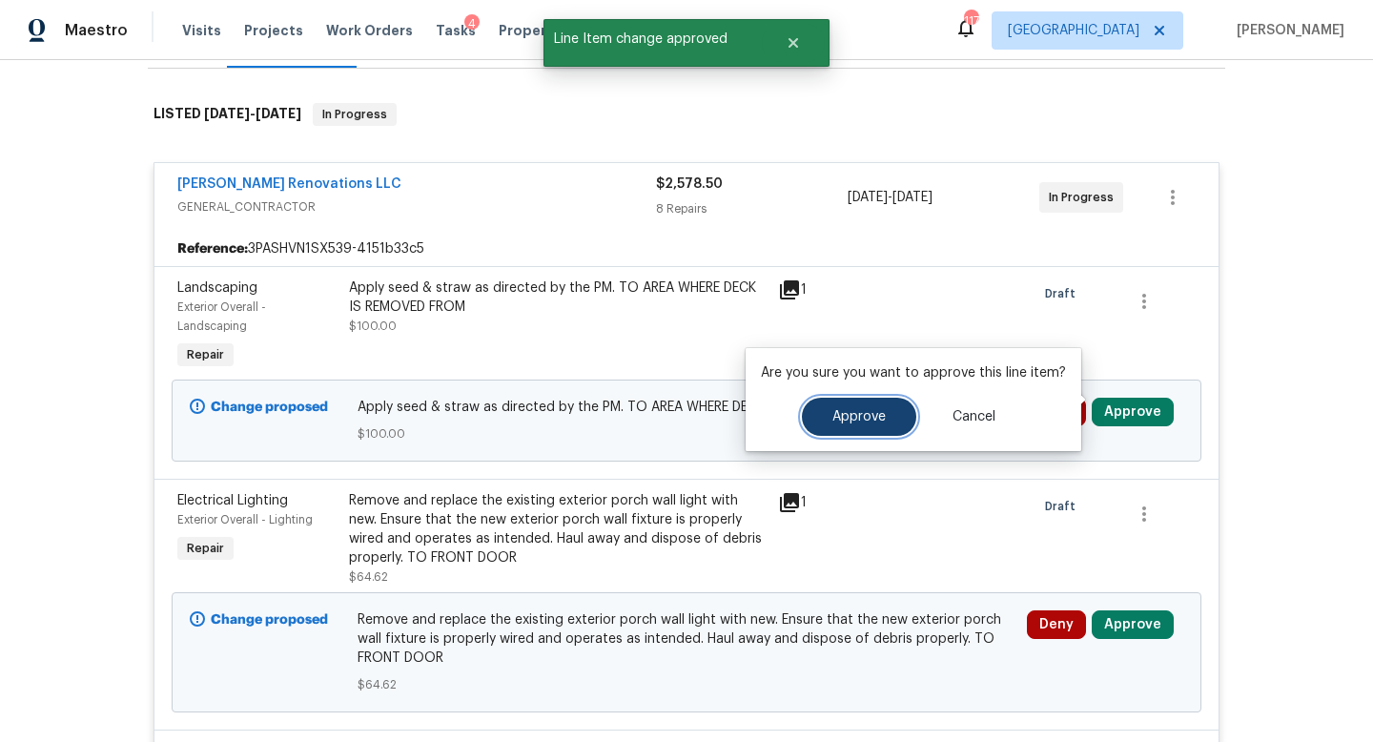
click at [847, 426] on button "Approve" at bounding box center [859, 416] width 114 height 38
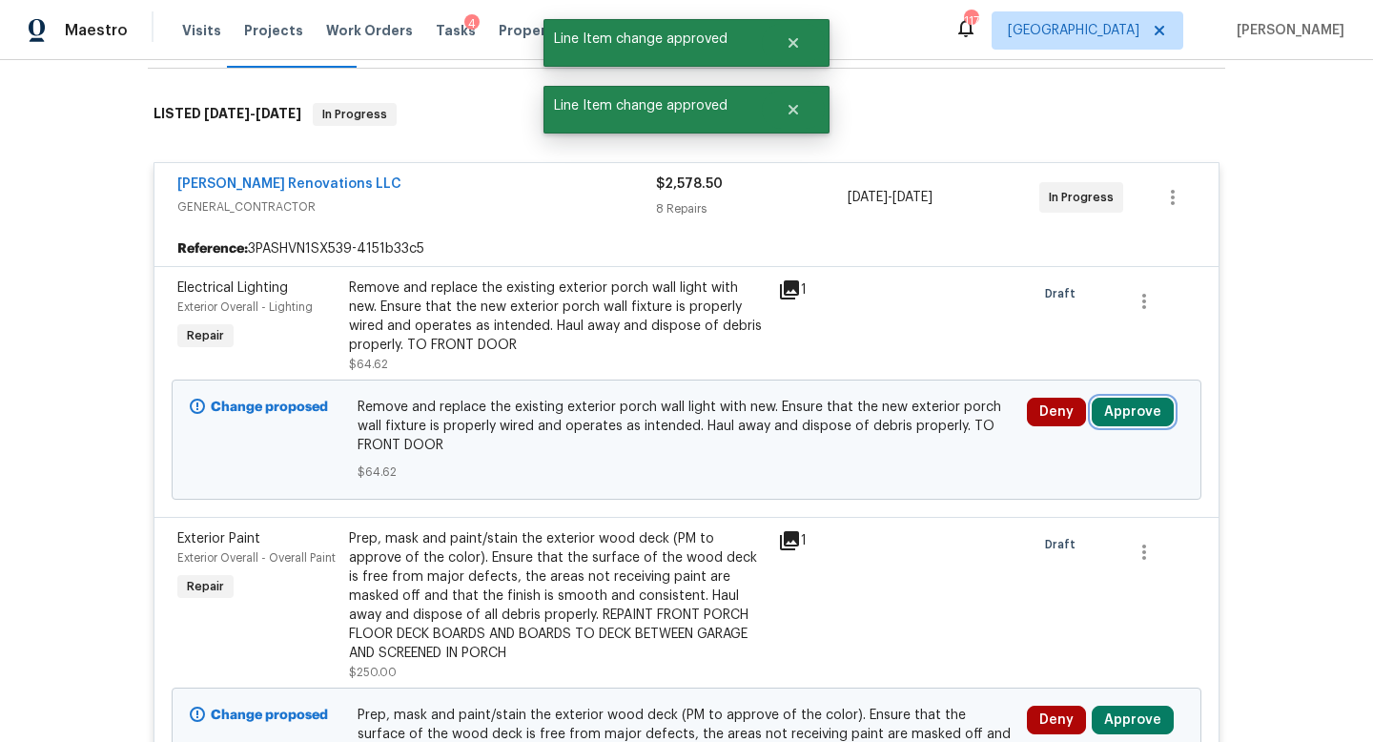
click at [1118, 397] on button "Approve" at bounding box center [1132, 411] width 82 height 29
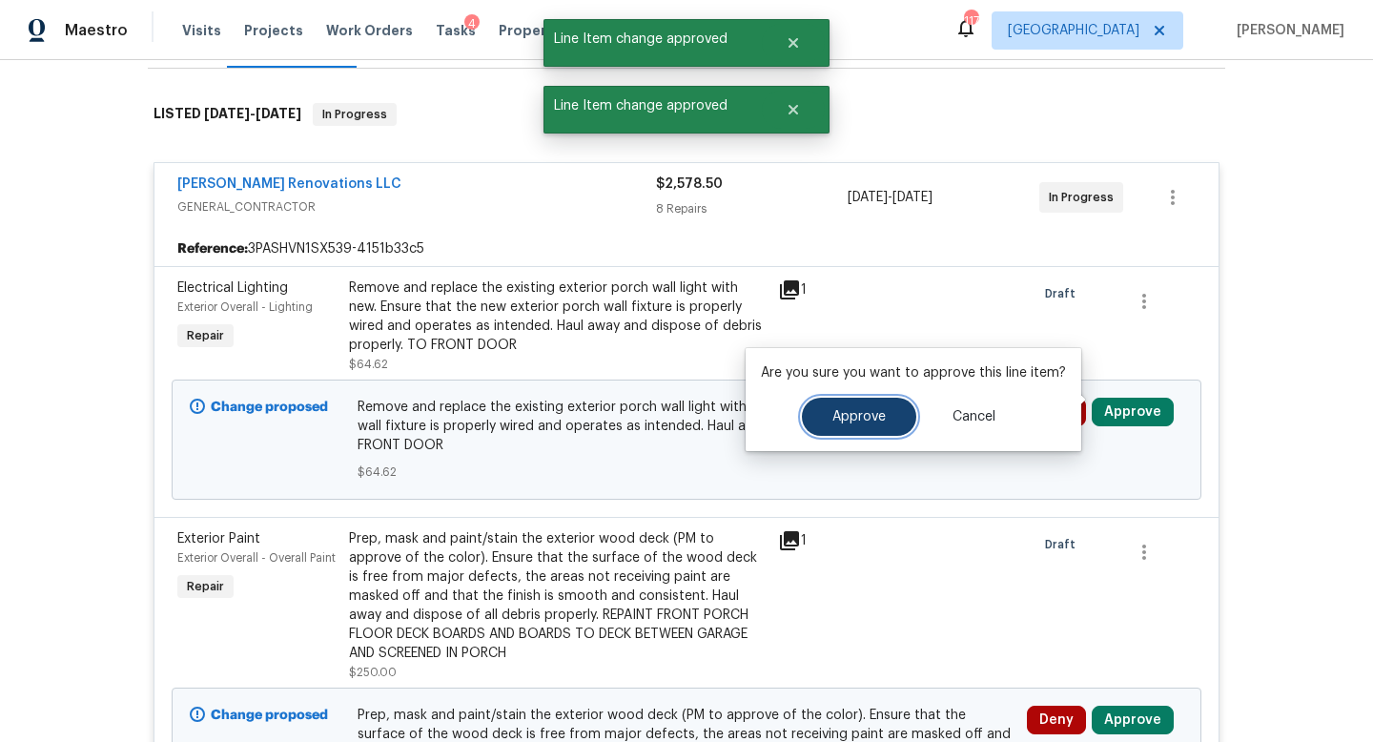
click at [869, 408] on button "Approve" at bounding box center [859, 416] width 114 height 38
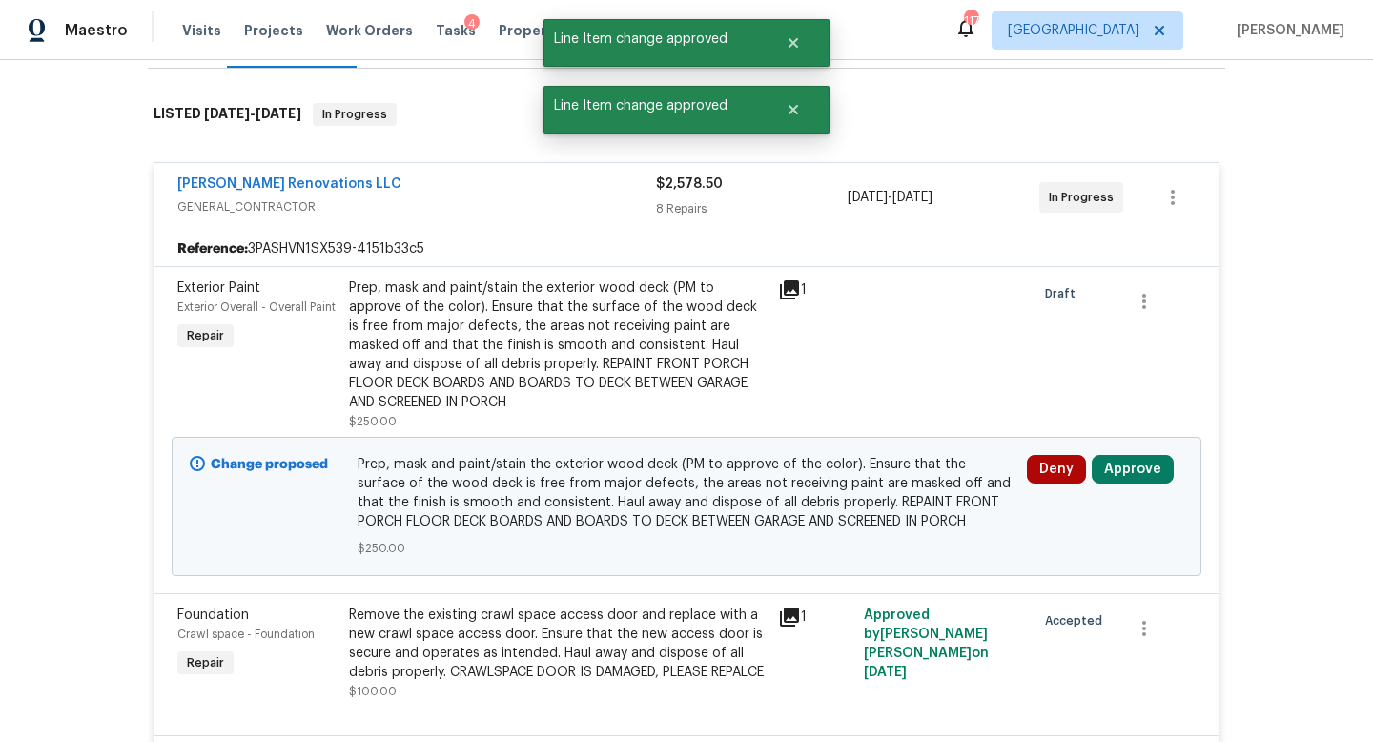
click at [1102, 471] on div "Deny Approve" at bounding box center [1105, 506] width 168 height 114
click at [1112, 458] on button "Approve" at bounding box center [1132, 469] width 82 height 29
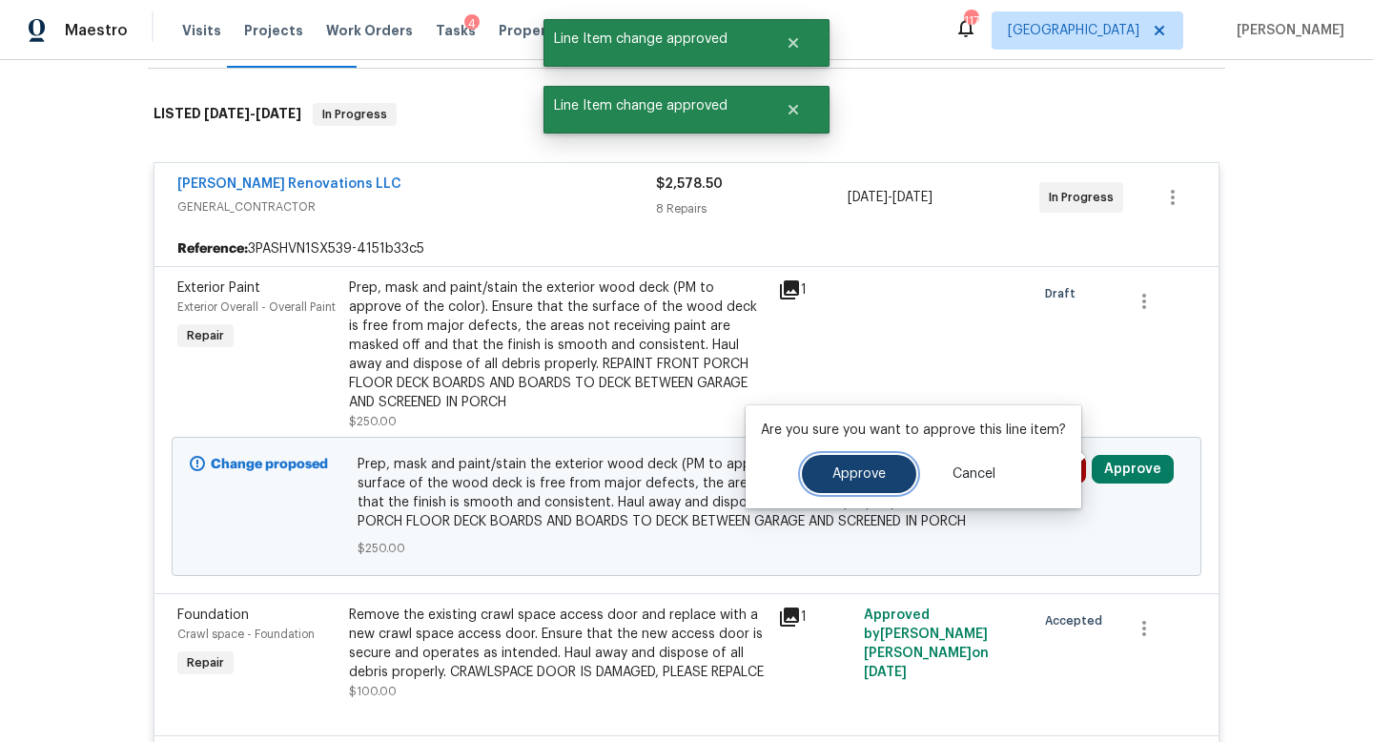
click at [885, 469] on button "Approve" at bounding box center [859, 474] width 114 height 38
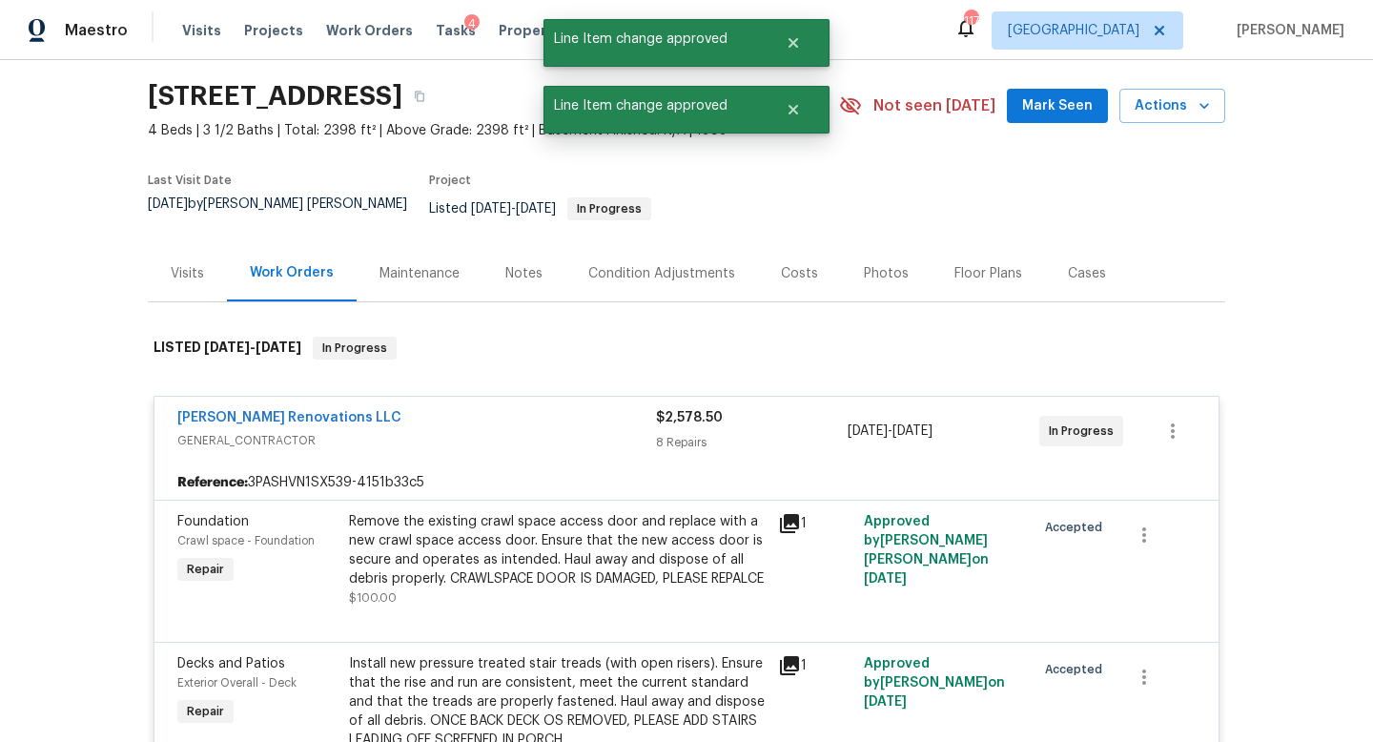
scroll to position [0, 0]
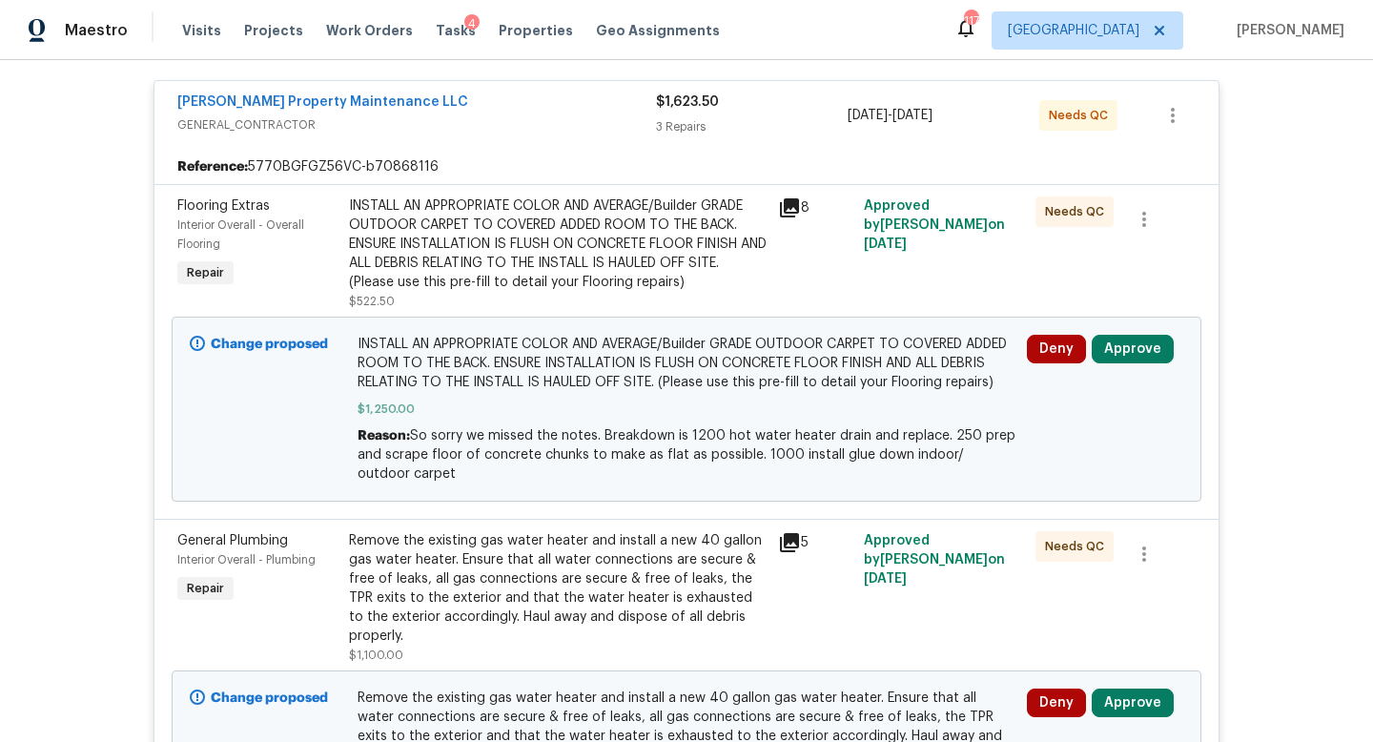
scroll to position [413, 0]
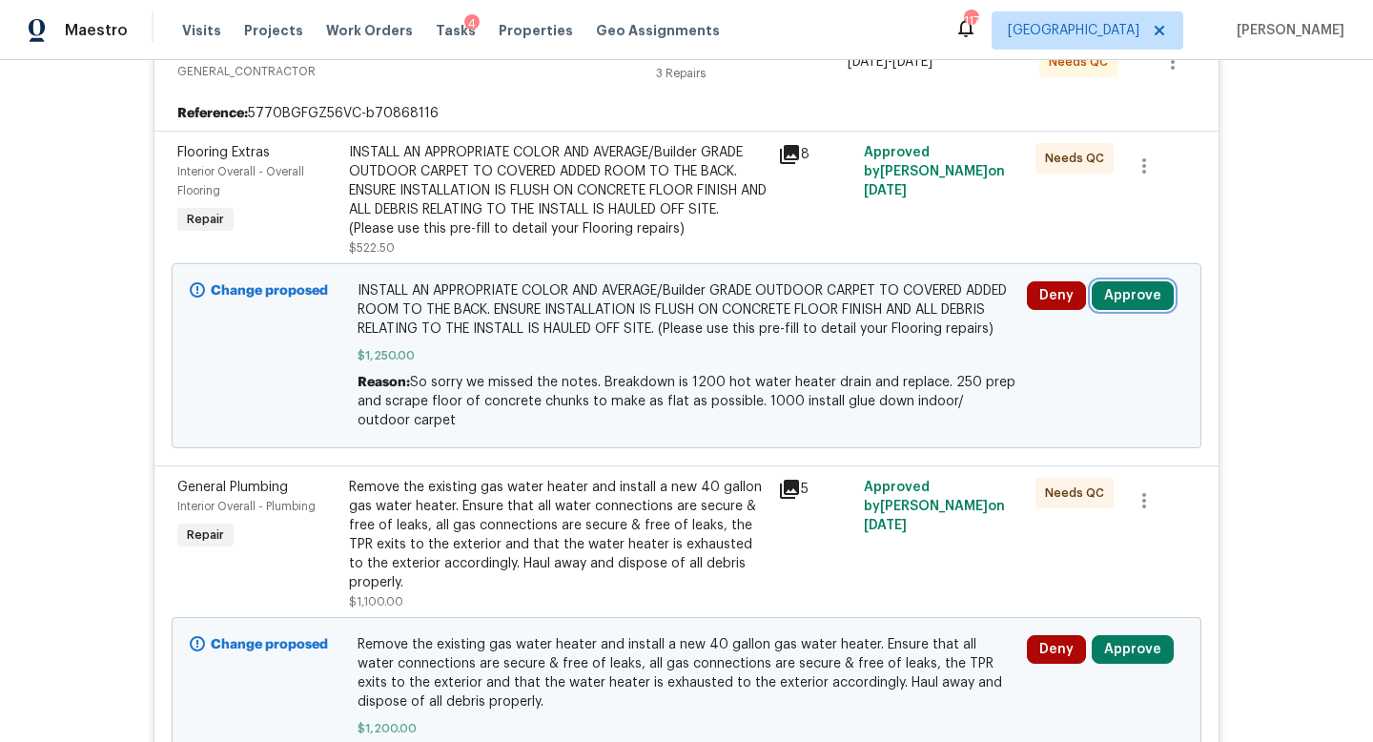
click at [1125, 292] on button "Approve" at bounding box center [1132, 295] width 82 height 29
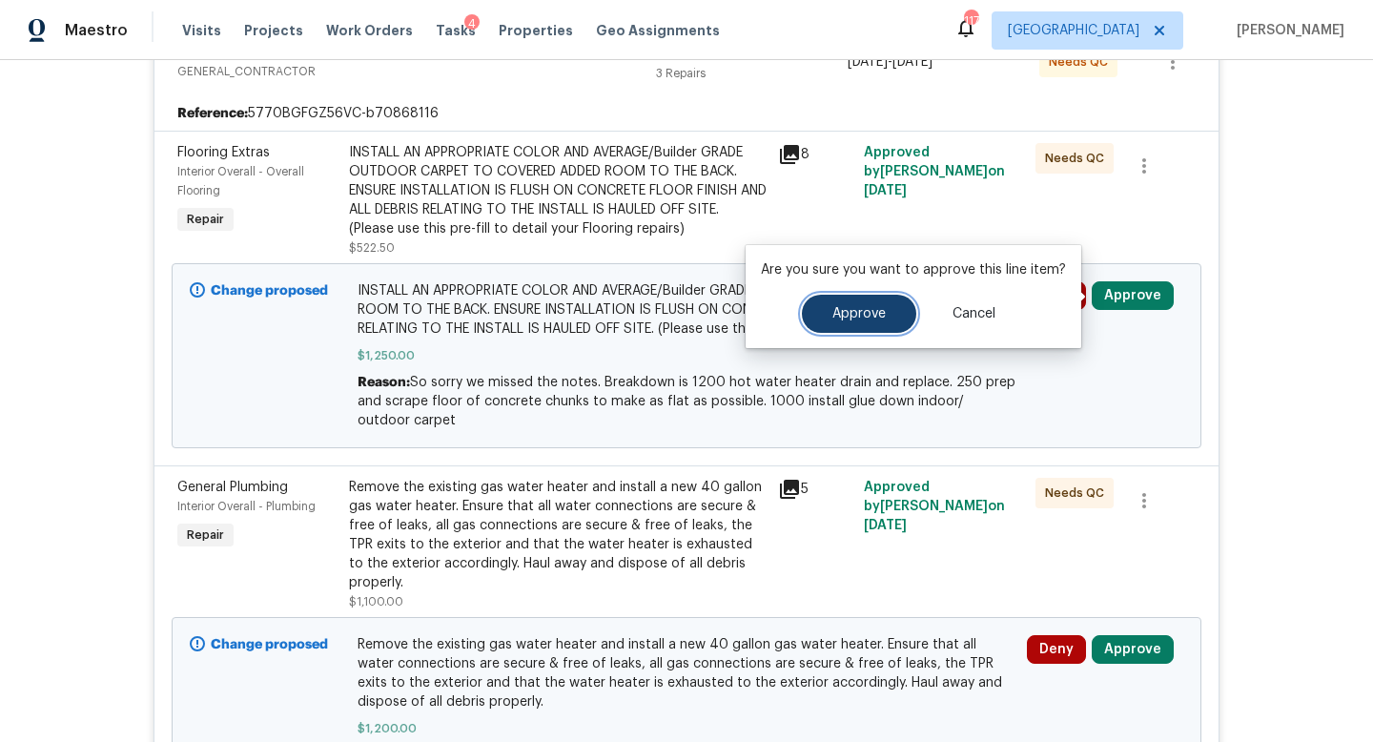
click at [851, 331] on button "Approve" at bounding box center [859, 314] width 114 height 38
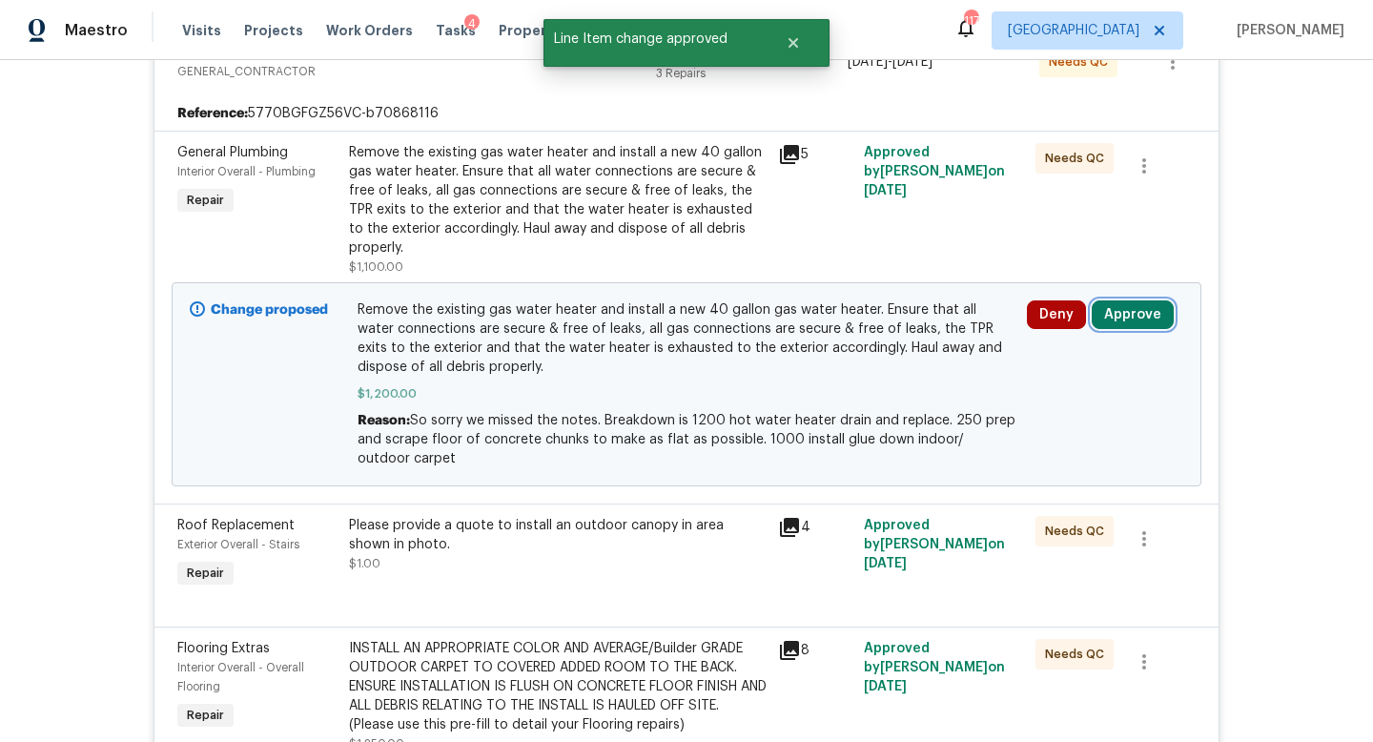
click at [1146, 301] on button "Approve" at bounding box center [1132, 314] width 82 height 29
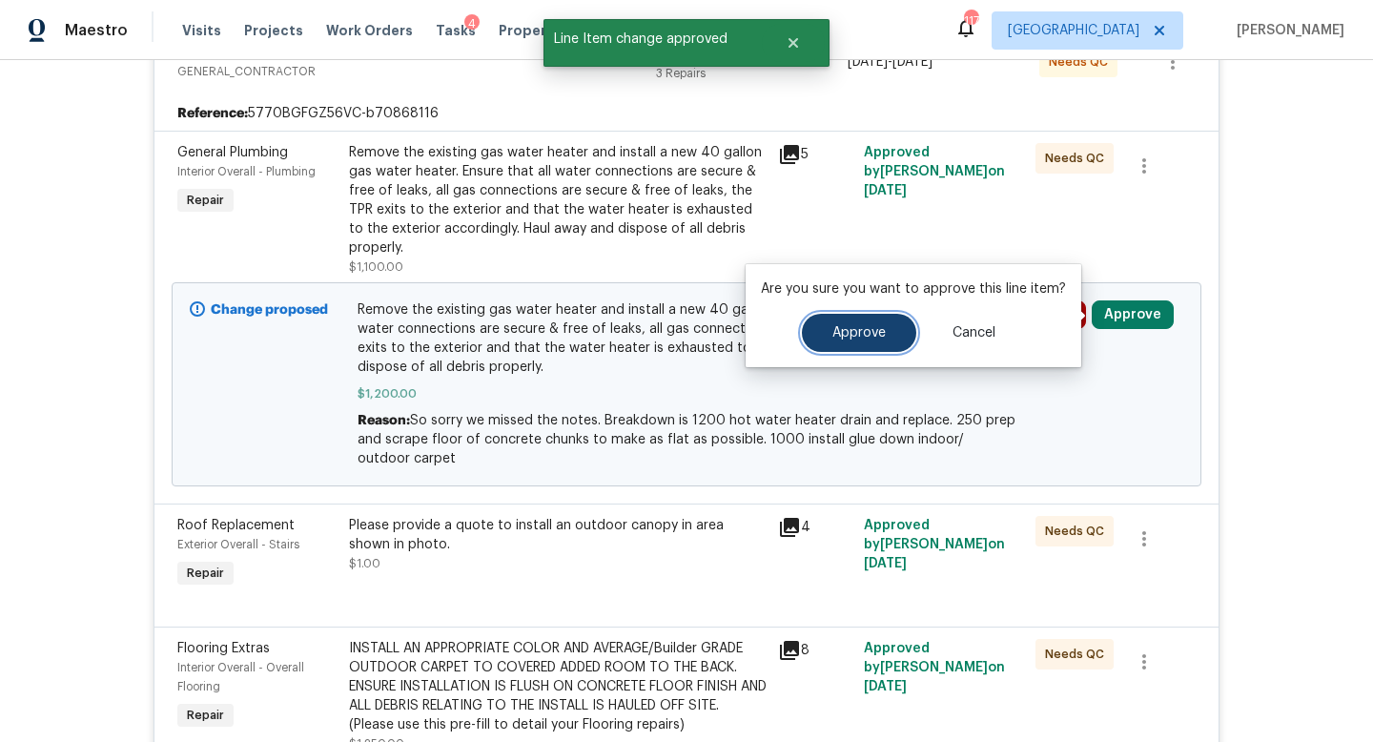
click at [863, 350] on button "Approve" at bounding box center [859, 333] width 114 height 38
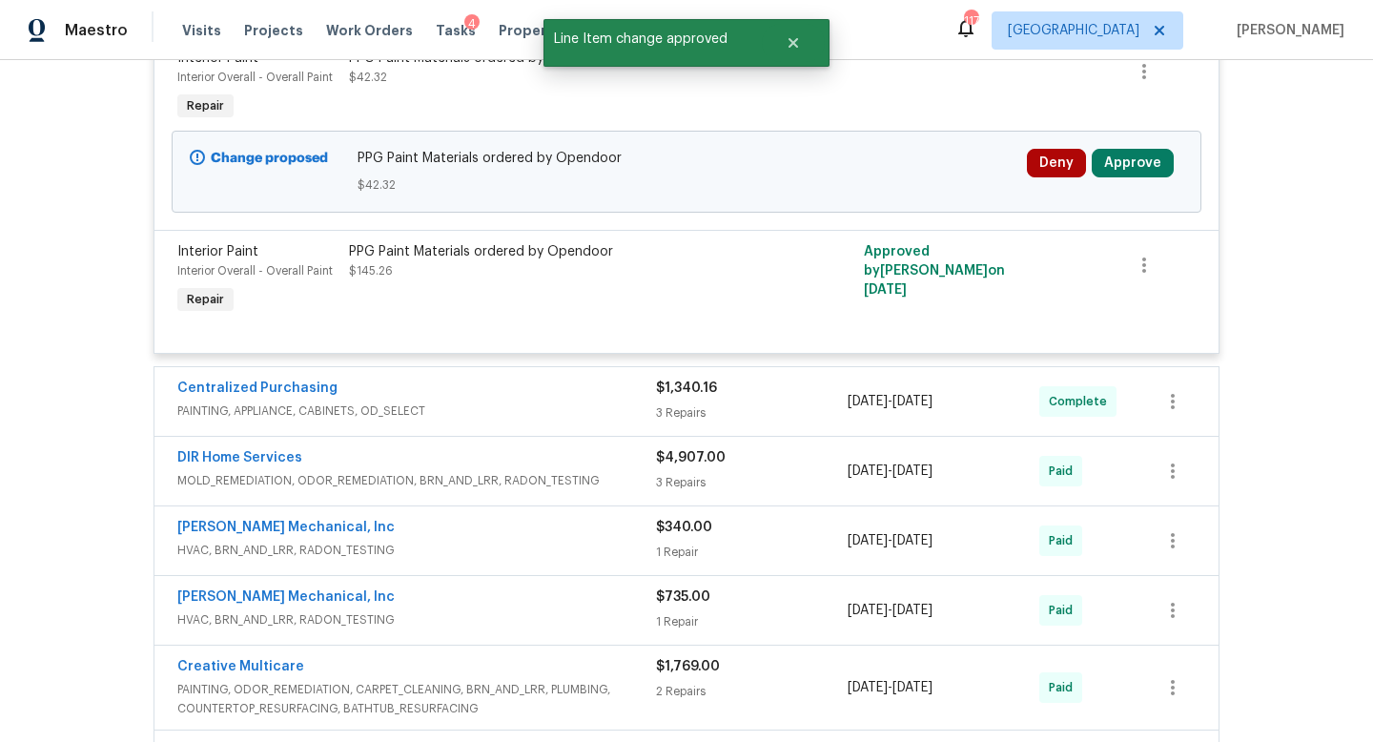
scroll to position [1714, 0]
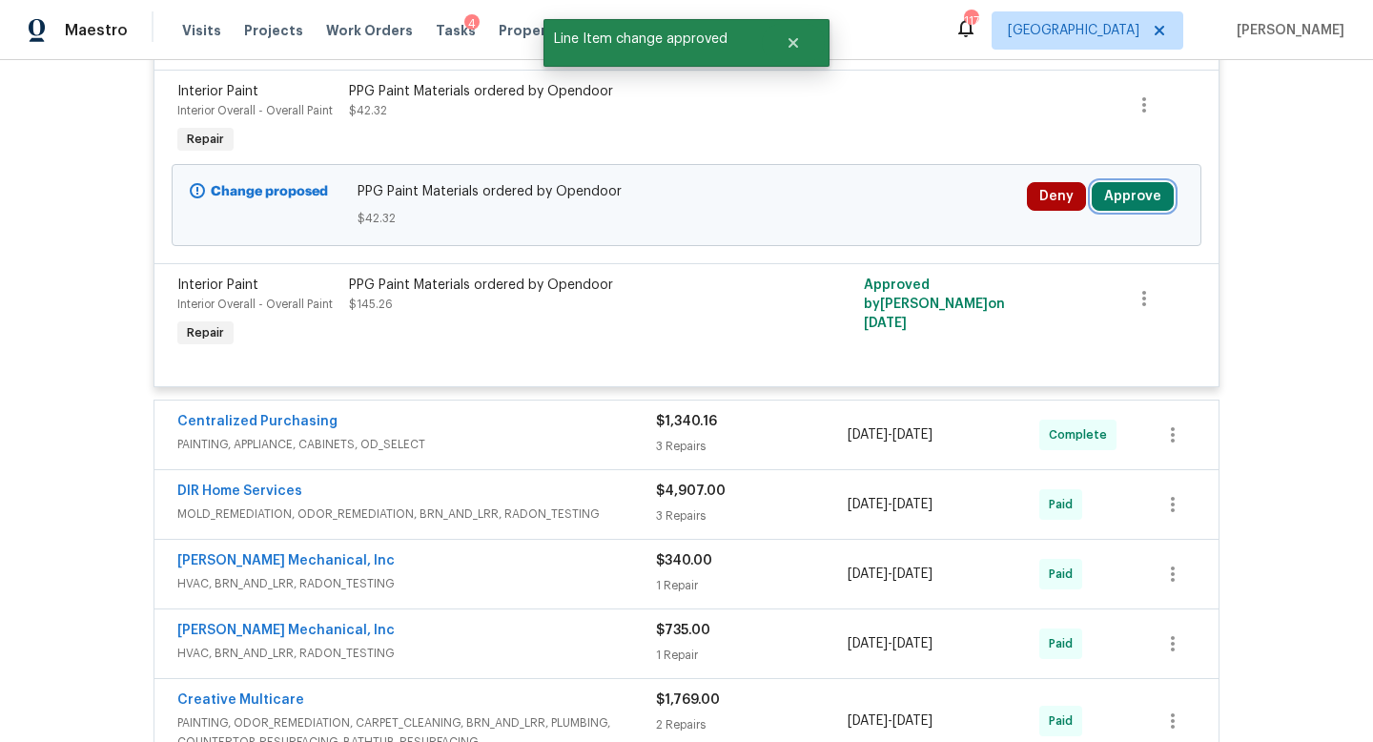
click at [1129, 211] on button "Approve" at bounding box center [1132, 196] width 82 height 29
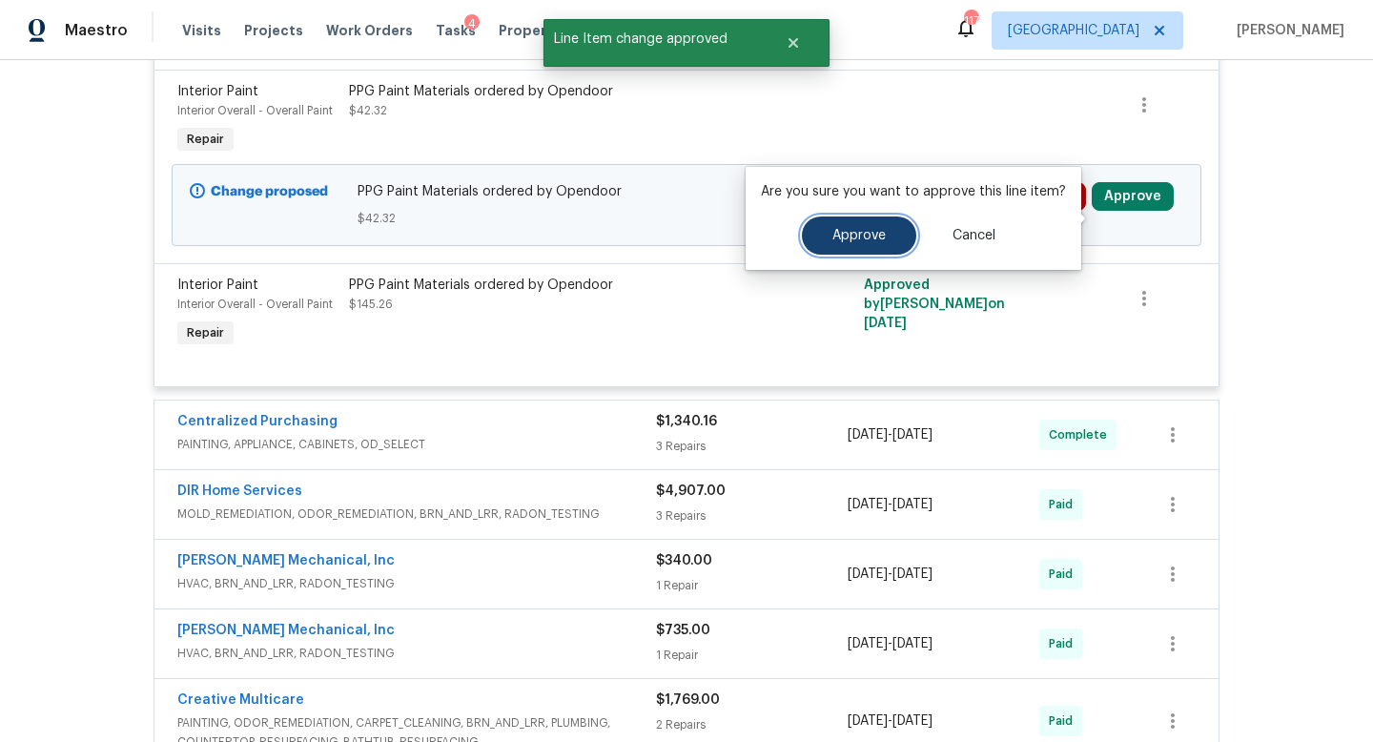
click at [878, 234] on span "Approve" at bounding box center [858, 236] width 53 height 14
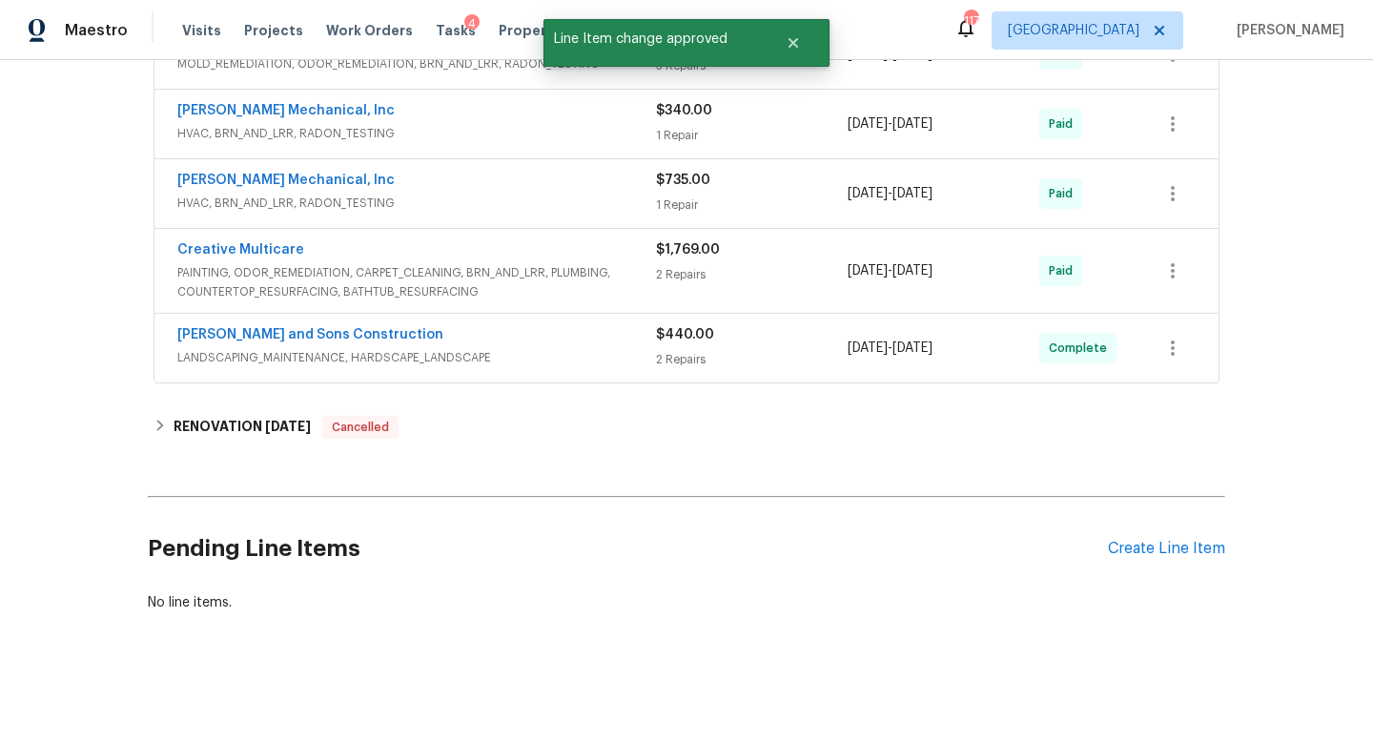
scroll to position [0, 0]
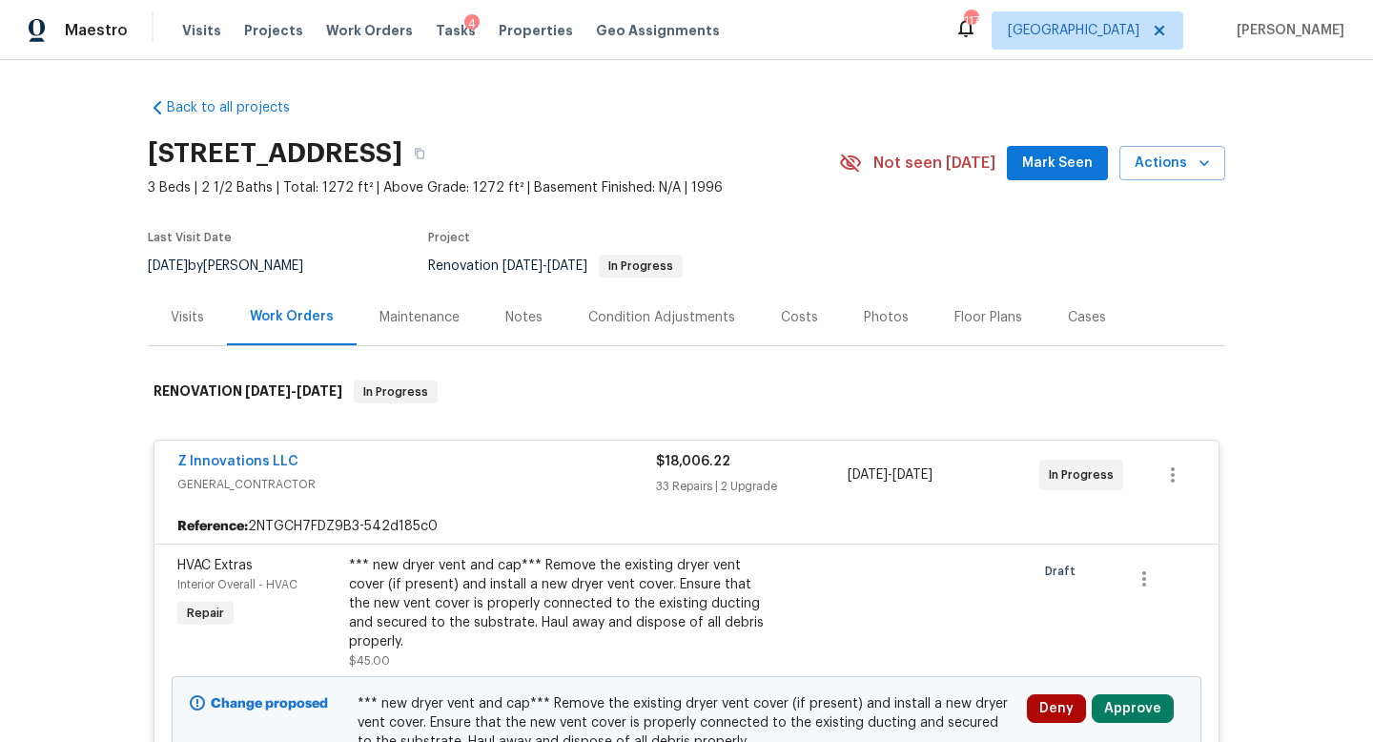
scroll to position [694, 0]
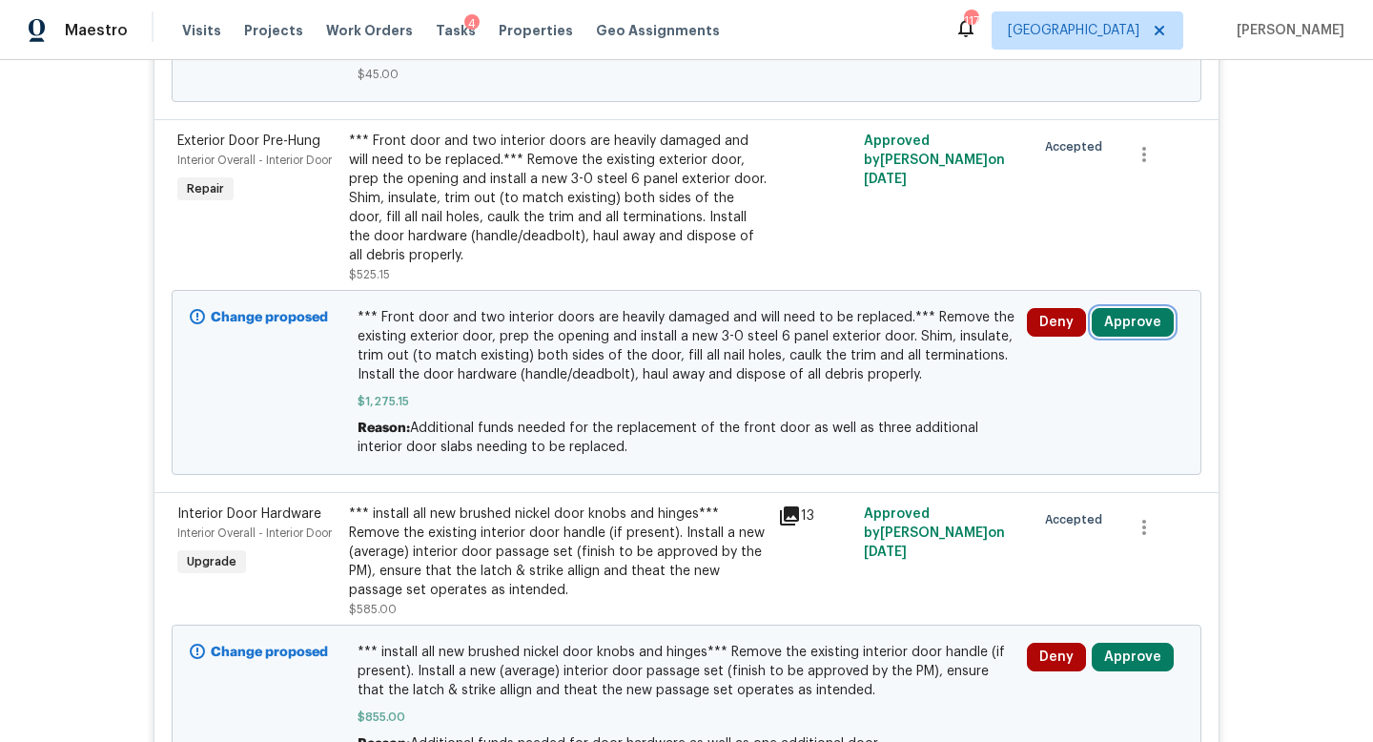
click at [1121, 336] on button "Approve" at bounding box center [1132, 322] width 82 height 29
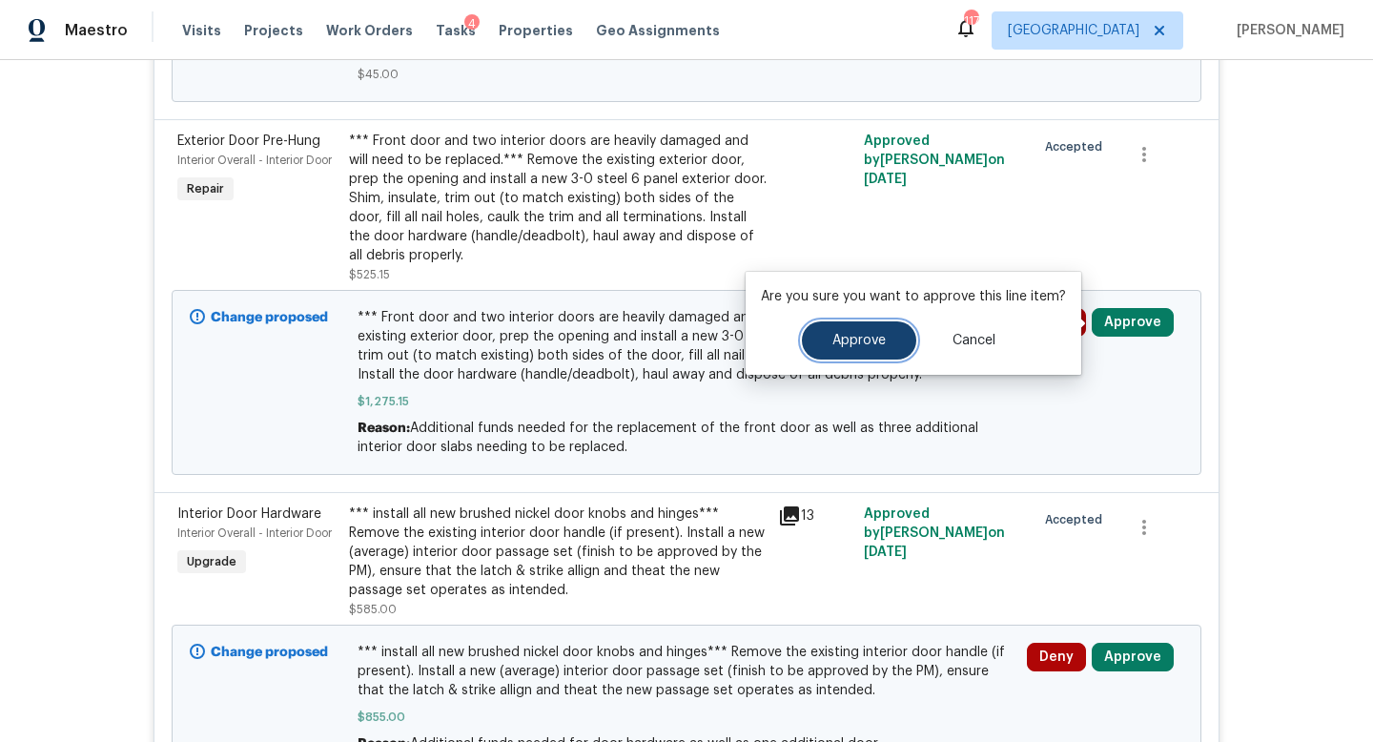
click at [846, 334] on span "Approve" at bounding box center [858, 341] width 53 height 14
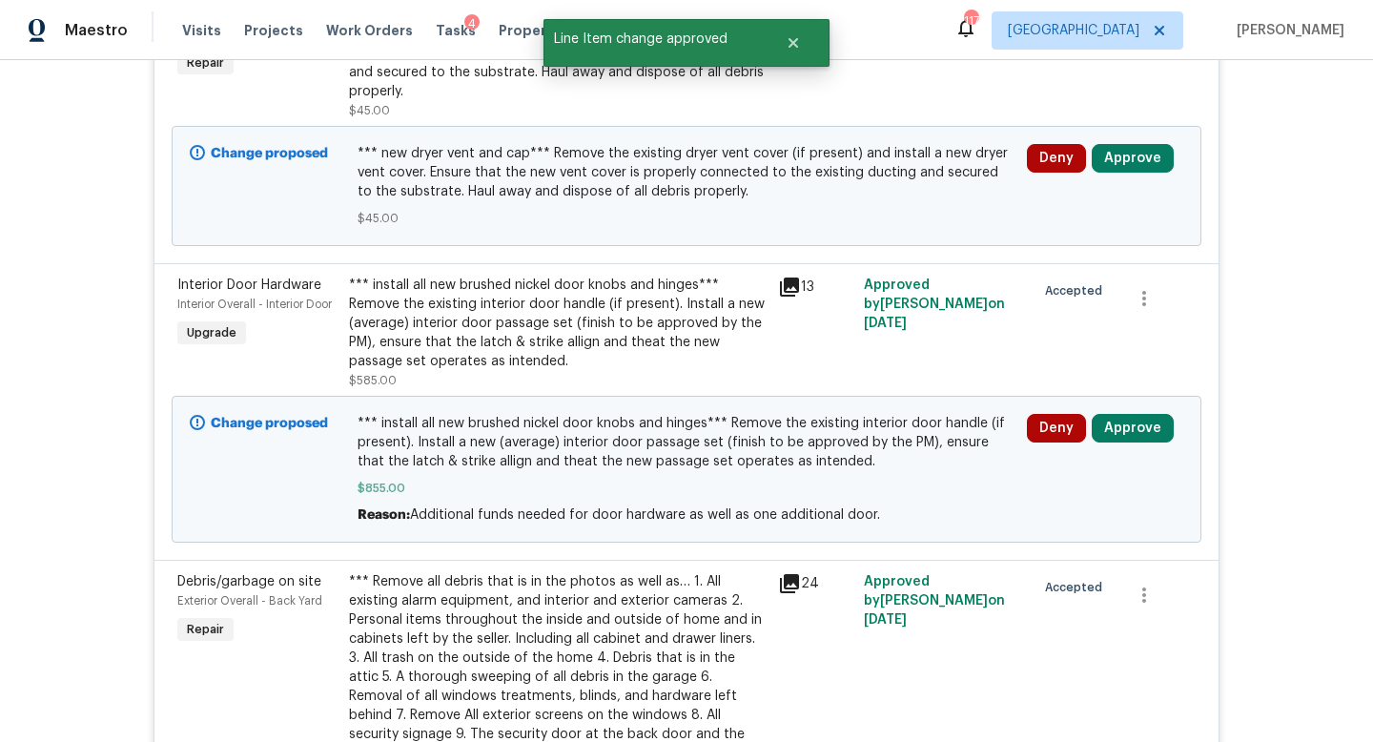
scroll to position [542, 0]
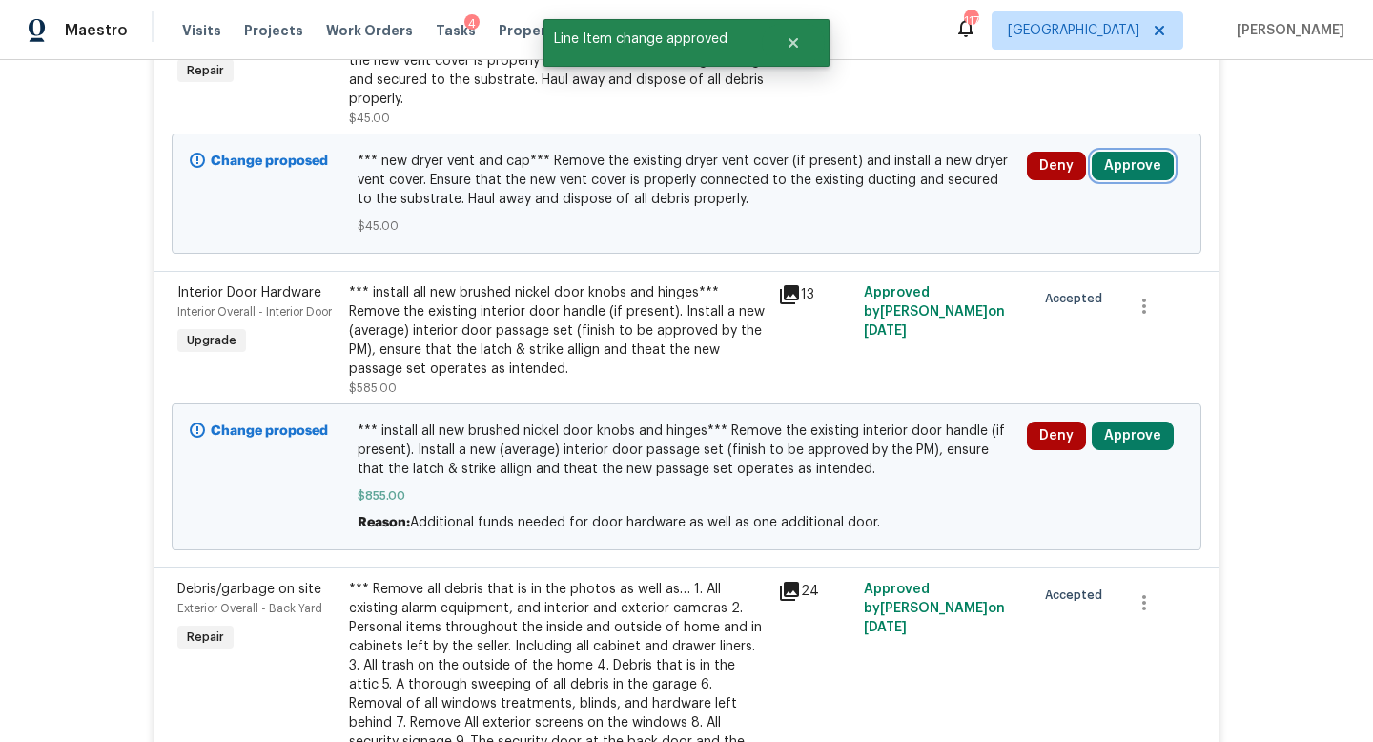
click at [1119, 168] on button "Approve" at bounding box center [1132, 166] width 82 height 29
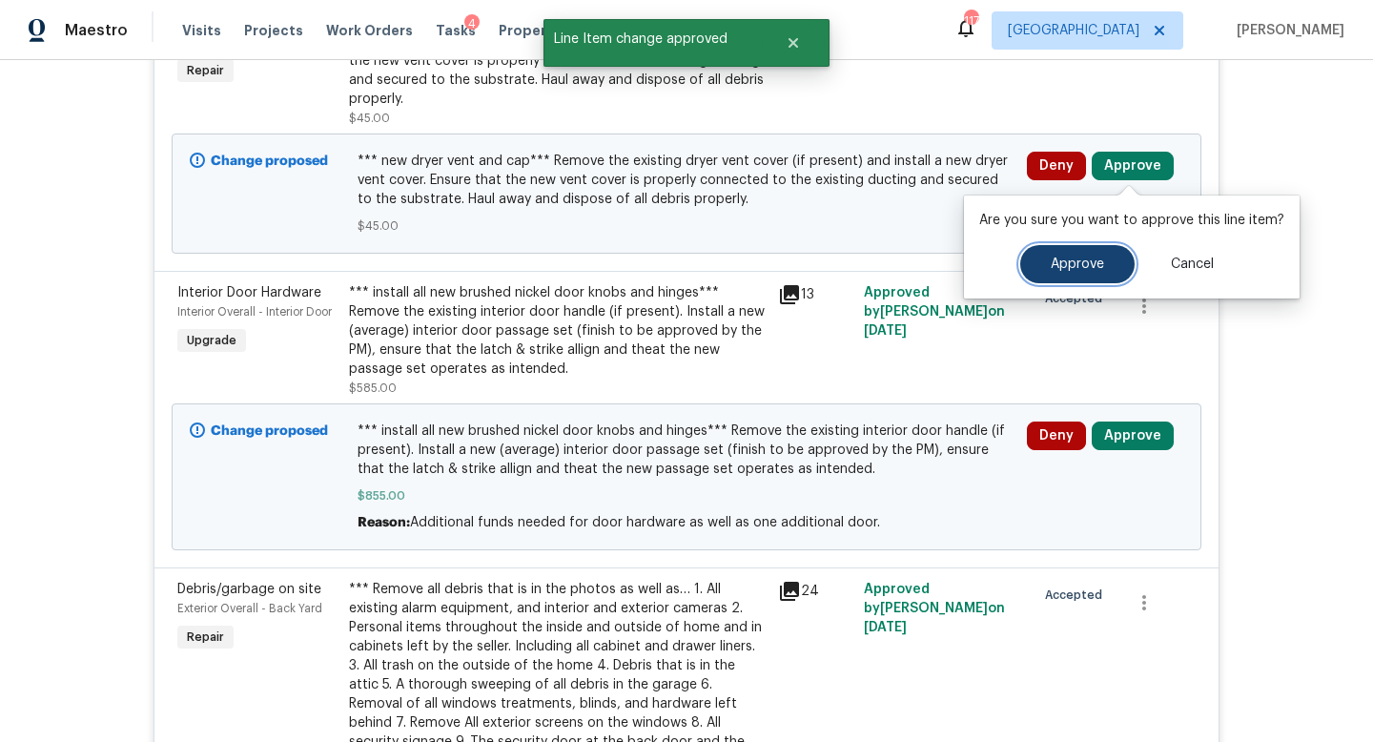
click at [1041, 248] on button "Approve" at bounding box center [1077, 264] width 114 height 38
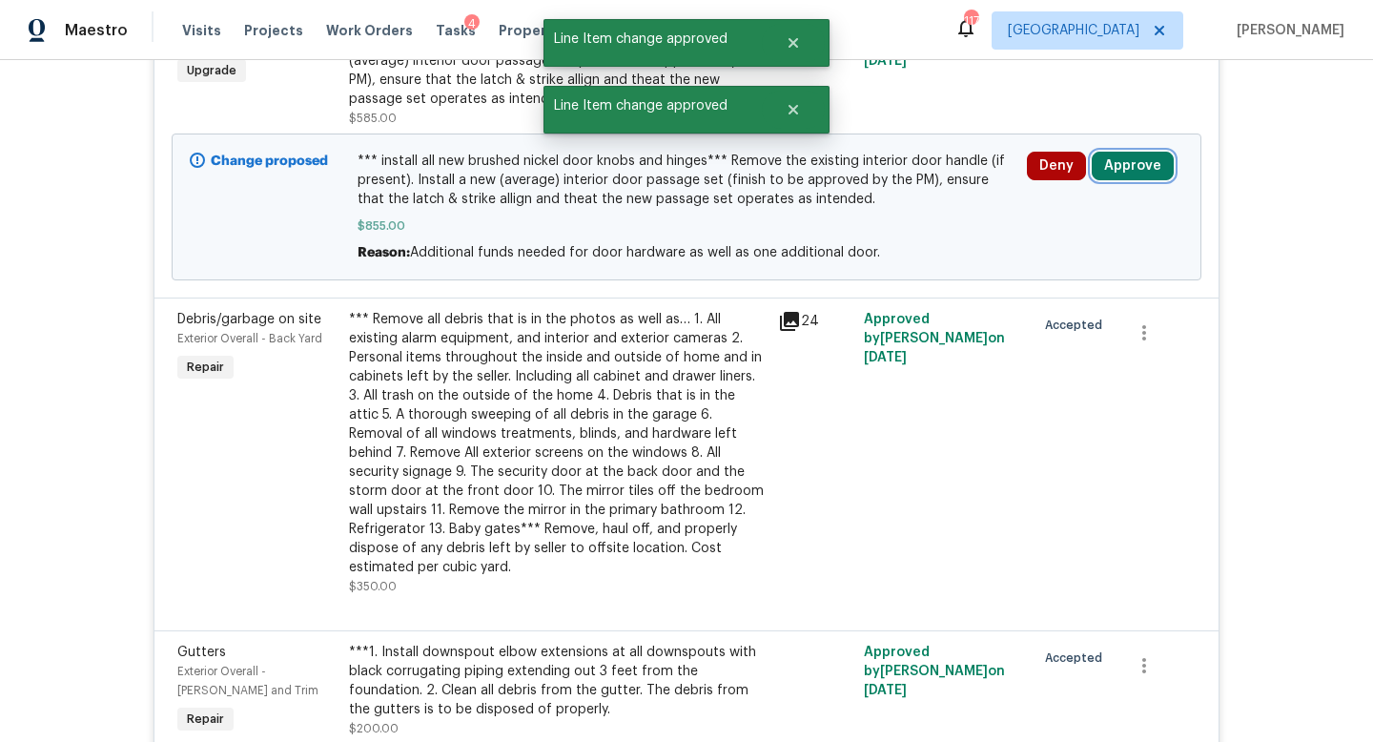
click at [1124, 177] on button "Approve" at bounding box center [1132, 166] width 82 height 29
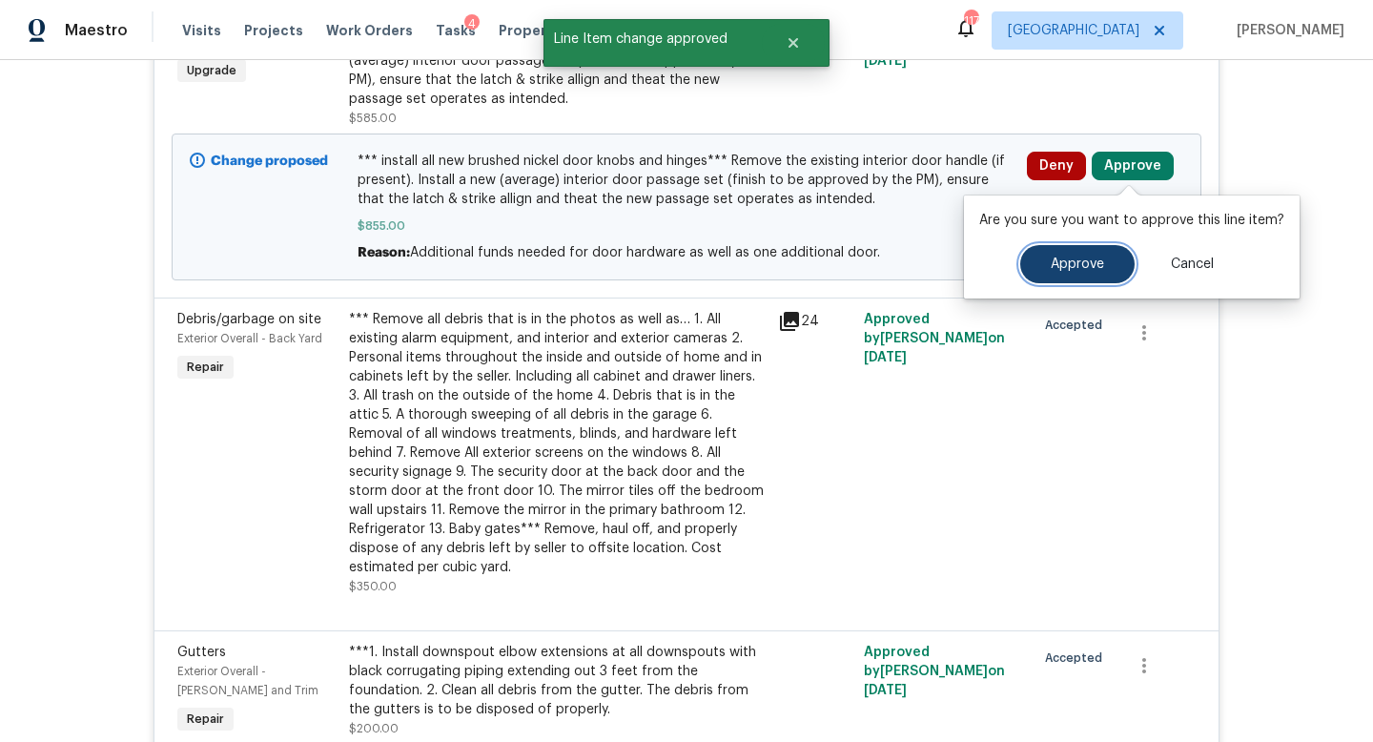
click at [1057, 273] on button "Approve" at bounding box center [1077, 264] width 114 height 38
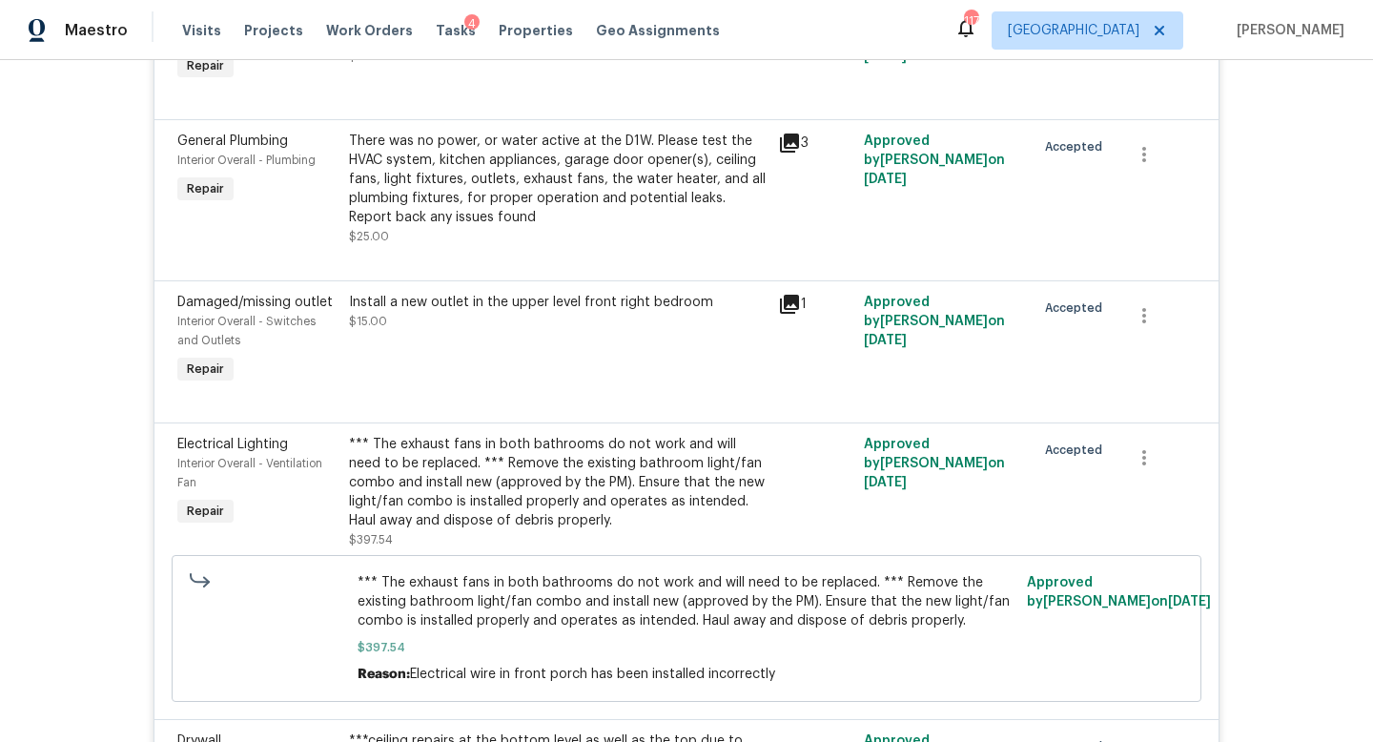
scroll to position [8504, 0]
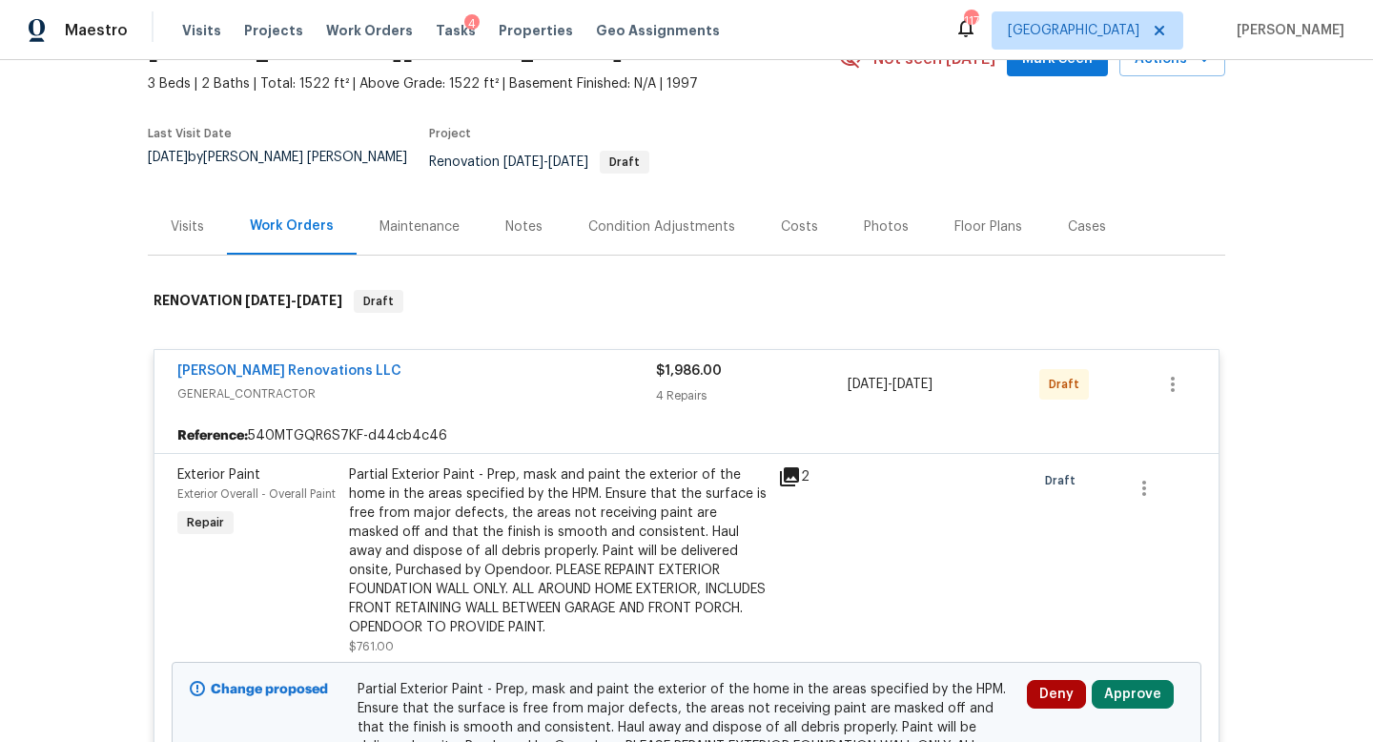
scroll to position [124, 0]
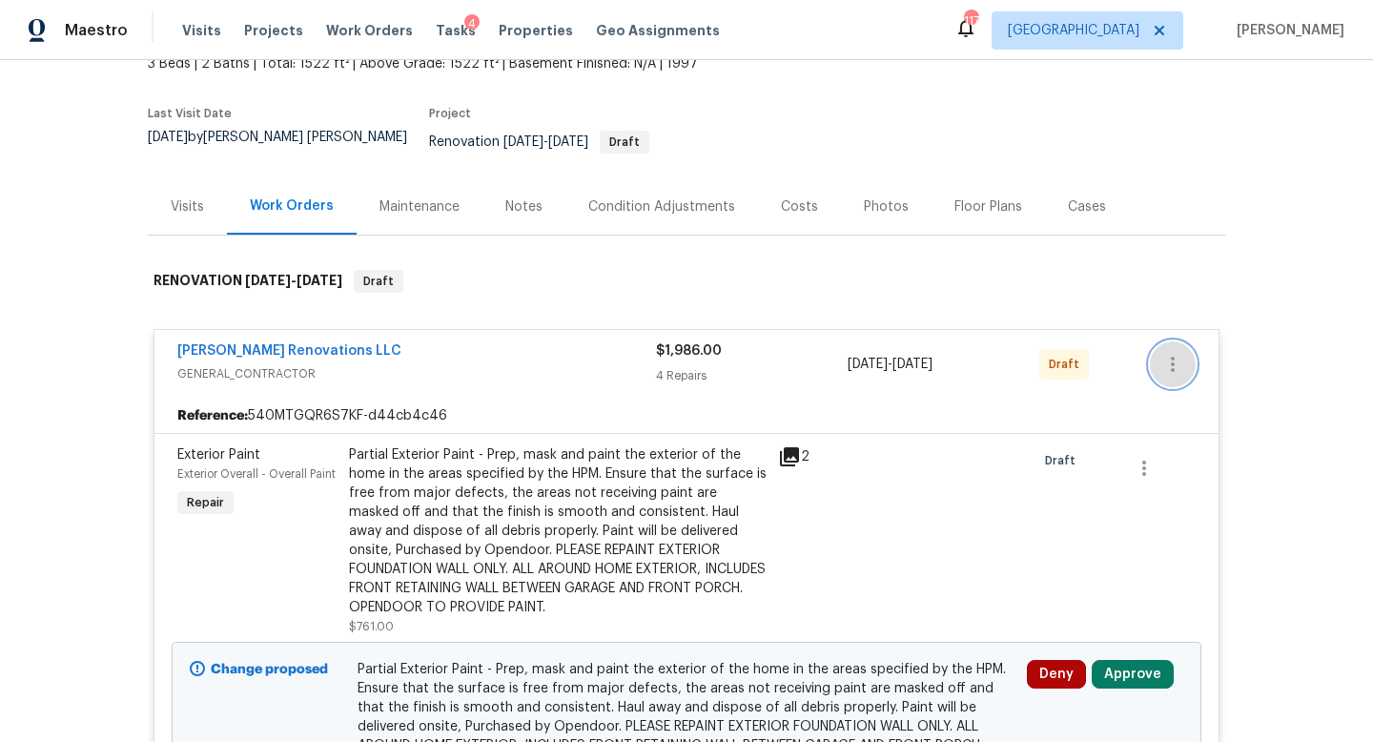
click at [1169, 365] on button "button" at bounding box center [1173, 364] width 46 height 46
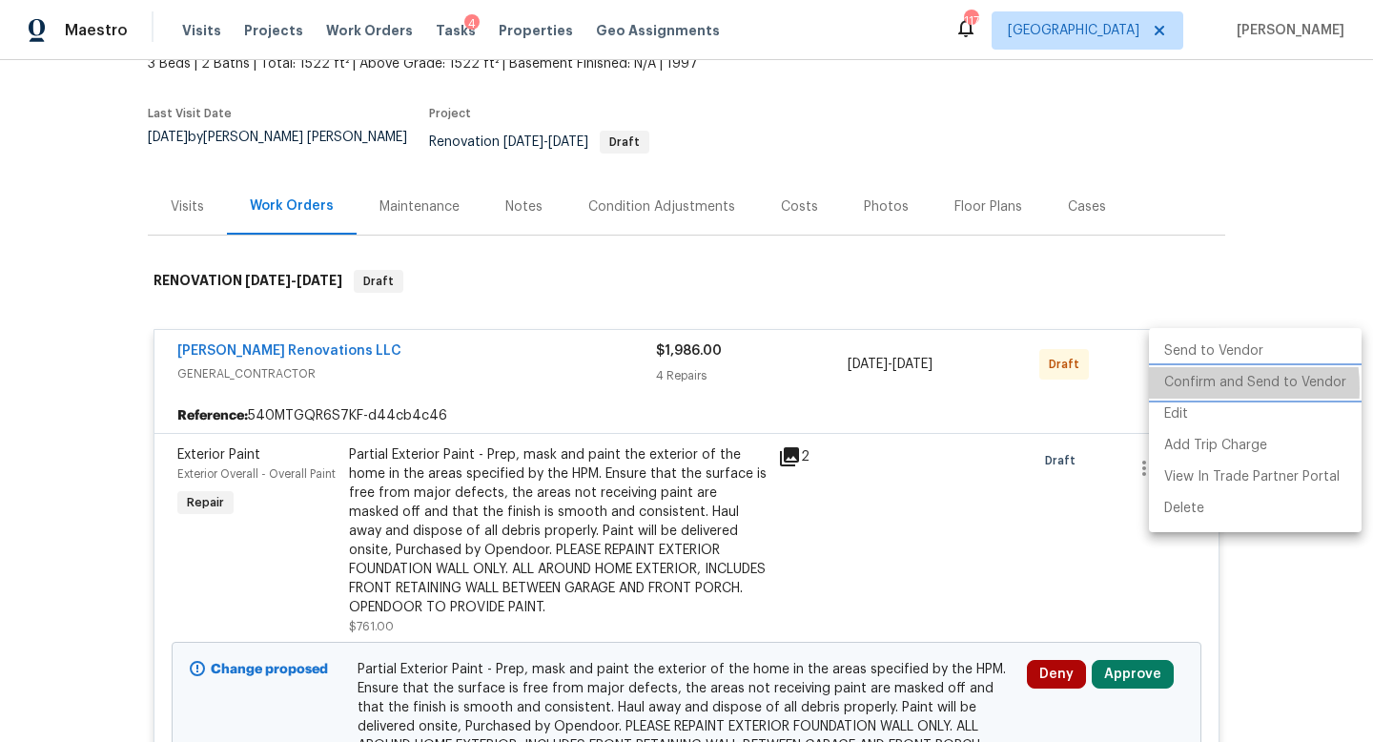
click at [1186, 388] on li "Confirm and Send to Vendor" at bounding box center [1255, 382] width 213 height 31
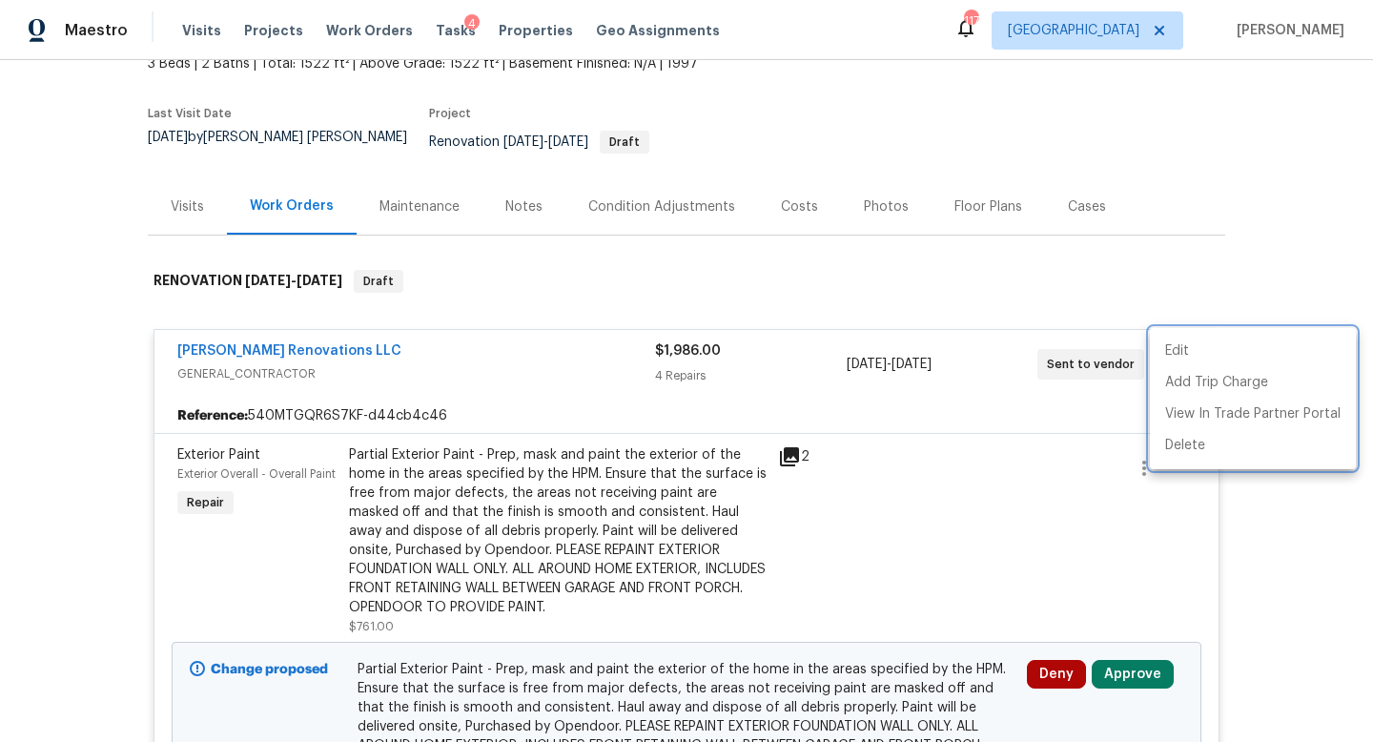
click at [1149, 273] on div at bounding box center [686, 371] width 1373 height 742
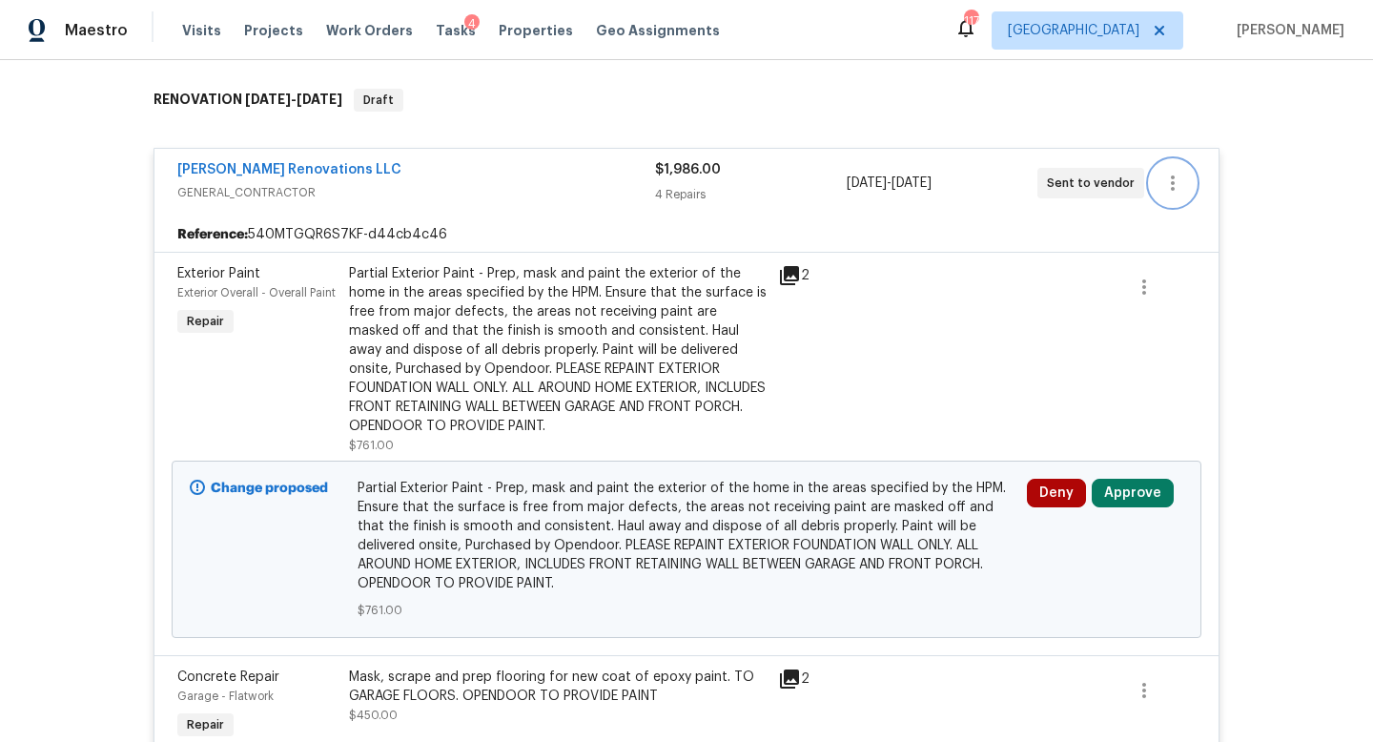
scroll to position [313, 0]
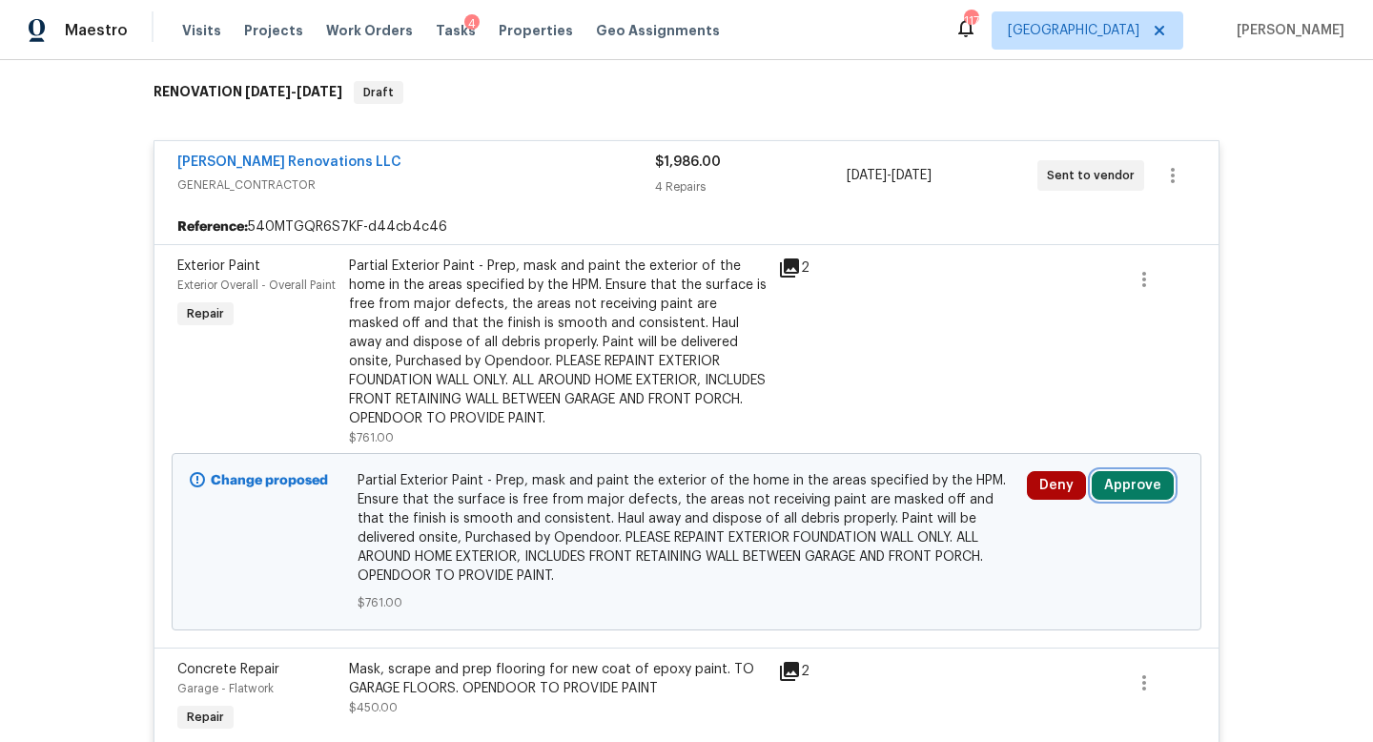
click at [1115, 471] on button "Approve" at bounding box center [1132, 485] width 82 height 29
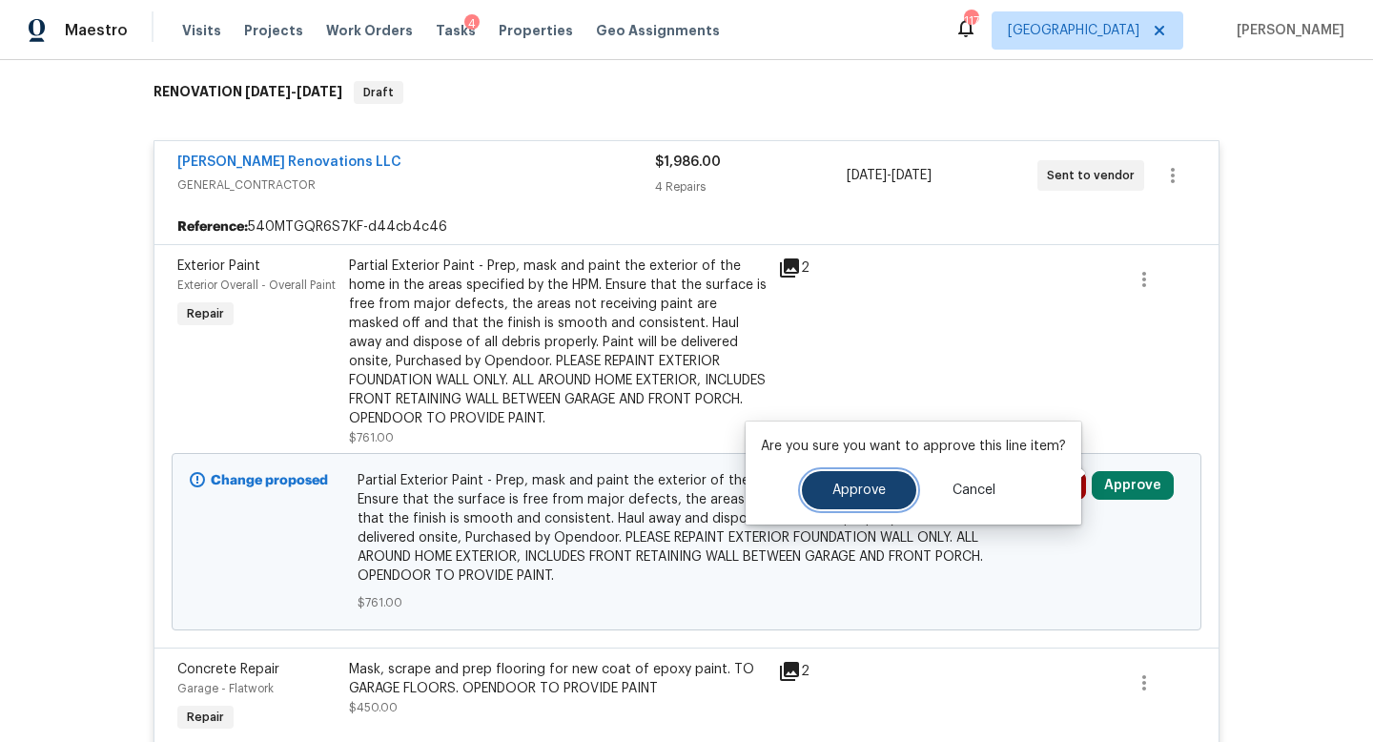
click at [880, 488] on span "Approve" at bounding box center [858, 490] width 53 height 14
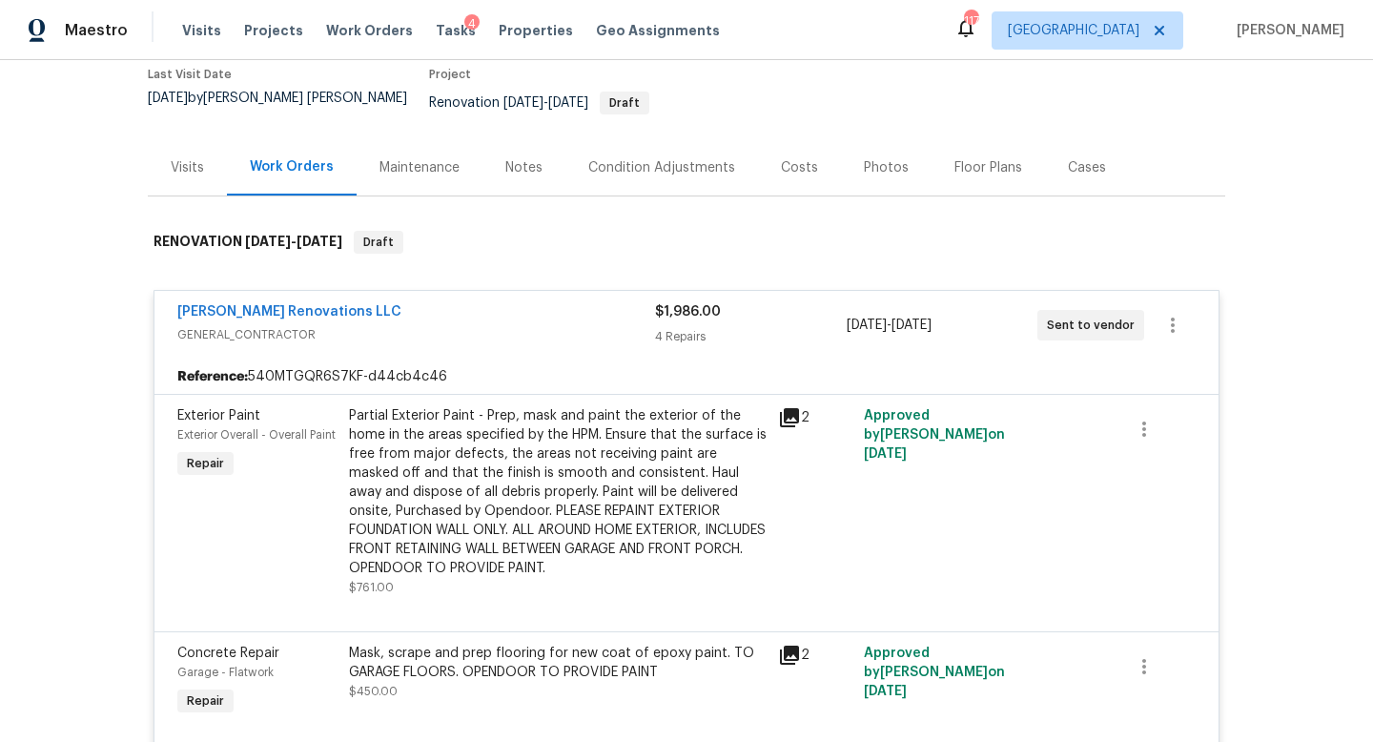
scroll to position [0, 0]
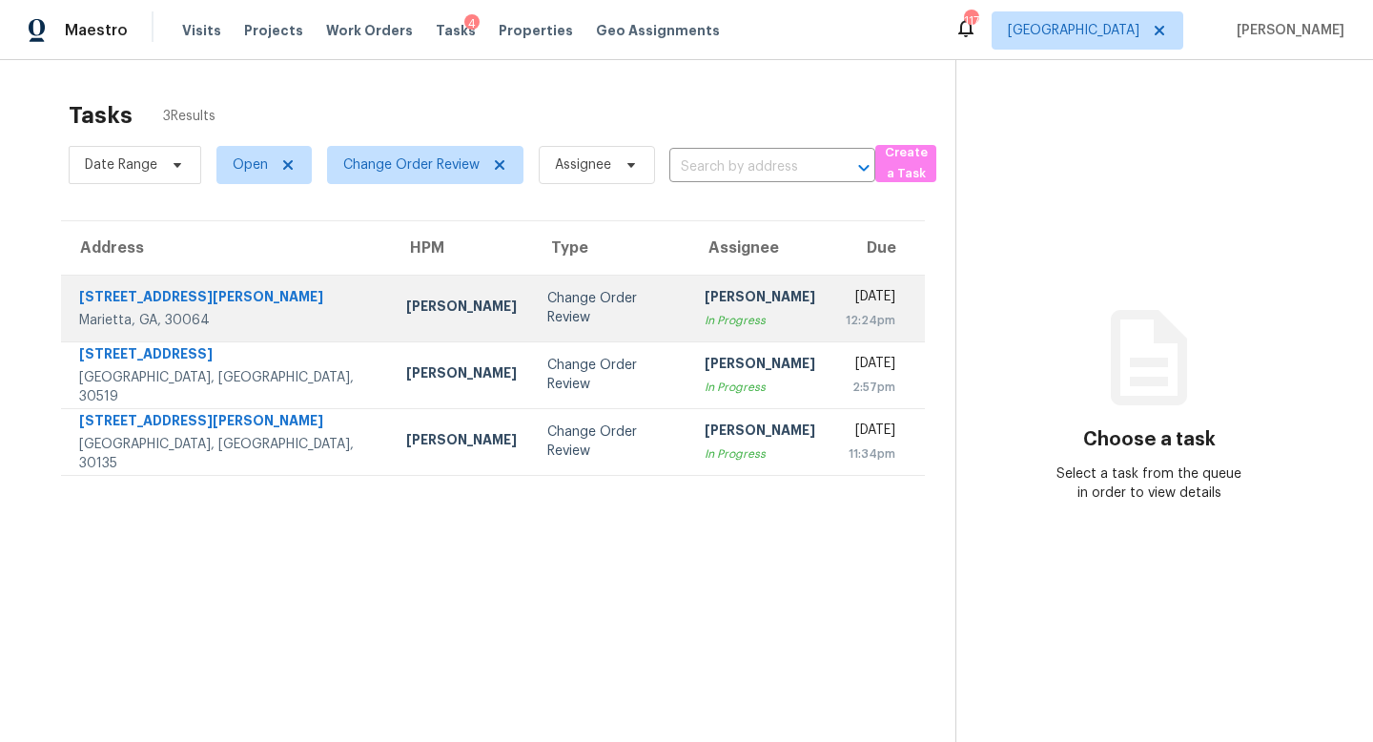
click at [746, 325] on td "[PERSON_NAME] In Progress" at bounding box center [759, 308] width 141 height 67
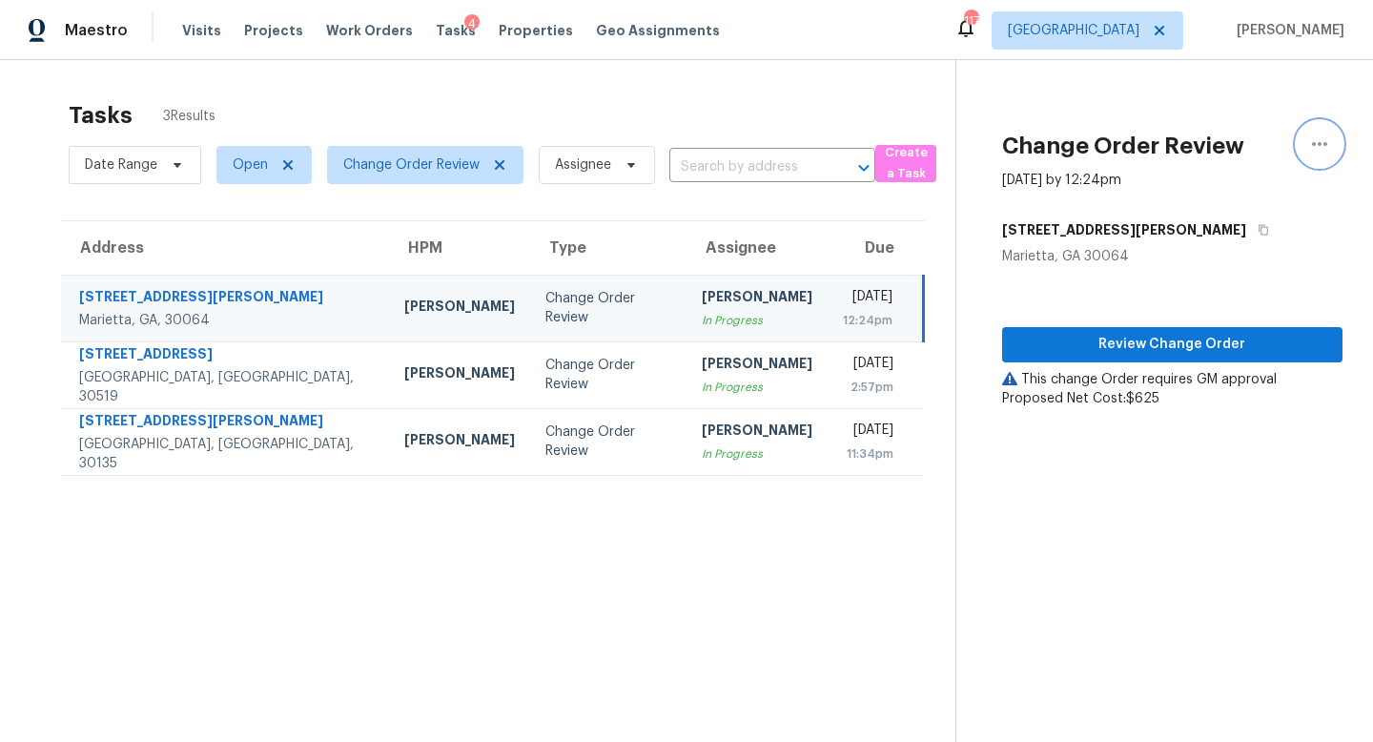
click at [1313, 137] on icon "button" at bounding box center [1319, 143] width 23 height 23
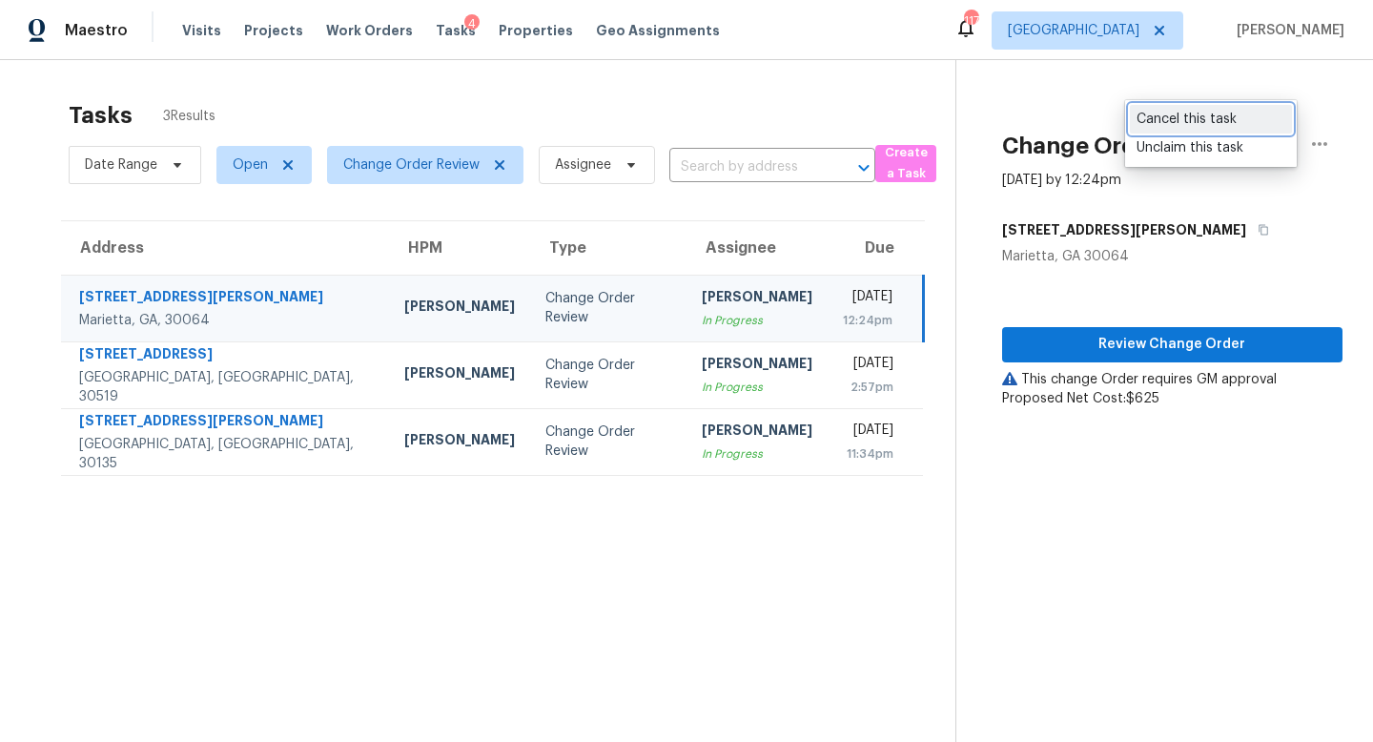
click at [1235, 115] on div "Cancel this task" at bounding box center [1210, 119] width 149 height 19
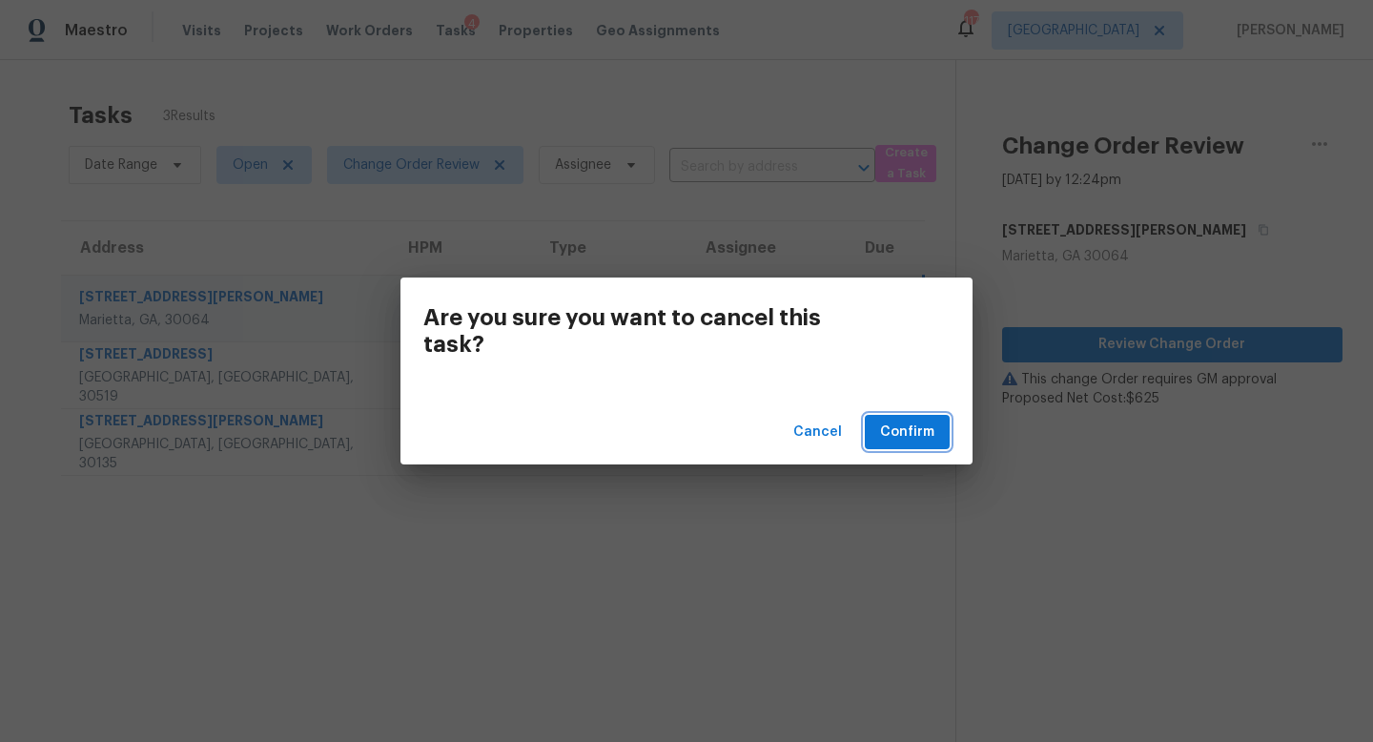
click at [916, 427] on span "Confirm" at bounding box center [907, 432] width 54 height 24
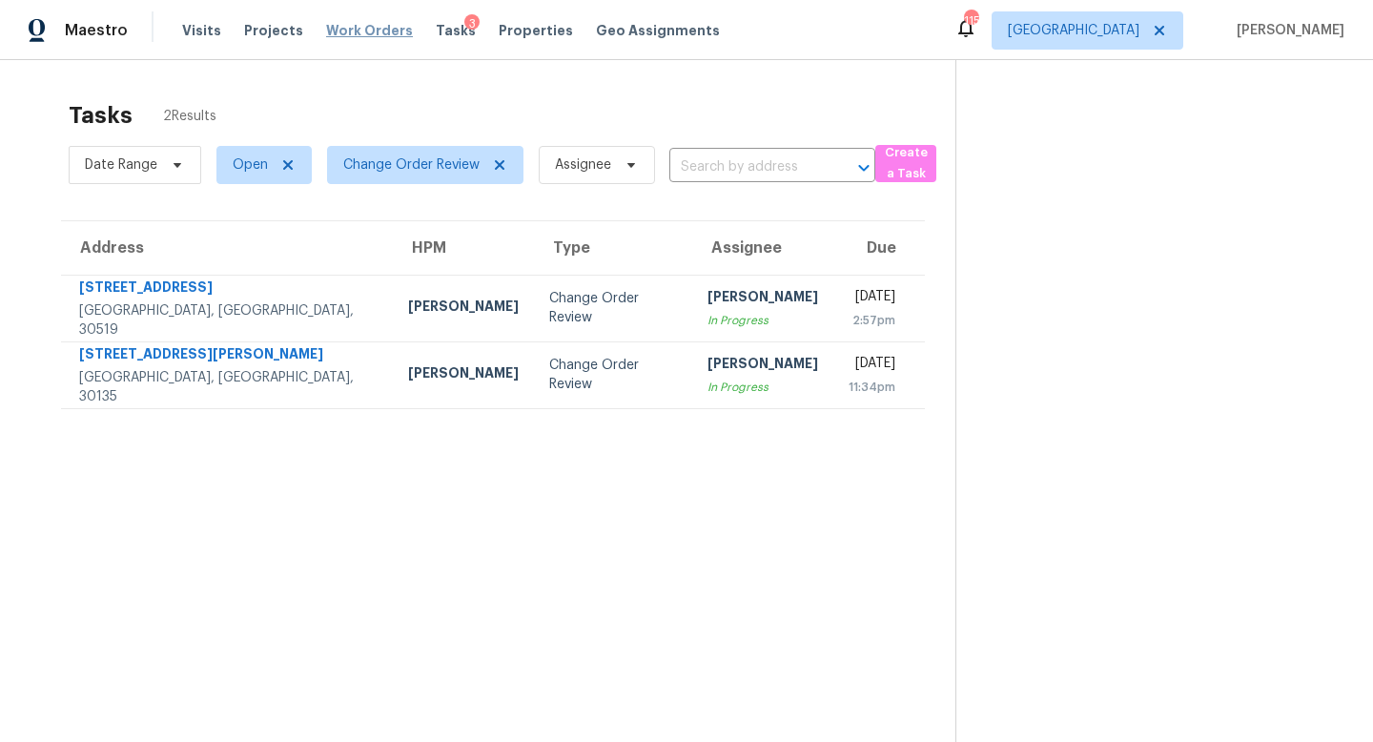
click at [361, 28] on span "Work Orders" at bounding box center [369, 30] width 87 height 19
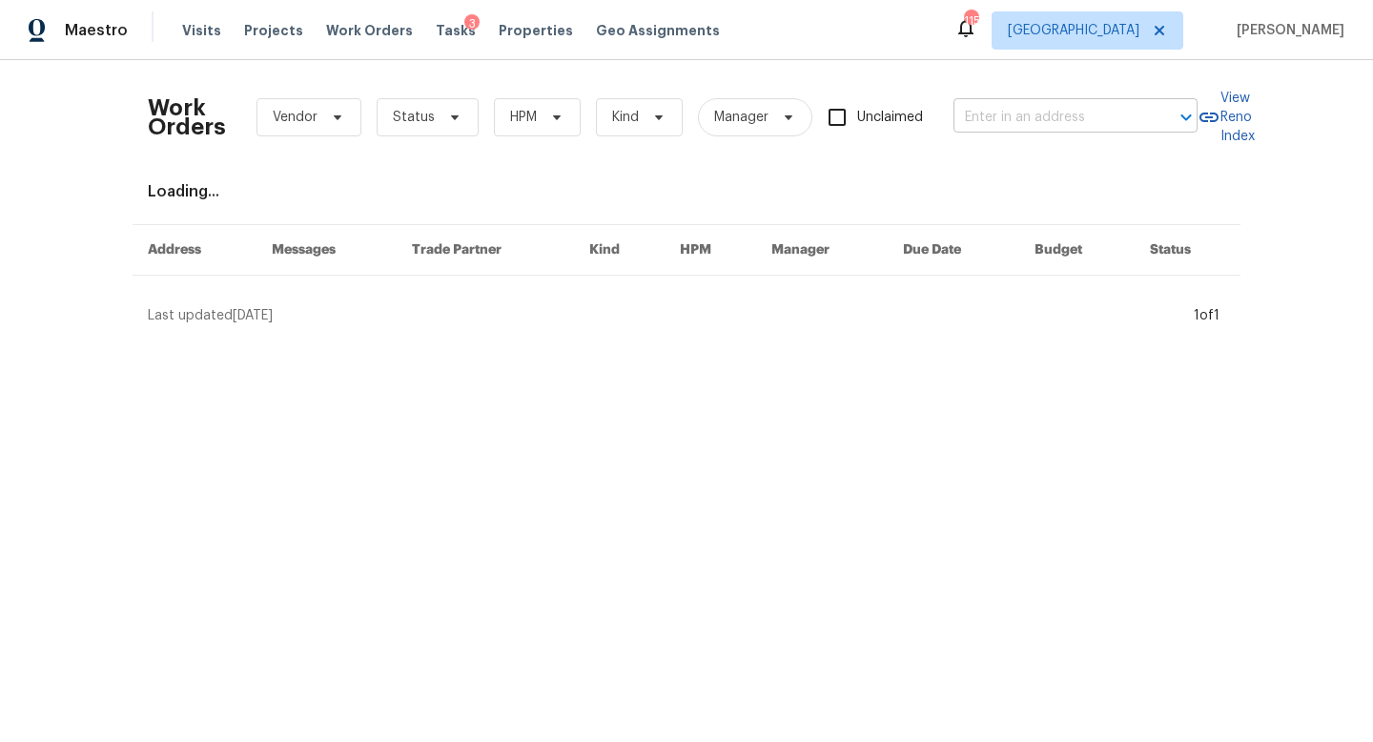
click at [983, 114] on input "text" at bounding box center [1048, 118] width 191 height 30
paste input "[STREET_ADDRESS][PERSON_NAME]"
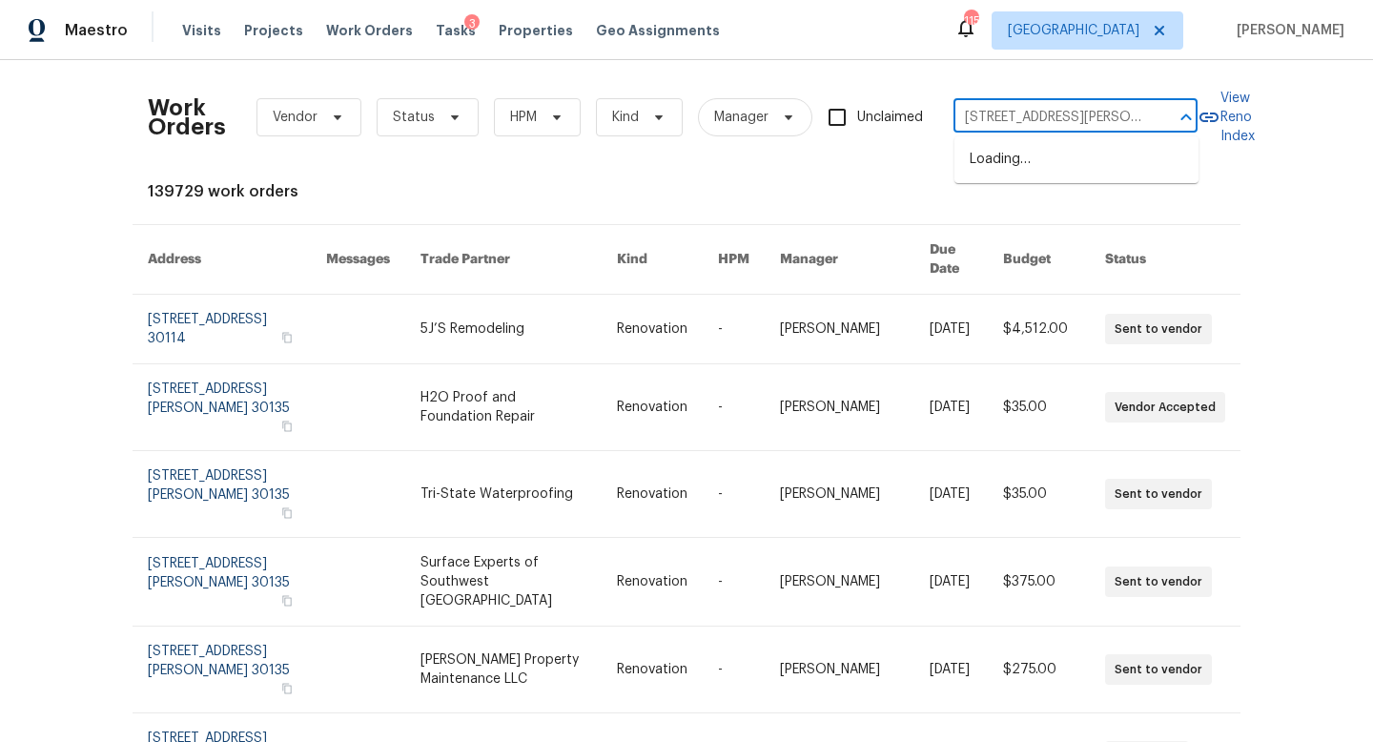
type input "[STREET_ADDRESS][PERSON_NAME]"
click at [1012, 153] on li "[STREET_ADDRESS][PERSON_NAME]" at bounding box center [1076, 169] width 244 height 51
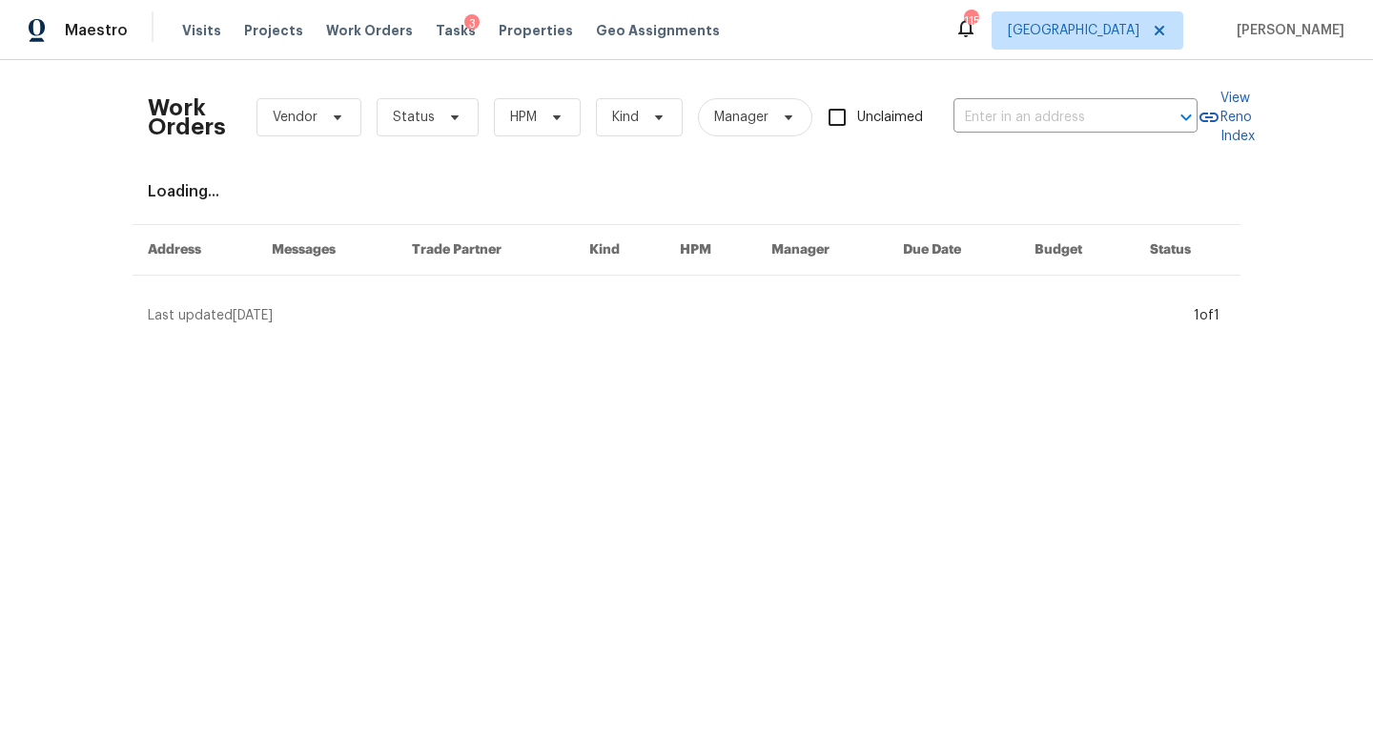
type input "[STREET_ADDRESS][PERSON_NAME]"
click at [283, 33] on span "Projects" at bounding box center [273, 30] width 59 height 19
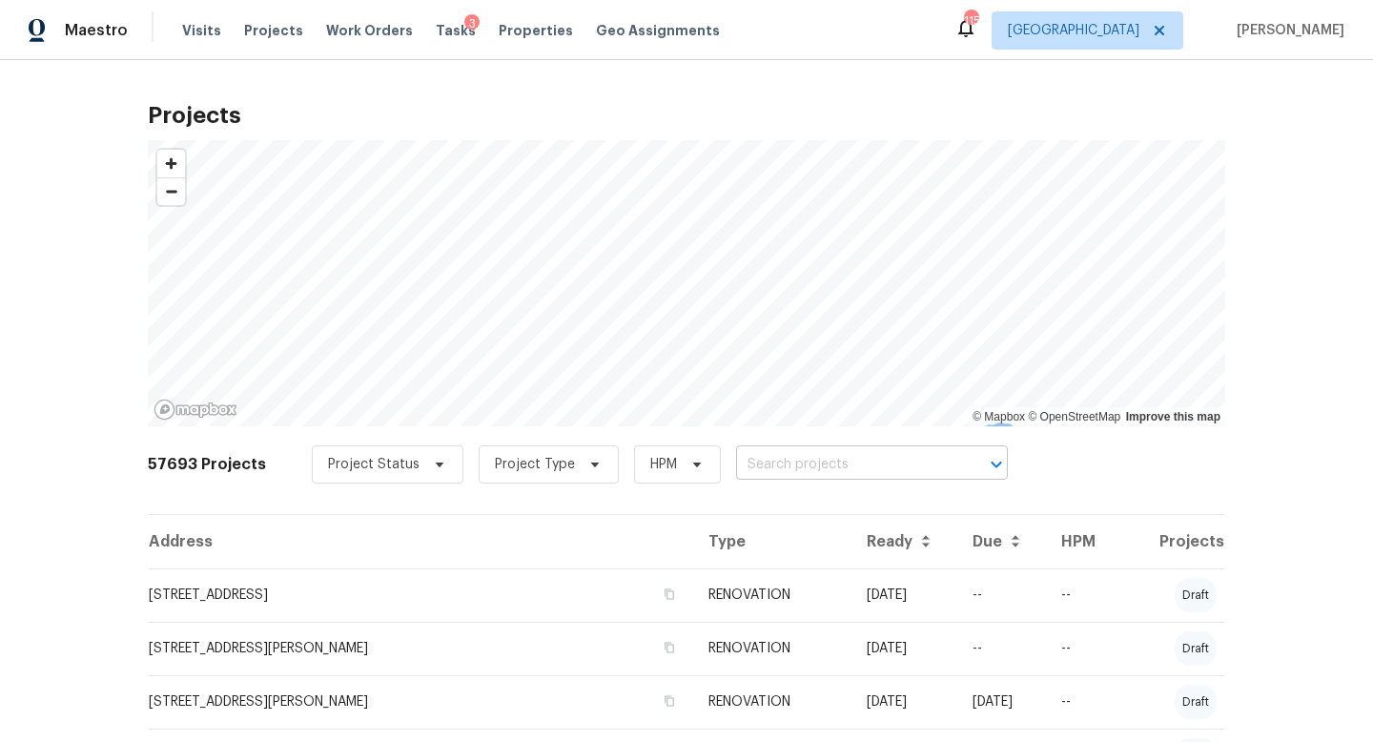
click at [736, 455] on input "text" at bounding box center [845, 465] width 218 height 30
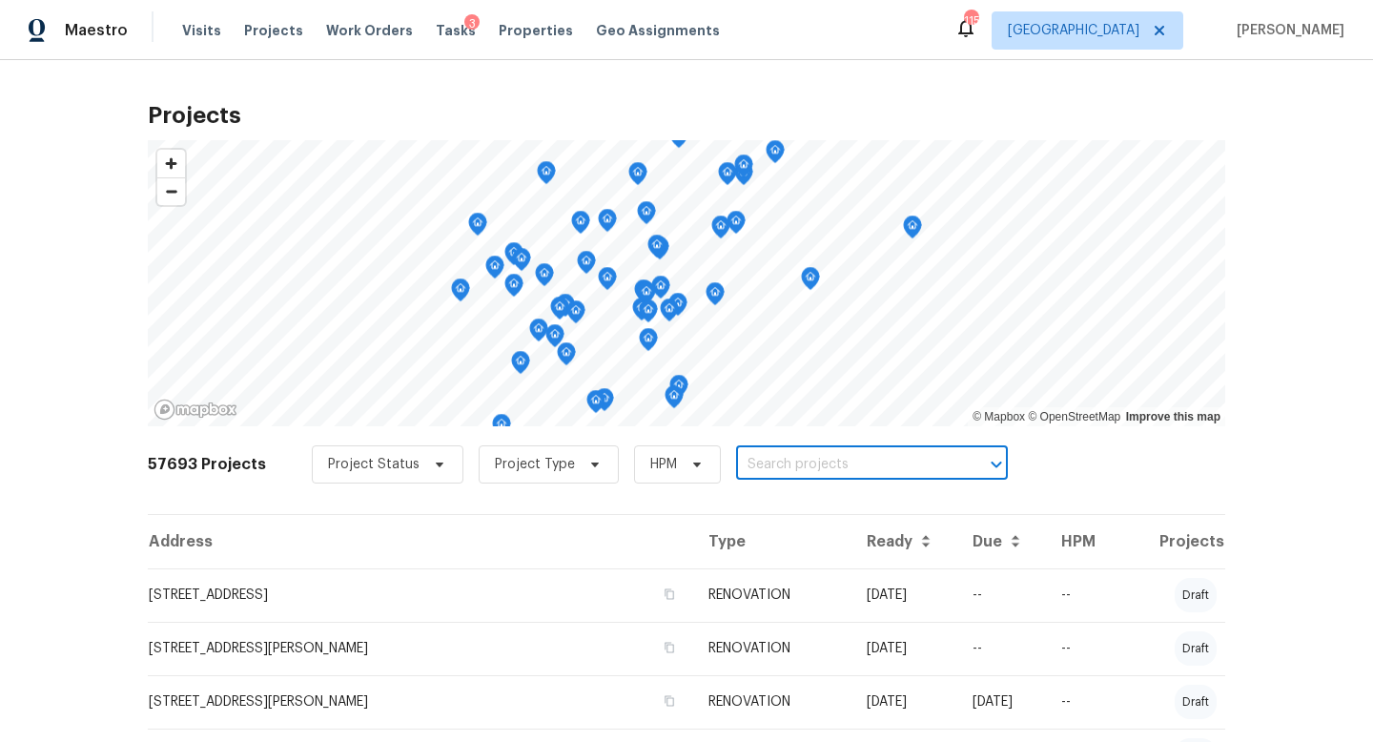
paste input "306 Cooper Creek Dr, Dallas, GA 30157"
type input "306 Cooper Creek Dr, Dallas, GA 30157"
click at [801, 515] on li "306 Cooper Creek Dr, Dallas, GA 30157" at bounding box center [860, 506] width 277 height 31
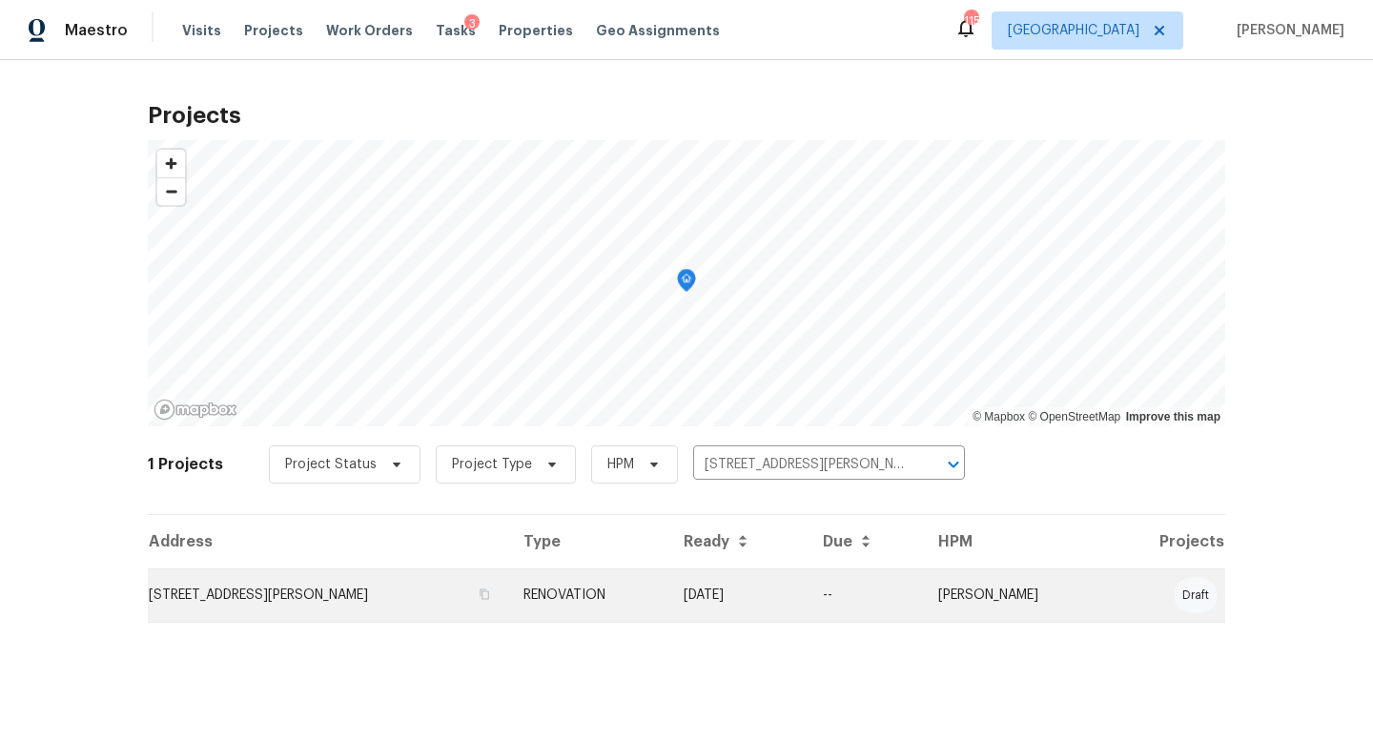
click at [279, 598] on td "306 Cooper Creek Dr, Dallas, GA 30157" at bounding box center [328, 594] width 360 height 53
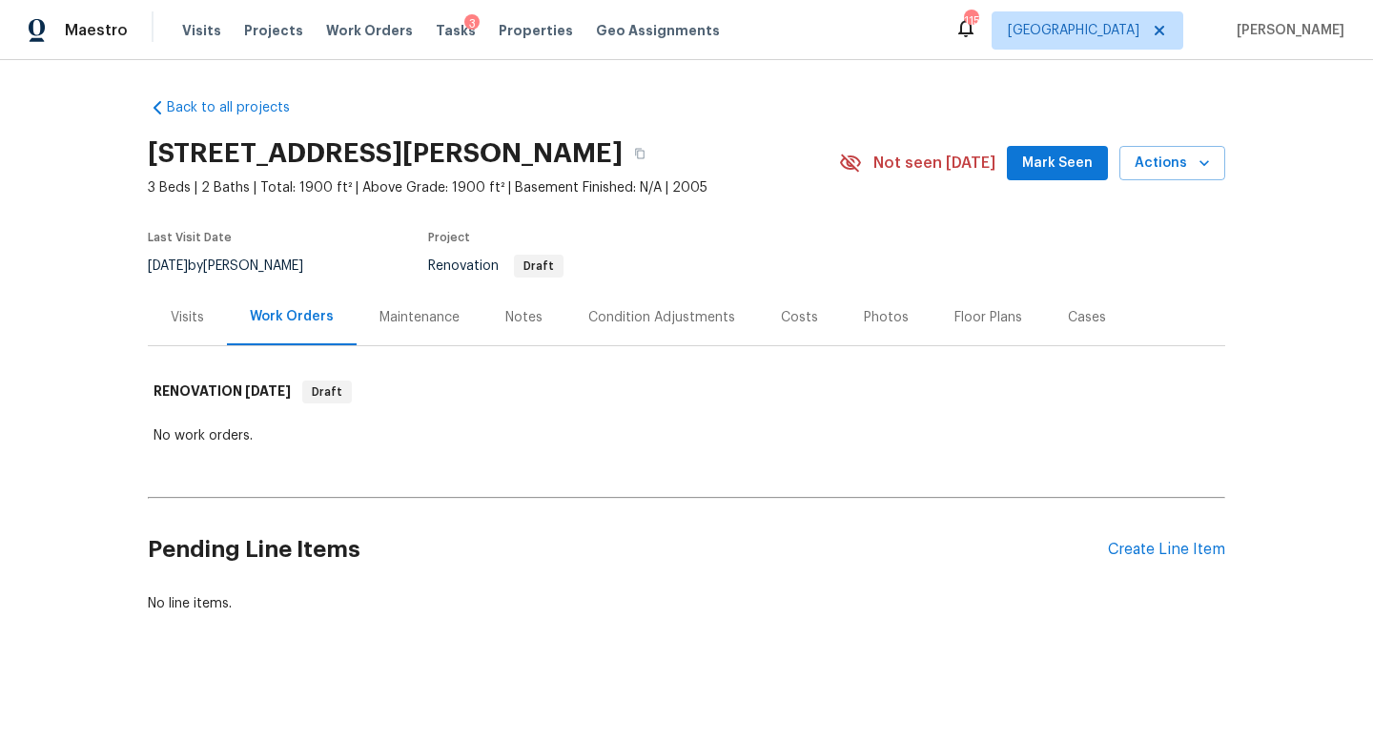
click at [609, 325] on div "Condition Adjustments" at bounding box center [661, 317] width 147 height 19
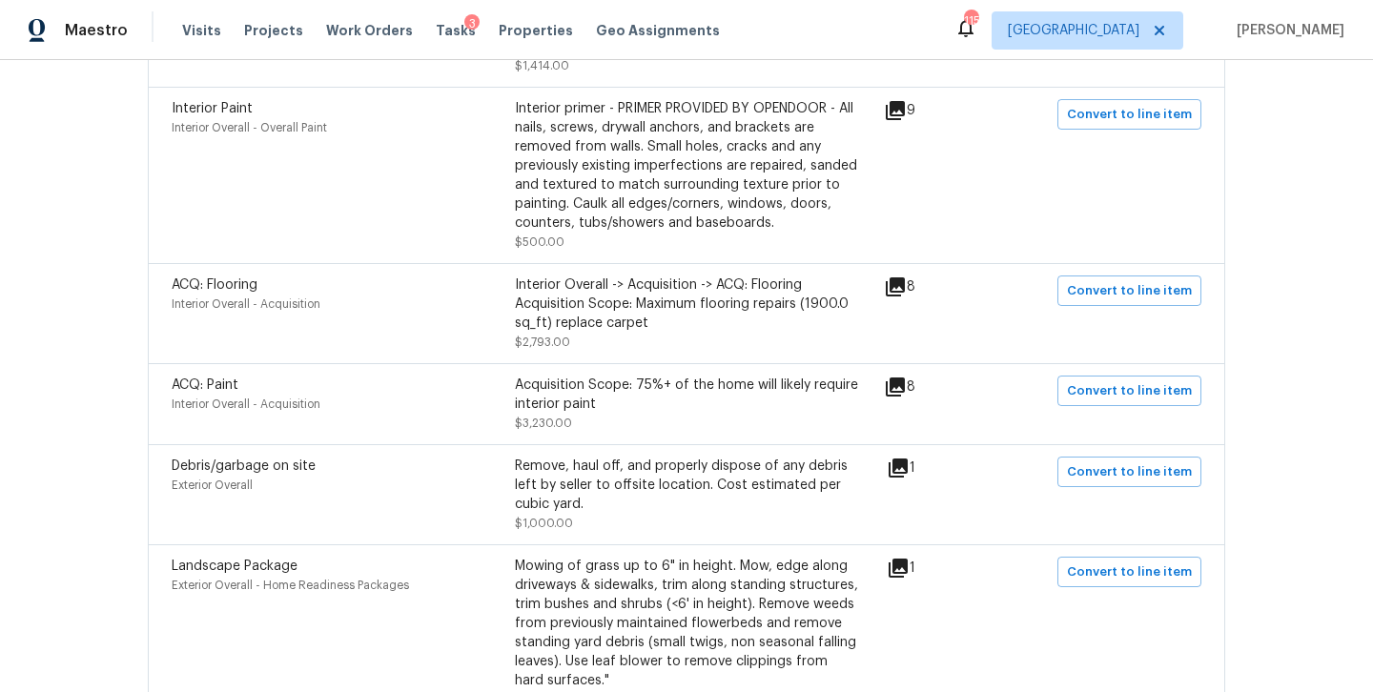
scroll to position [214, 0]
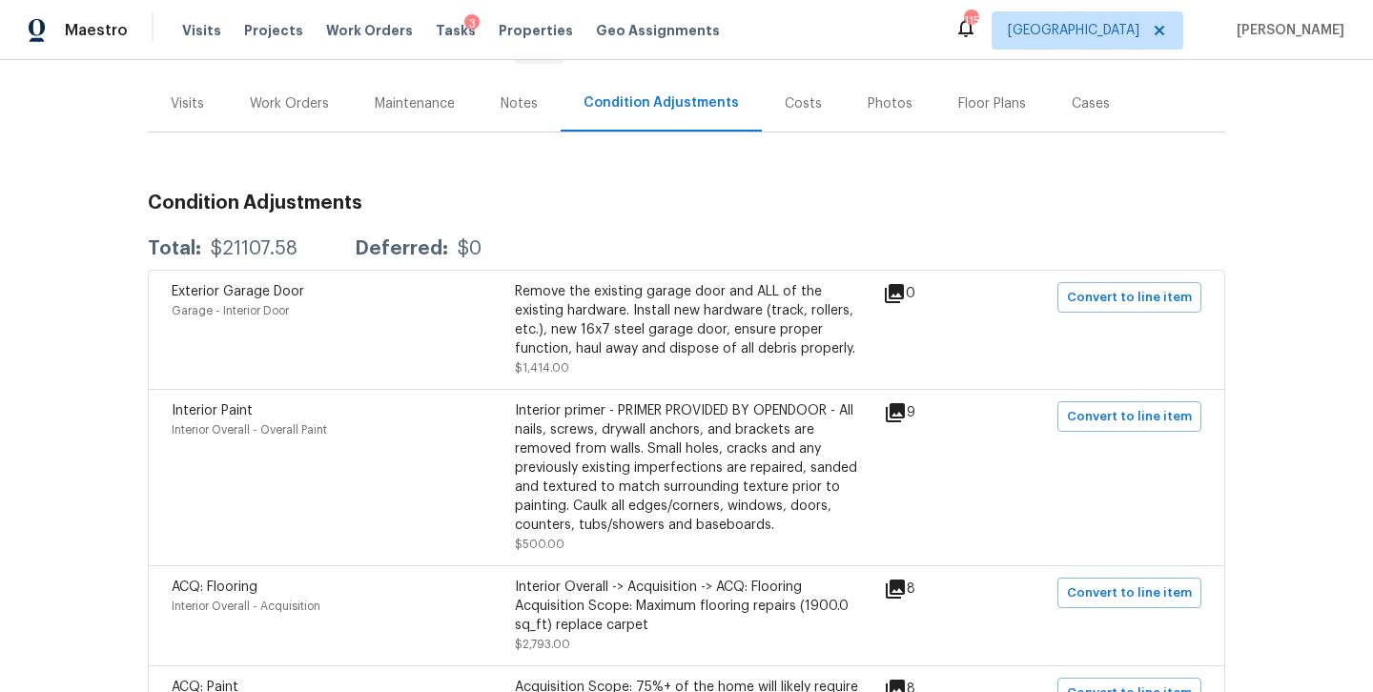
click at [180, 104] on div "Visits" at bounding box center [187, 103] width 33 height 19
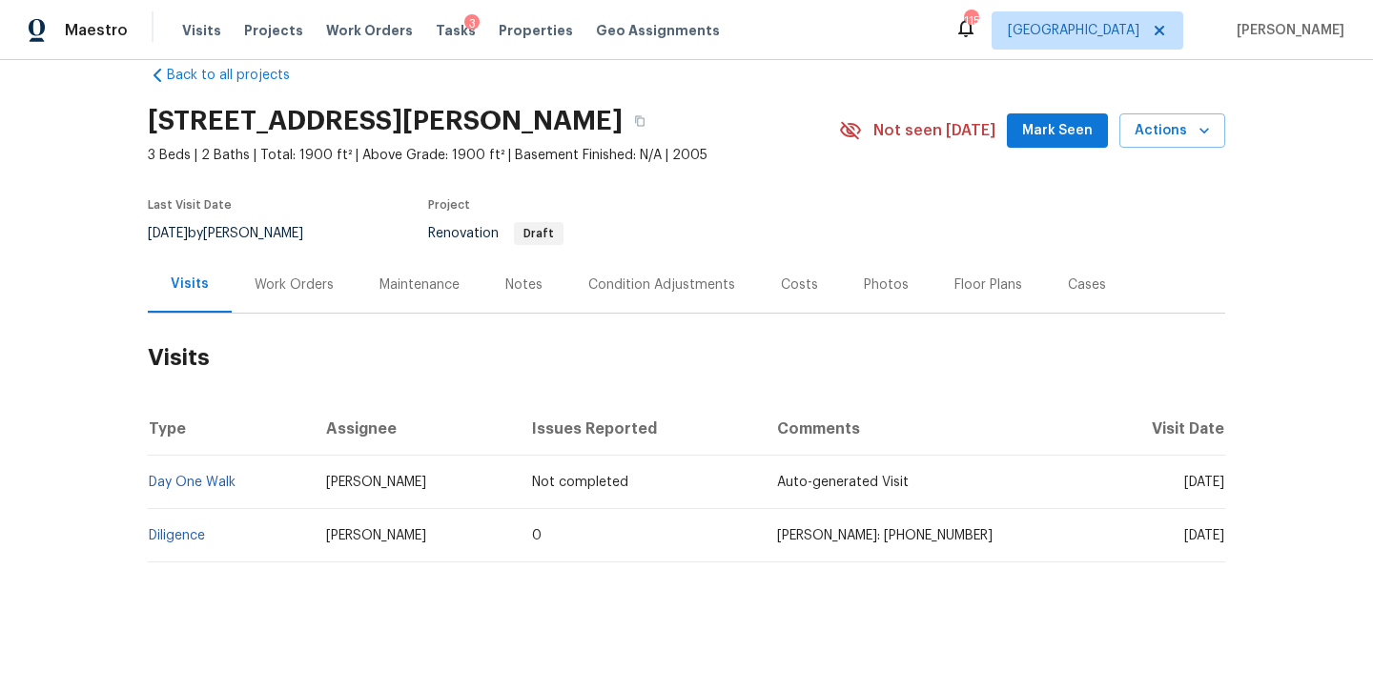
click at [628, 277] on div "Condition Adjustments" at bounding box center [661, 284] width 147 height 19
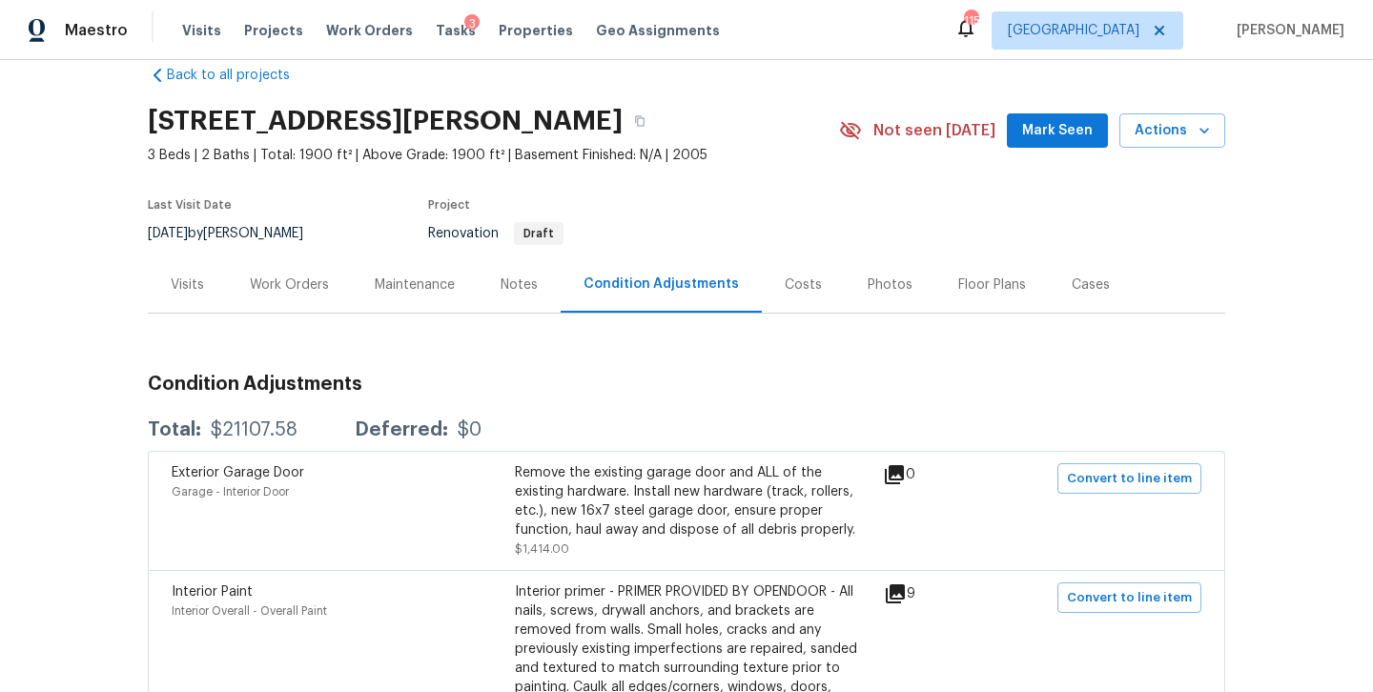
scroll to position [214, 0]
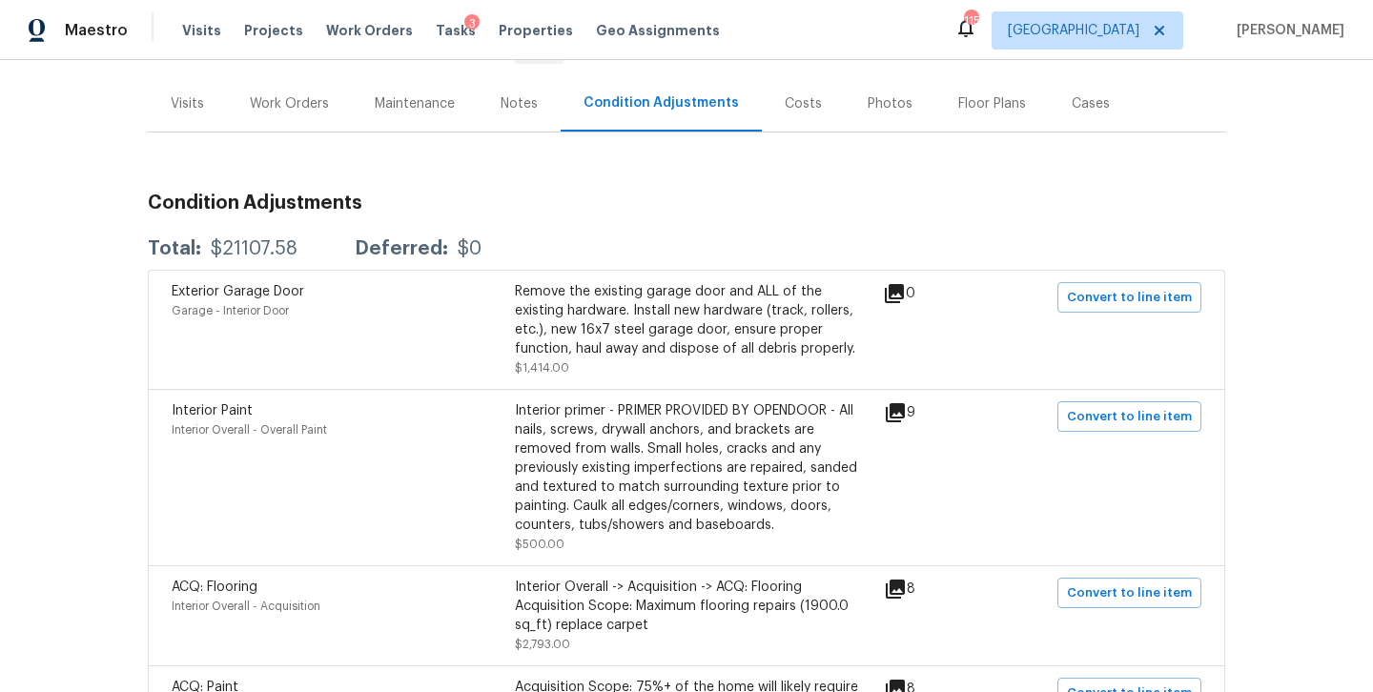
click at [784, 110] on div "Costs" at bounding box center [802, 103] width 37 height 19
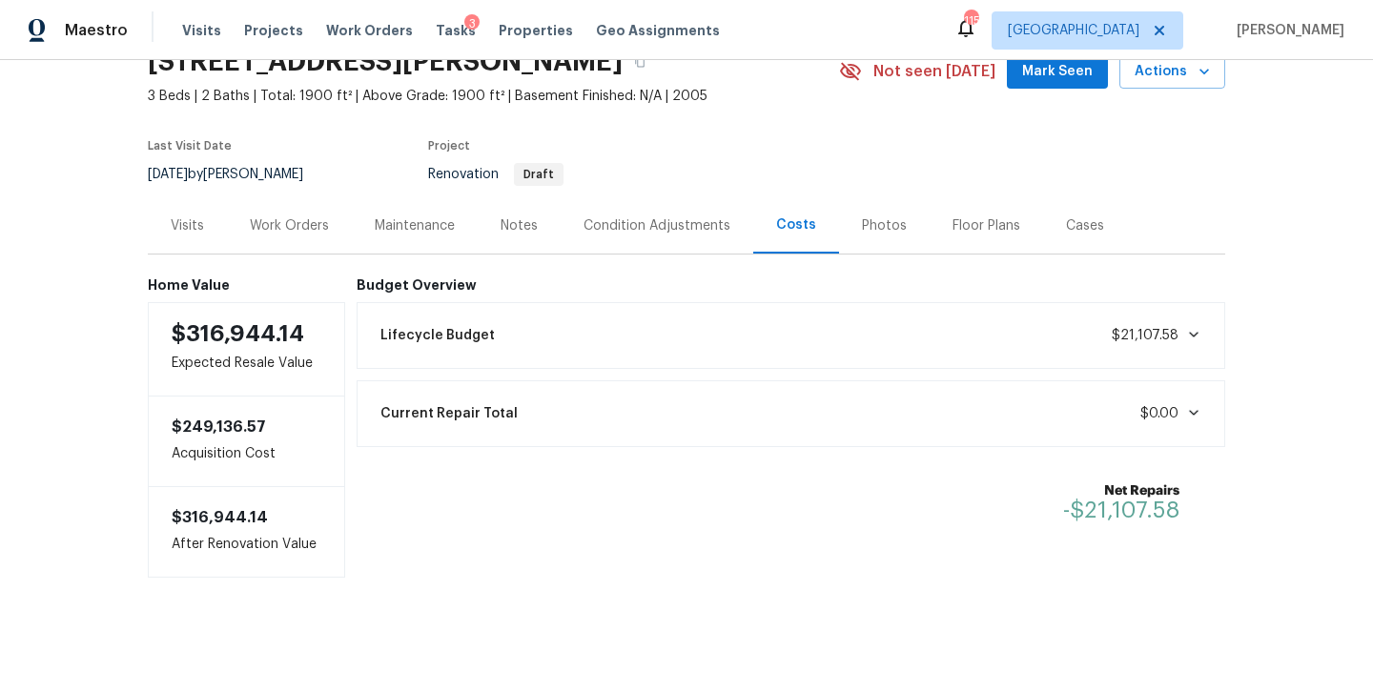
scroll to position [92, 0]
click at [320, 214] on div "Work Orders" at bounding box center [289, 225] width 125 height 56
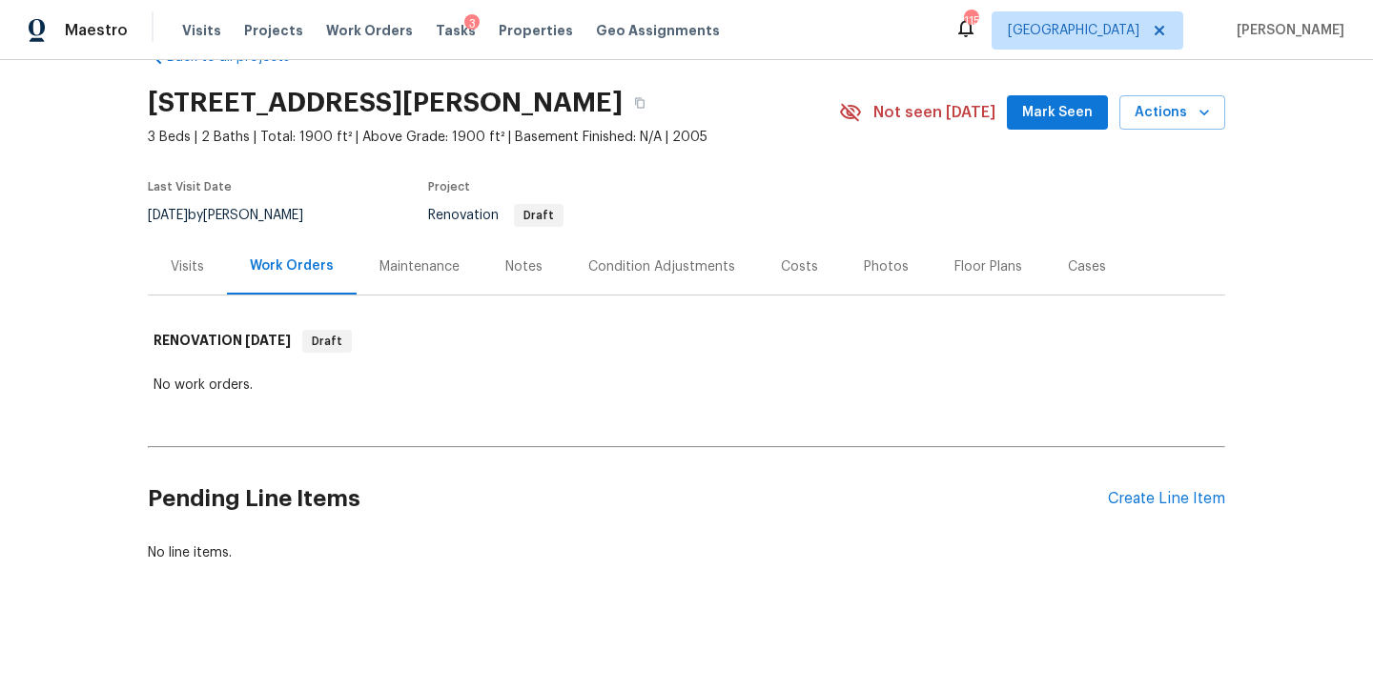
scroll to position [51, 0]
click at [532, 281] on div "Notes" at bounding box center [523, 266] width 83 height 56
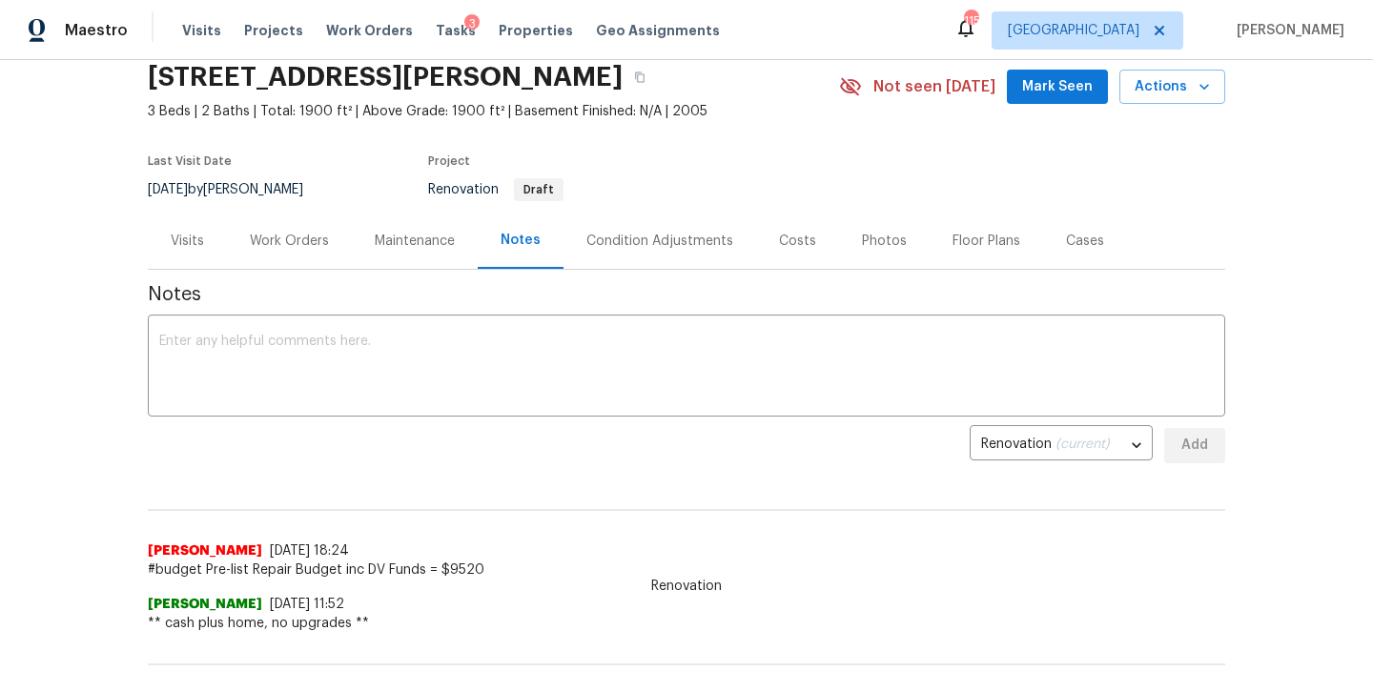
scroll to position [80, 0]
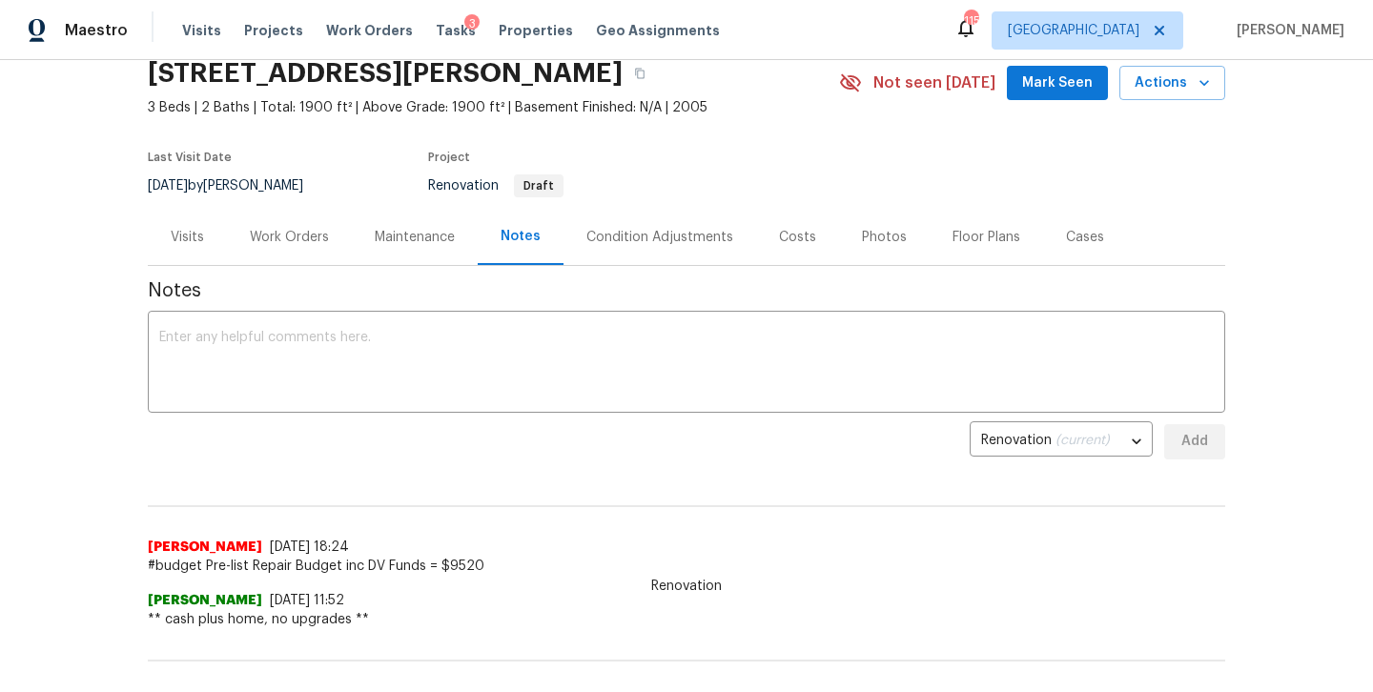
click at [679, 231] on div "Condition Adjustments" at bounding box center [659, 237] width 147 height 19
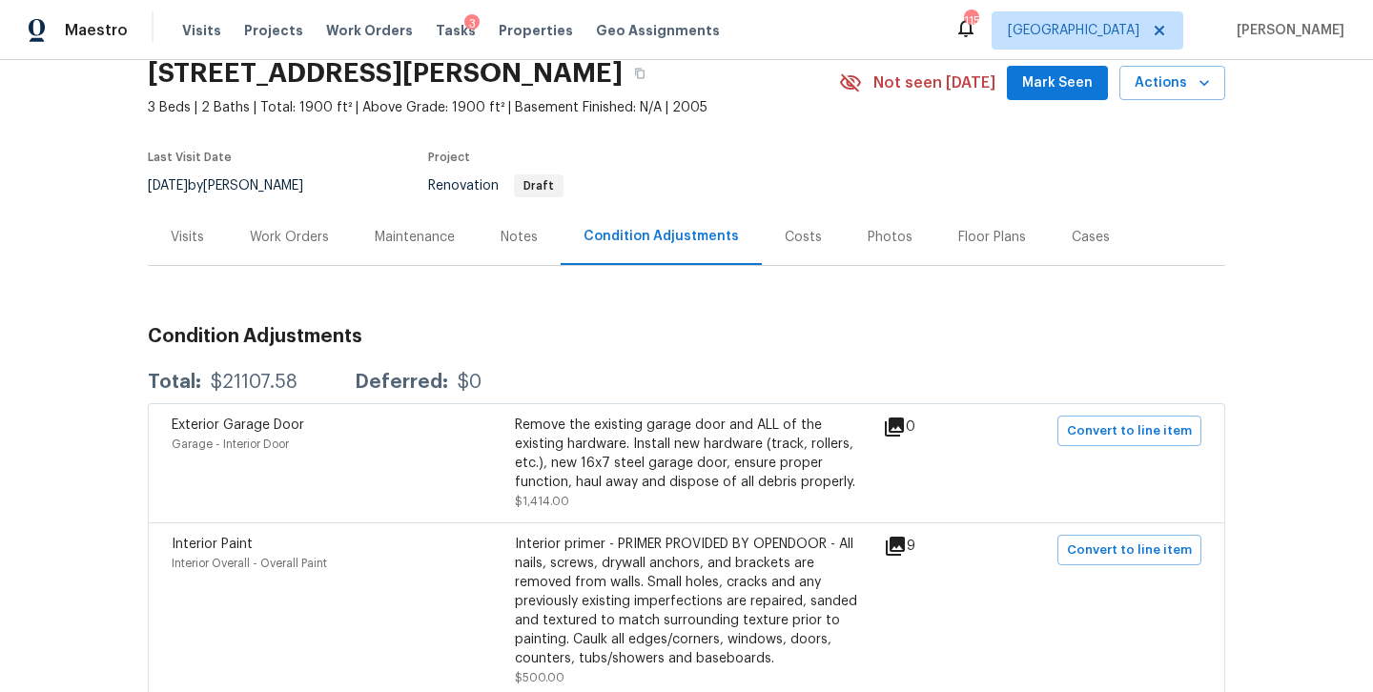
click at [277, 247] on div "Work Orders" at bounding box center [289, 237] width 125 height 56
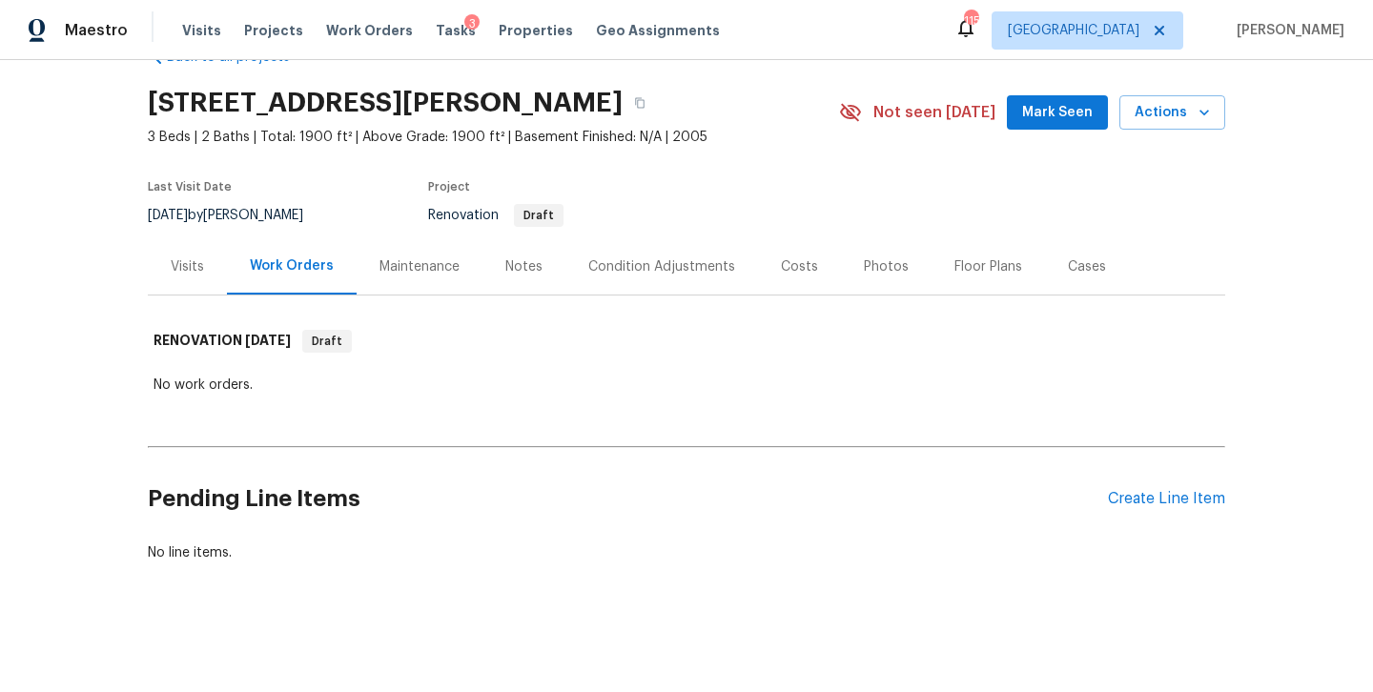
click at [499, 273] on div "Notes" at bounding box center [523, 266] width 83 height 56
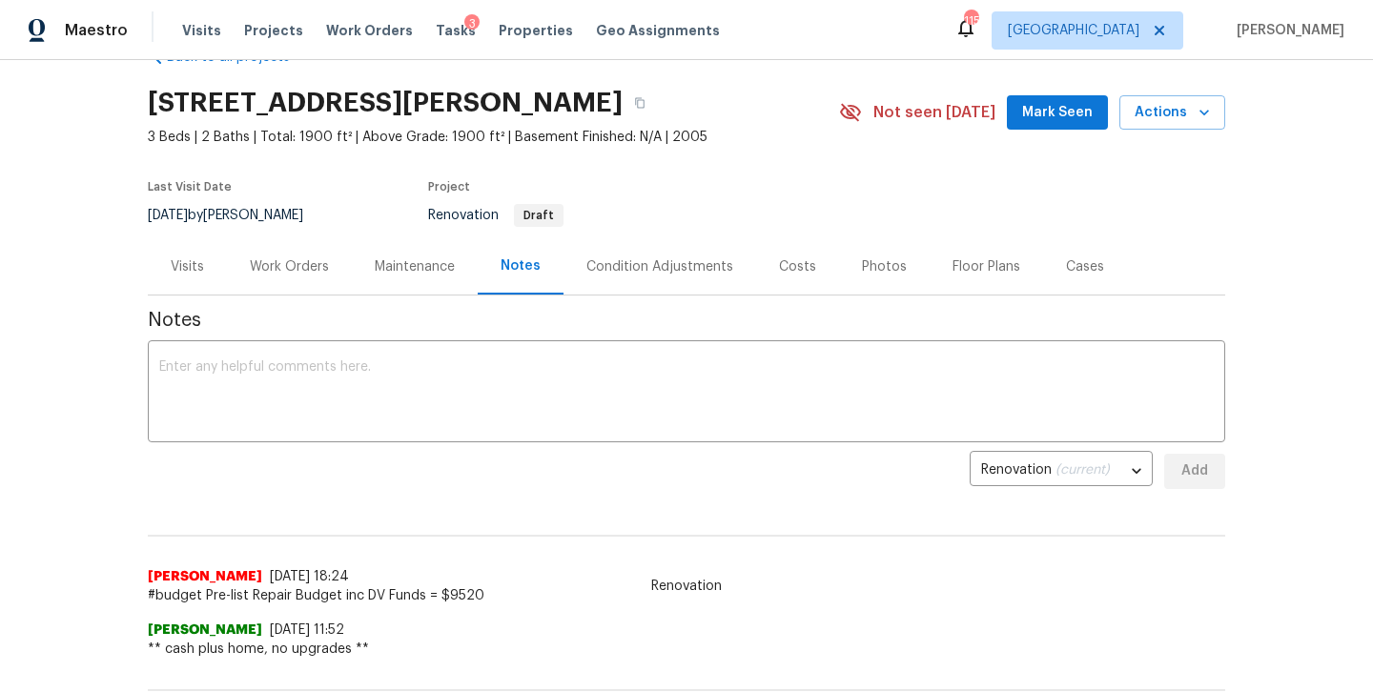
scroll to position [80, 0]
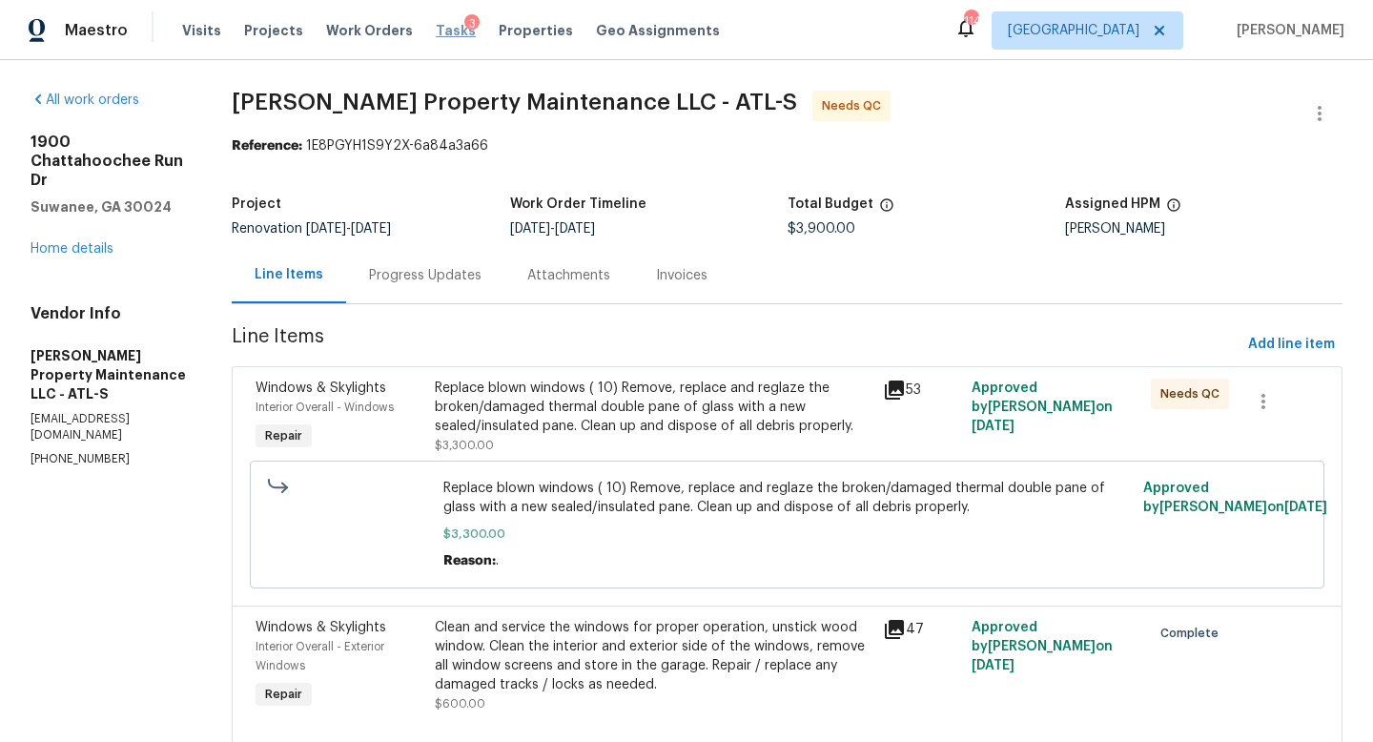
click at [440, 34] on span "Tasks" at bounding box center [456, 30] width 40 height 13
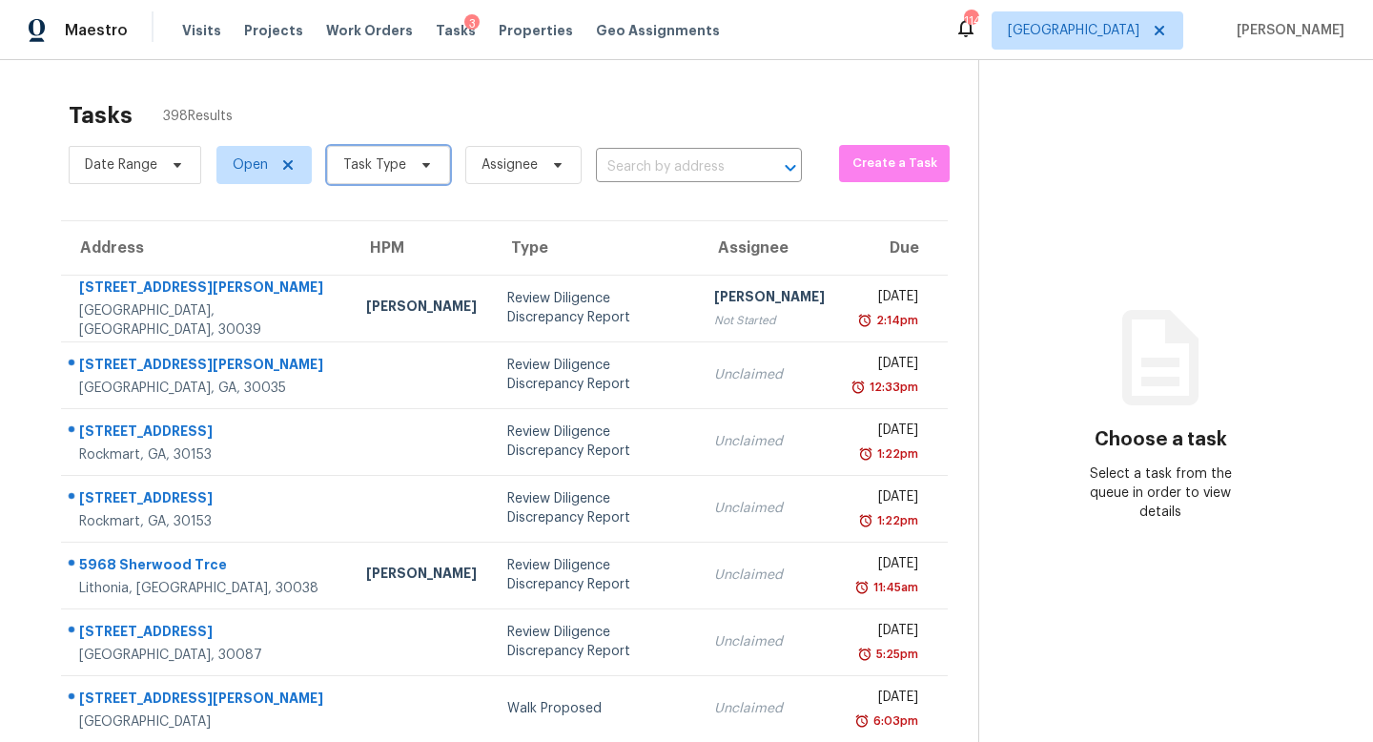
click at [371, 162] on span "Task Type" at bounding box center [374, 164] width 63 height 19
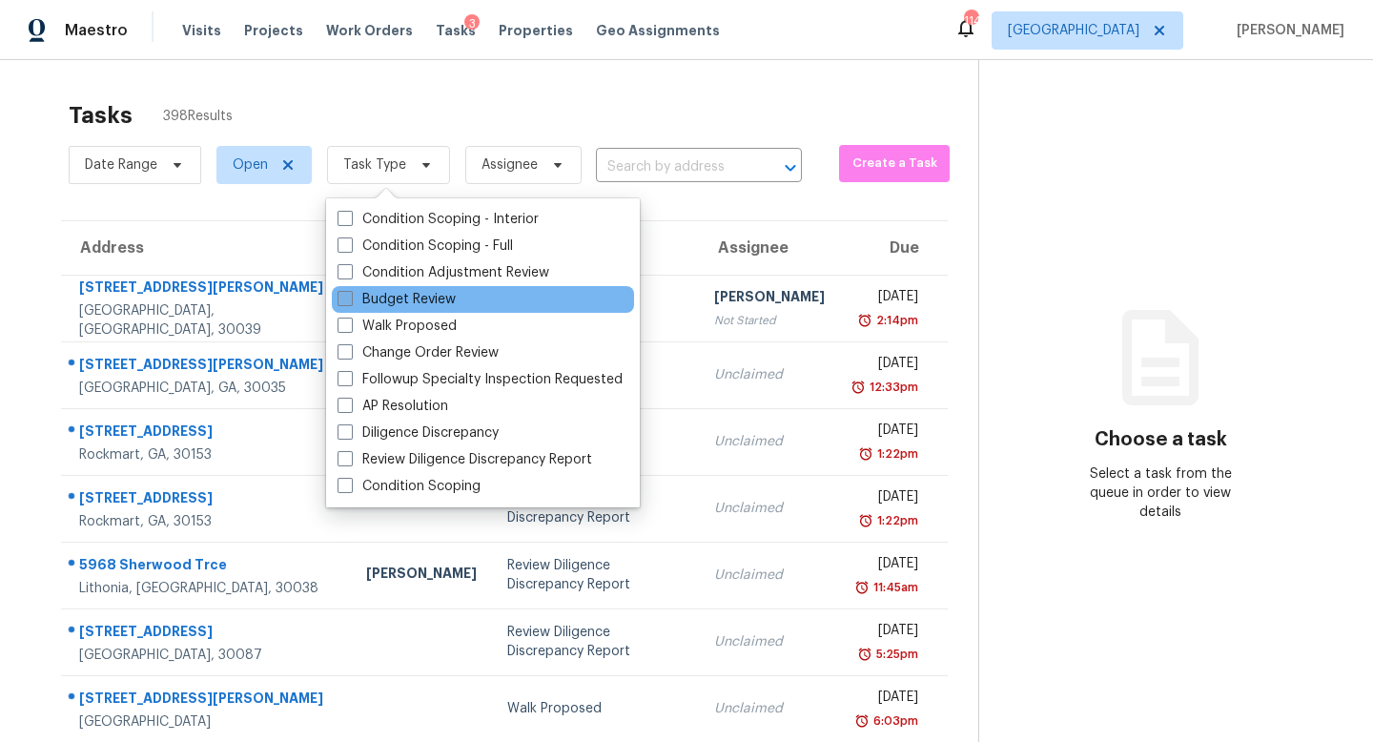
click at [381, 304] on label "Budget Review" at bounding box center [396, 299] width 118 height 19
click at [350, 302] on input "Budget Review" at bounding box center [343, 296] width 12 height 12
checkbox input "true"
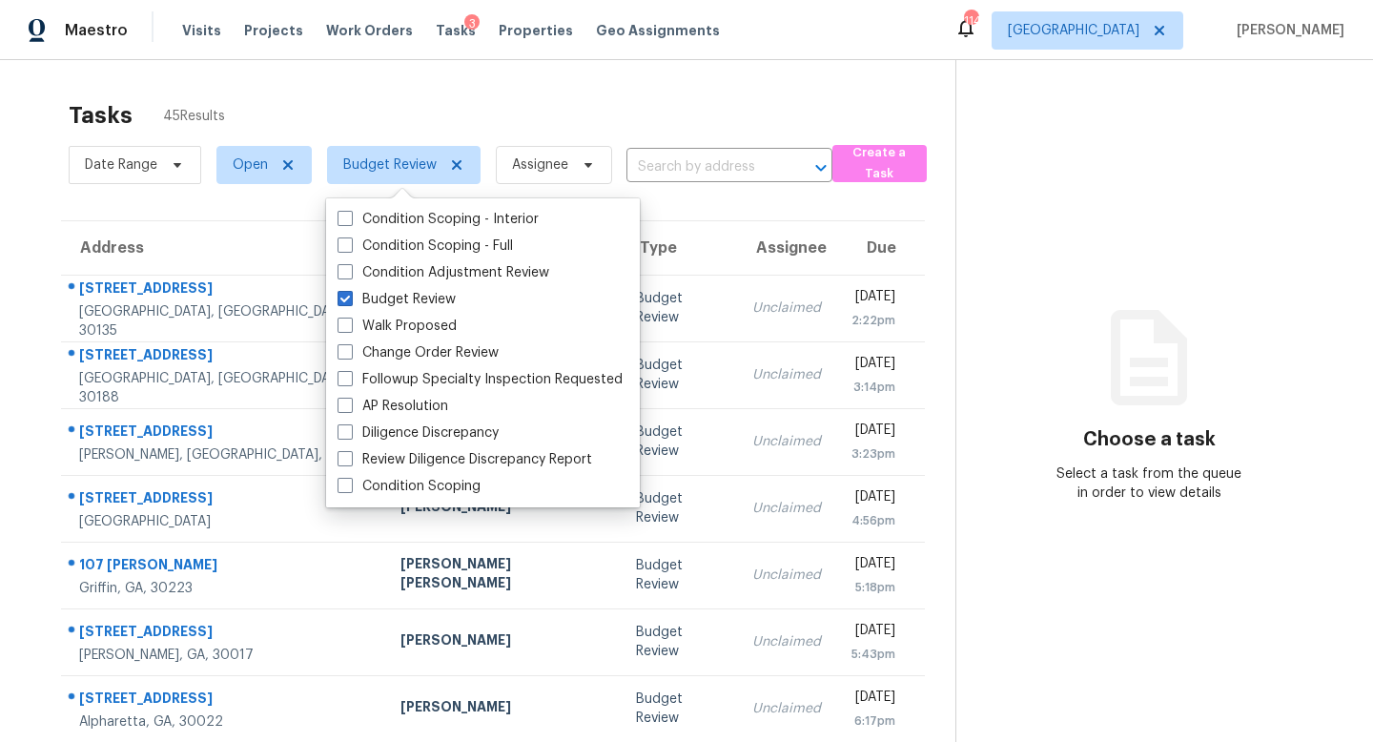
click at [593, 89] on div "Tasks 45 Results Date Range Open Budget Review Assignee ​ Create a Task Address…" at bounding box center [686, 526] width 1373 height 933
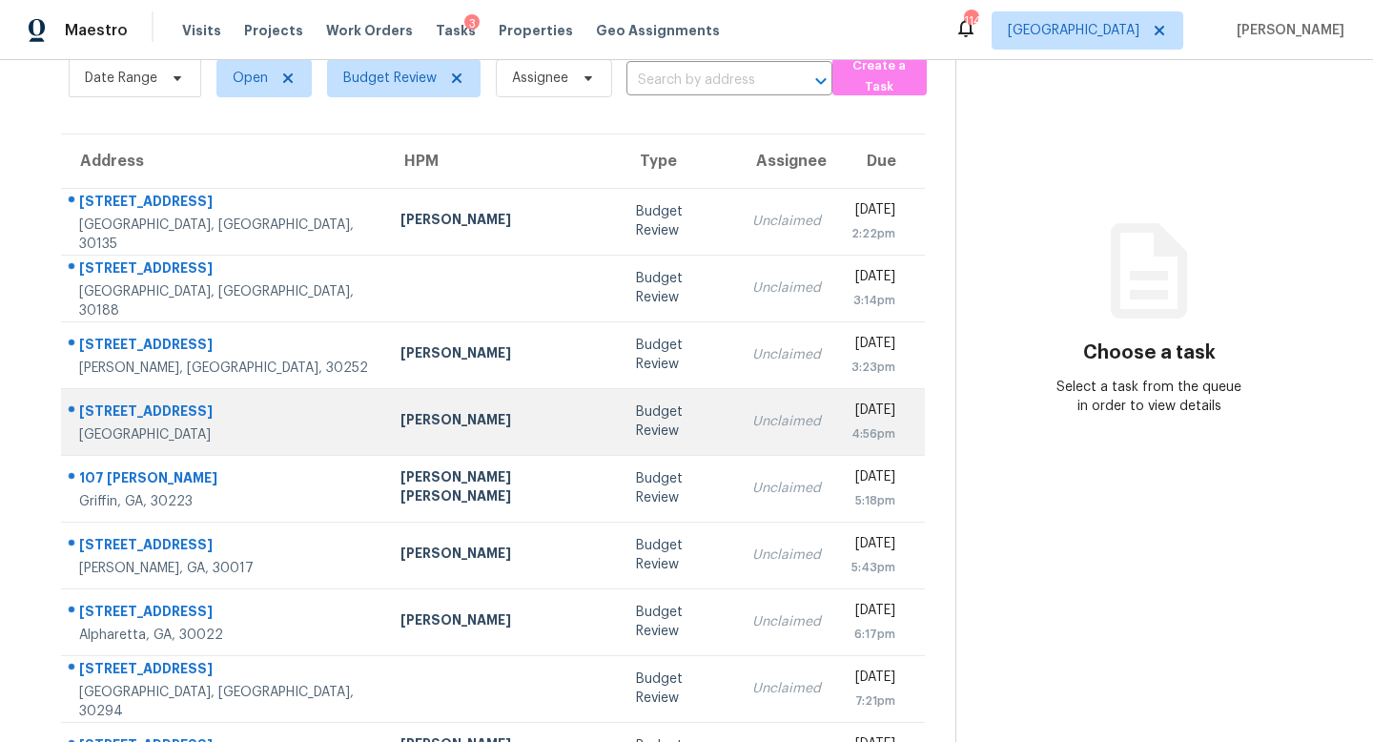
scroll to position [51, 0]
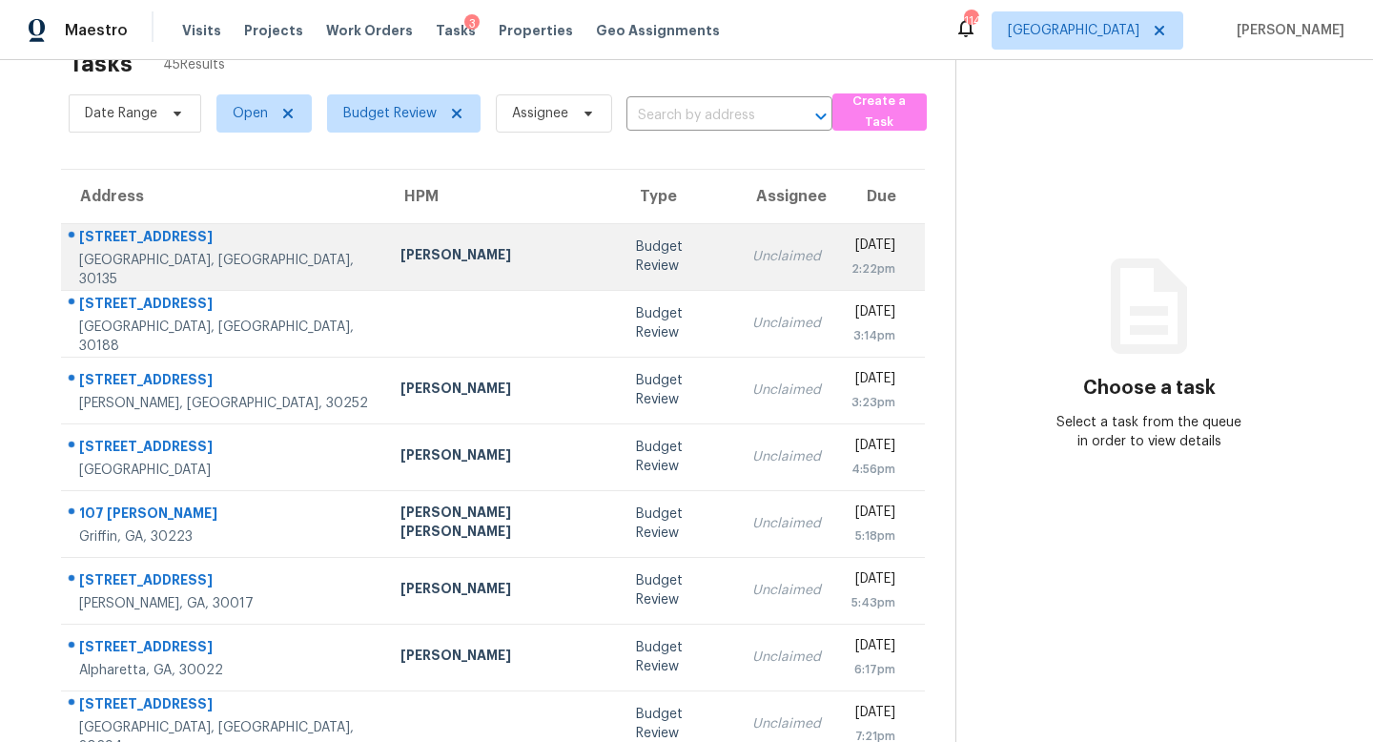
click at [621, 263] on td "Budget Review" at bounding box center [679, 256] width 116 height 67
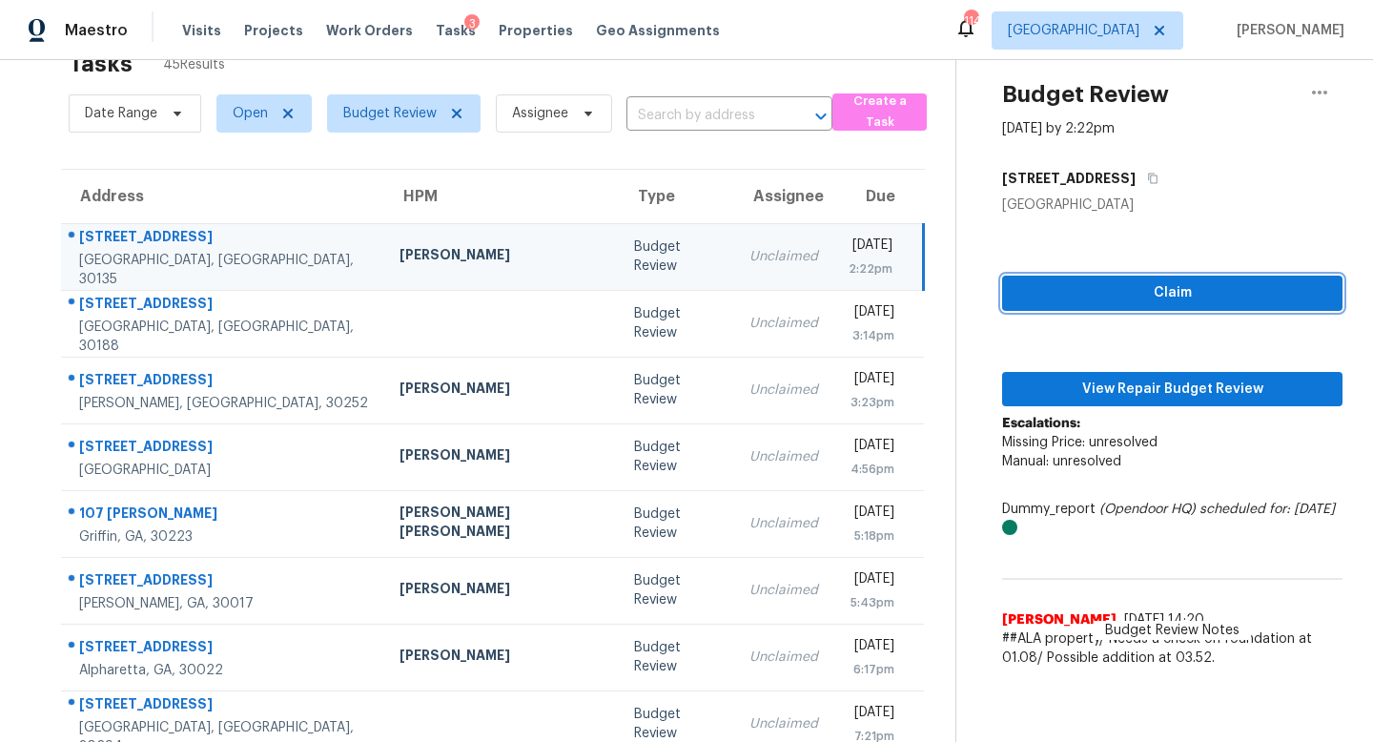
click at [1097, 279] on button "Claim" at bounding box center [1172, 292] width 340 height 35
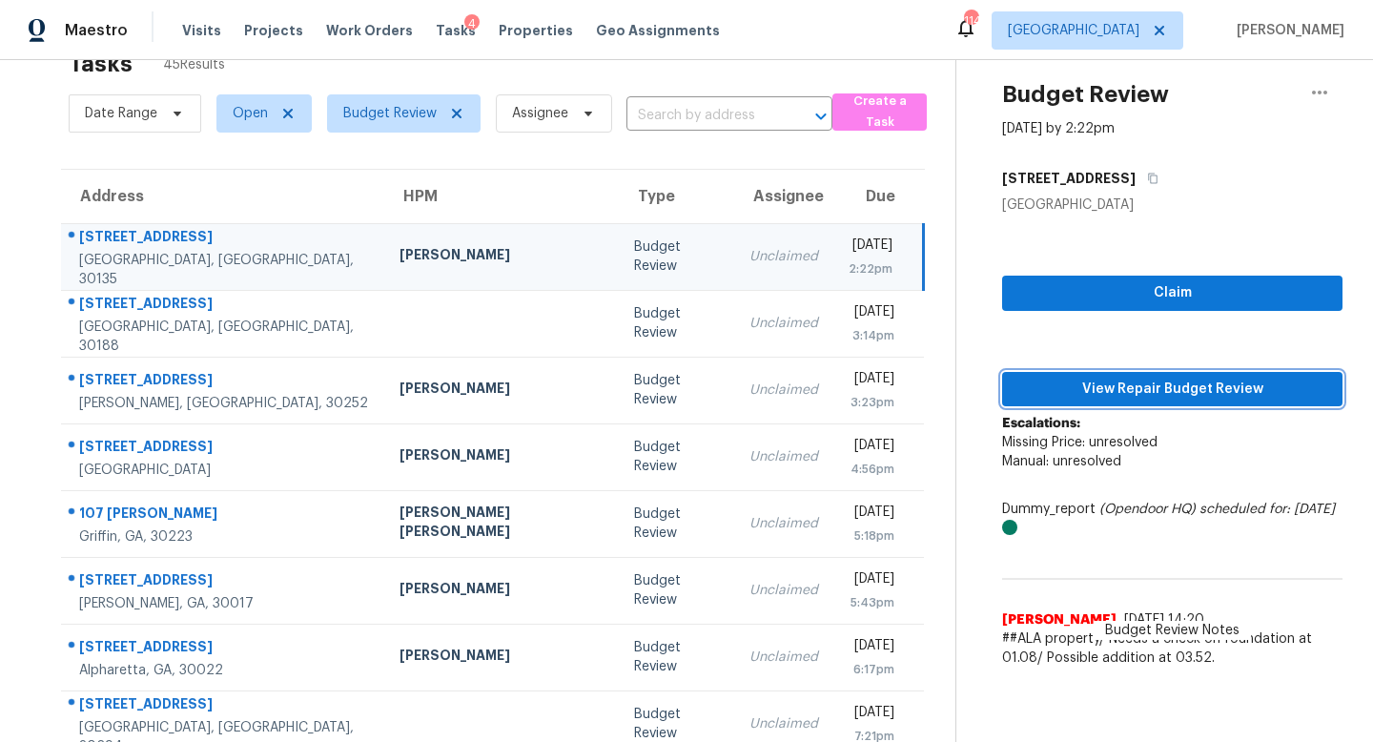
click at [1101, 377] on span "View Repair Budget Review" at bounding box center [1172, 389] width 310 height 24
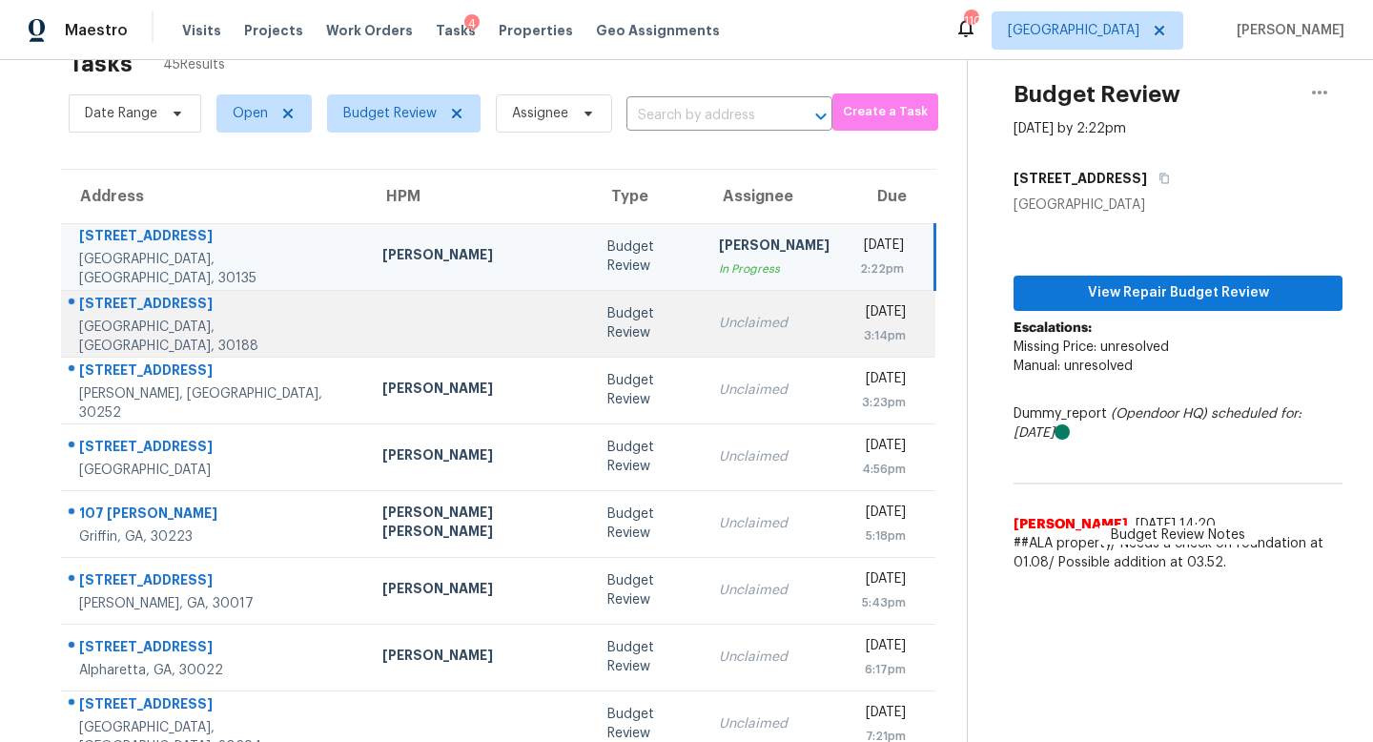
click at [719, 322] on div "Unclaimed" at bounding box center [774, 323] width 111 height 19
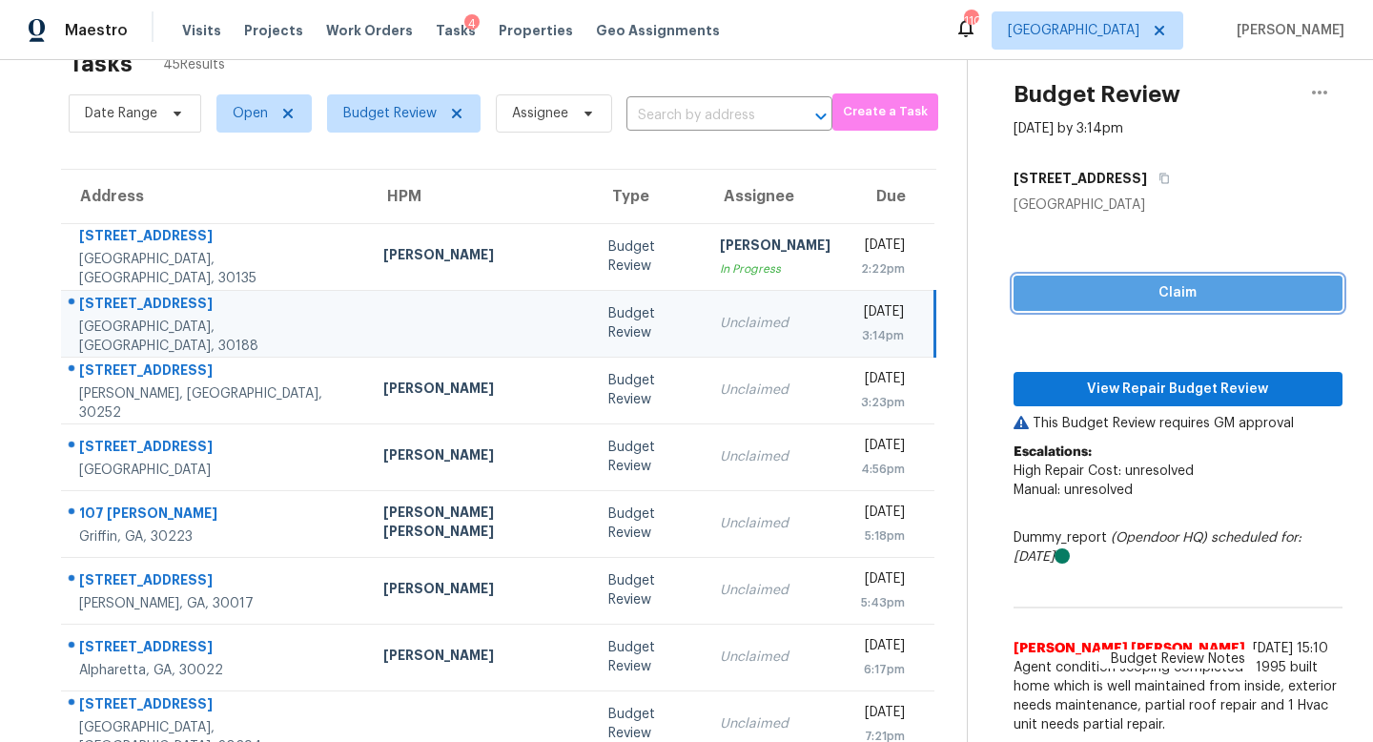
click at [1060, 287] on span "Claim" at bounding box center [1177, 293] width 298 height 24
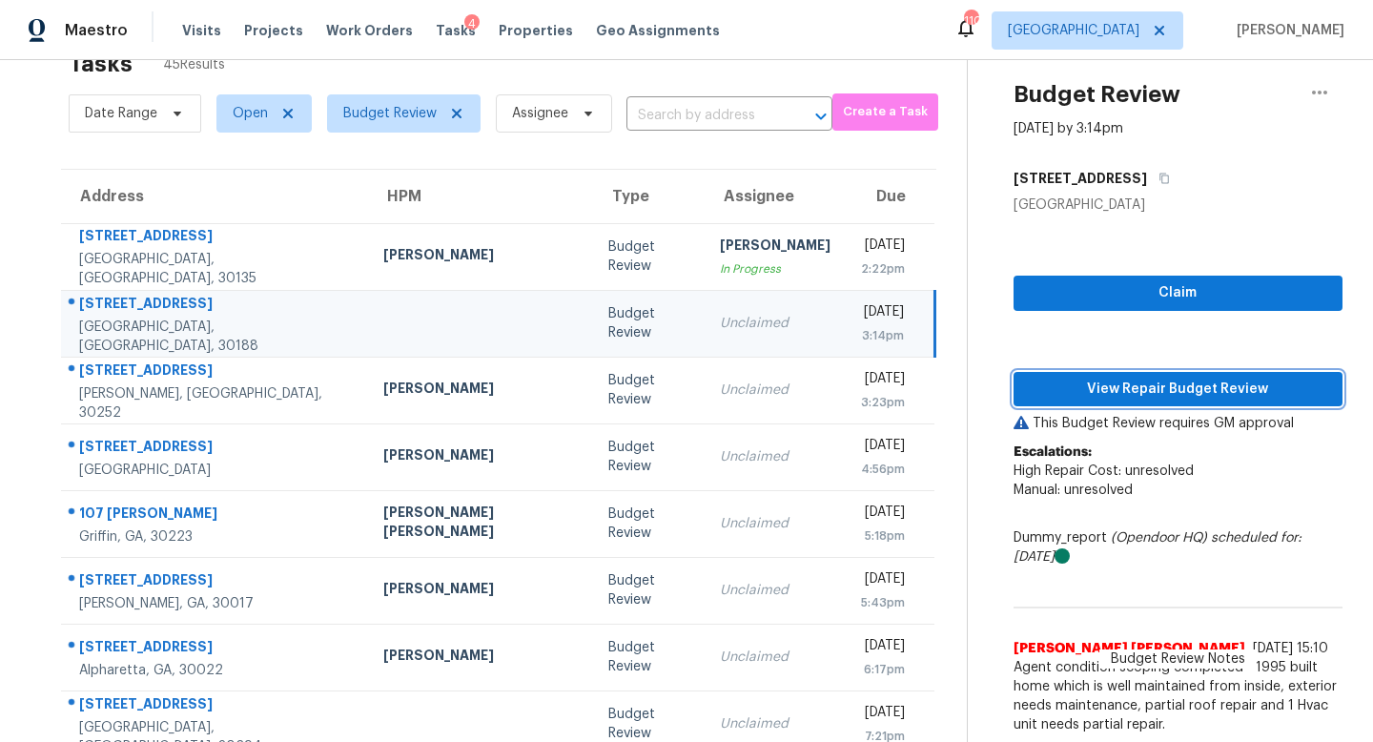
click at [1053, 397] on span "View Repair Budget Review" at bounding box center [1177, 389] width 298 height 24
